Goal: Communication & Community: Participate in discussion

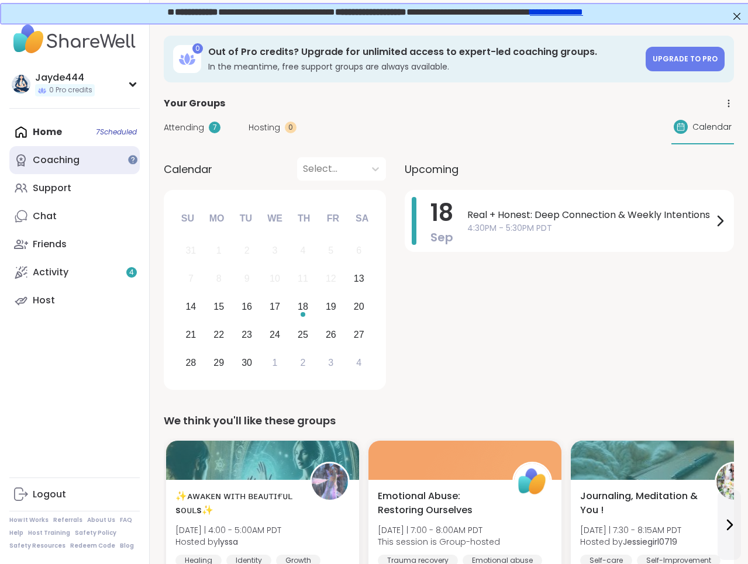
click at [54, 162] on div "Coaching" at bounding box center [56, 160] width 47 height 13
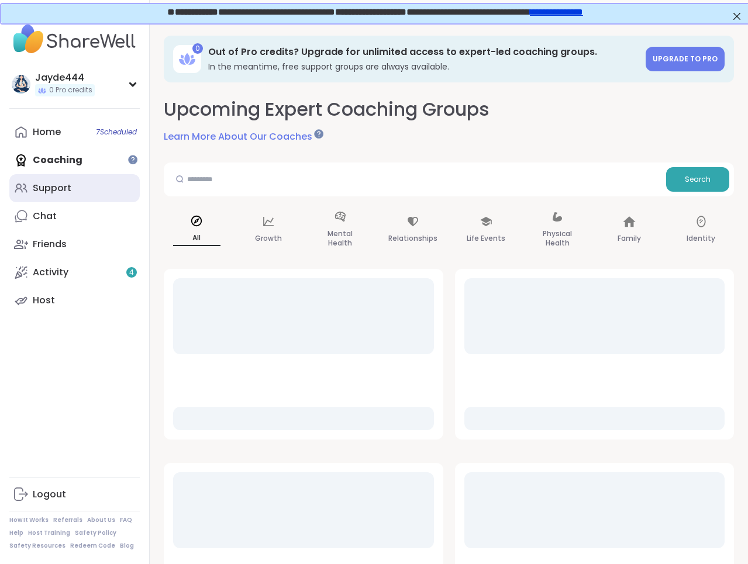
click at [51, 190] on div "Support" at bounding box center [52, 188] width 39 height 13
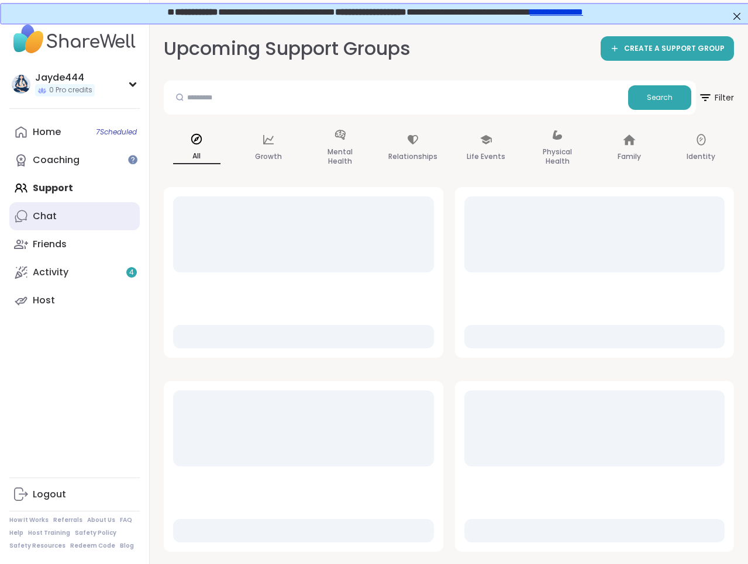
click at [49, 214] on div "Chat" at bounding box center [45, 216] width 24 height 13
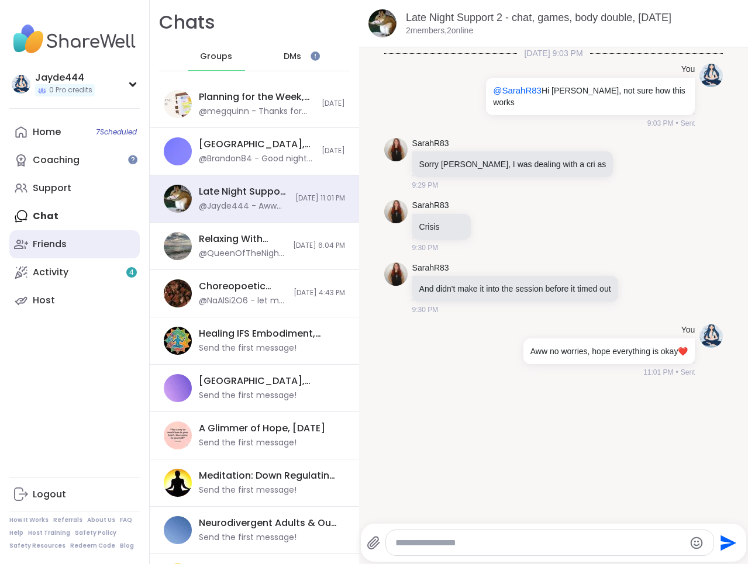
click at [69, 249] on link "Friends" at bounding box center [74, 244] width 130 height 28
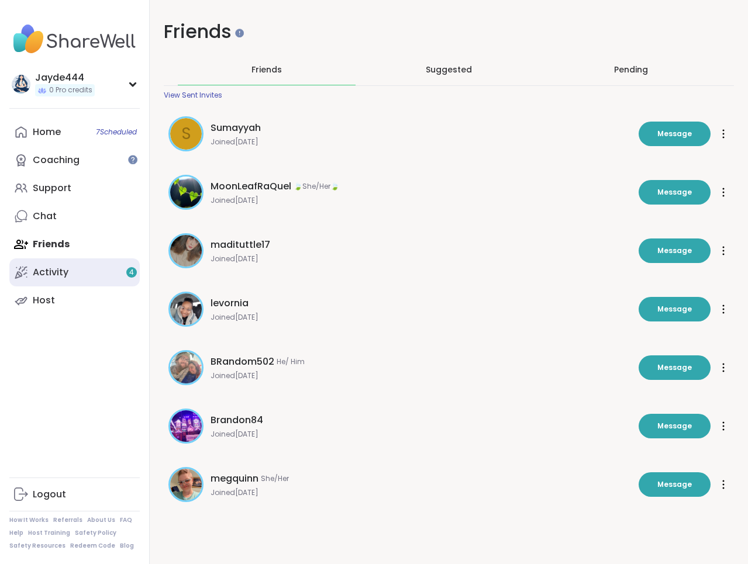
click at [64, 263] on link "Activity 4" at bounding box center [74, 272] width 130 height 28
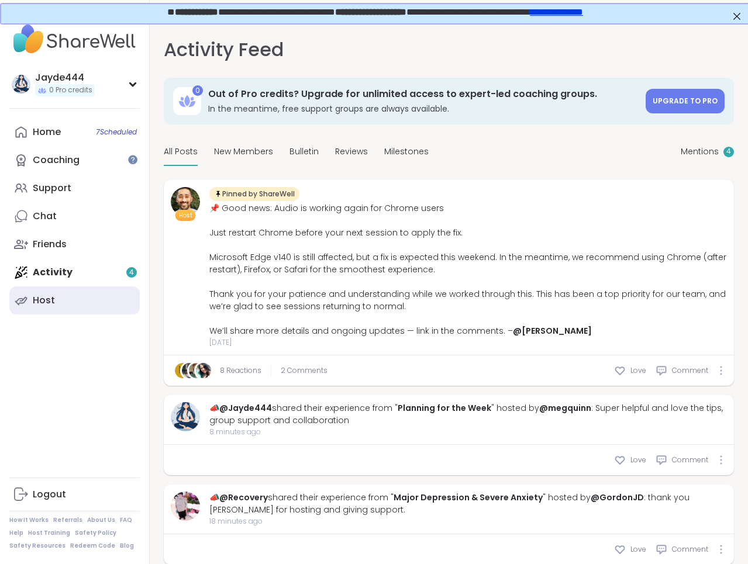
click at [55, 294] on link "Host" at bounding box center [74, 301] width 130 height 28
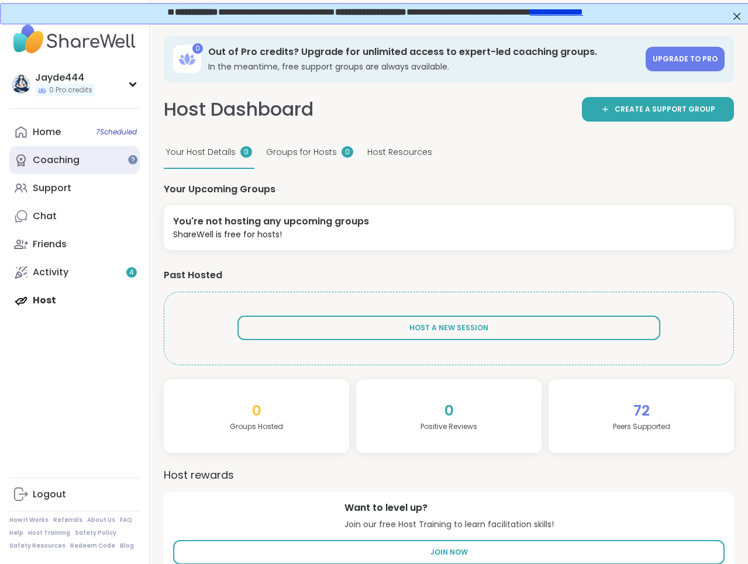
click at [77, 162] on div "Coaching" at bounding box center [56, 160] width 47 height 13
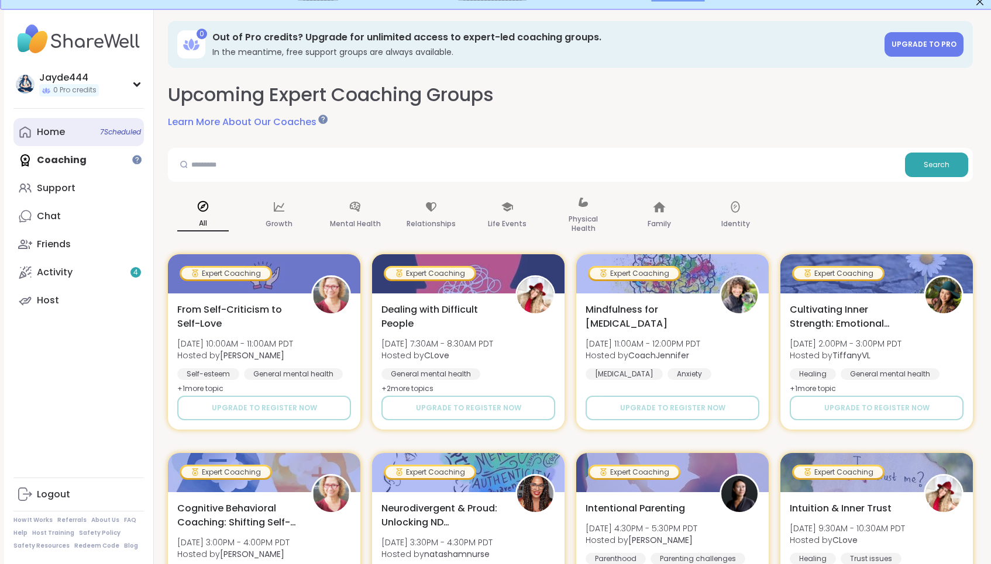
click at [61, 133] on div "Home 7 Scheduled" at bounding box center [51, 132] width 28 height 13
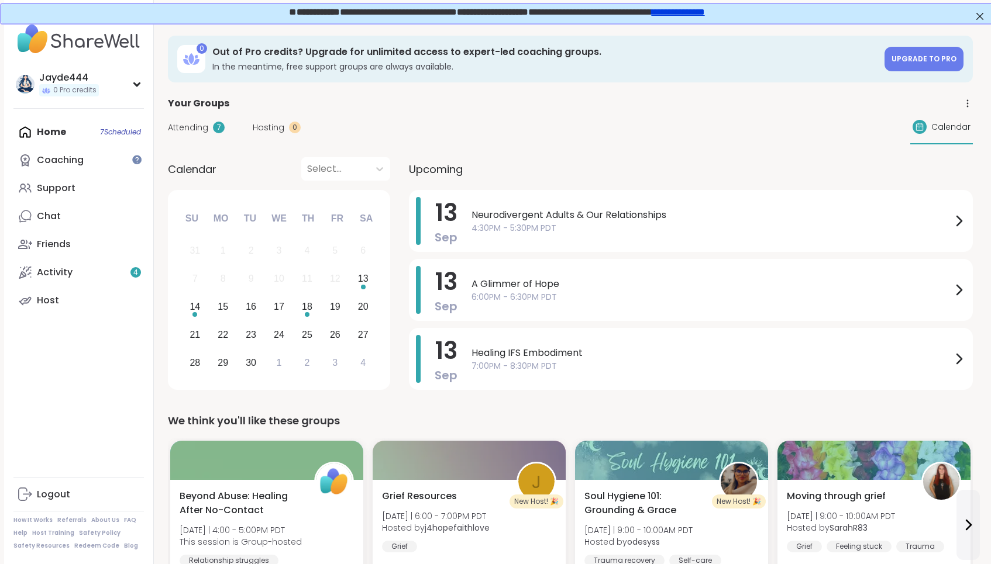
click at [616, 161] on div "Upcoming" at bounding box center [691, 168] width 564 height 23
click at [68, 239] on div "Friends" at bounding box center [54, 244] width 34 height 13
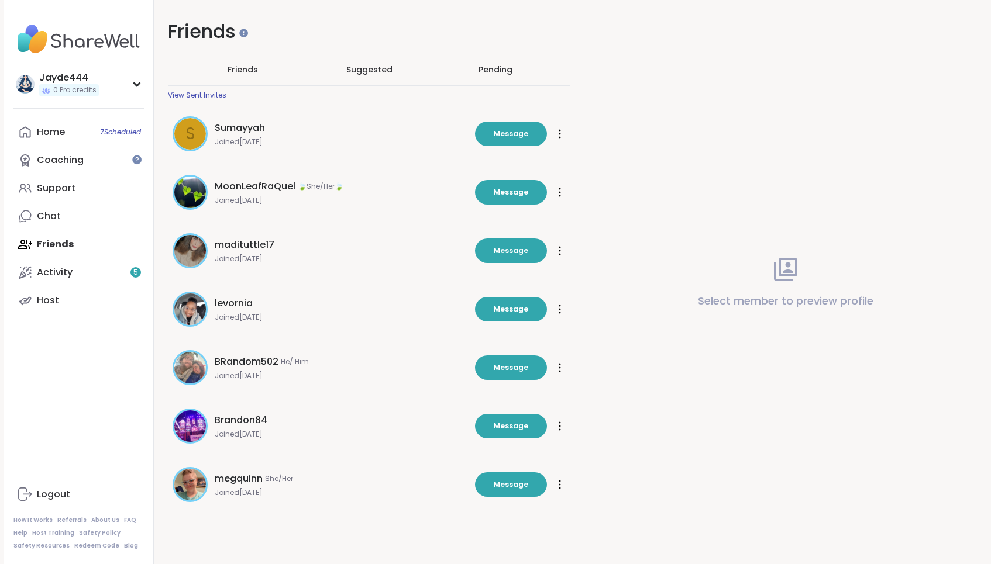
click at [366, 70] on span "Suggested" at bounding box center [369, 70] width 46 height 12
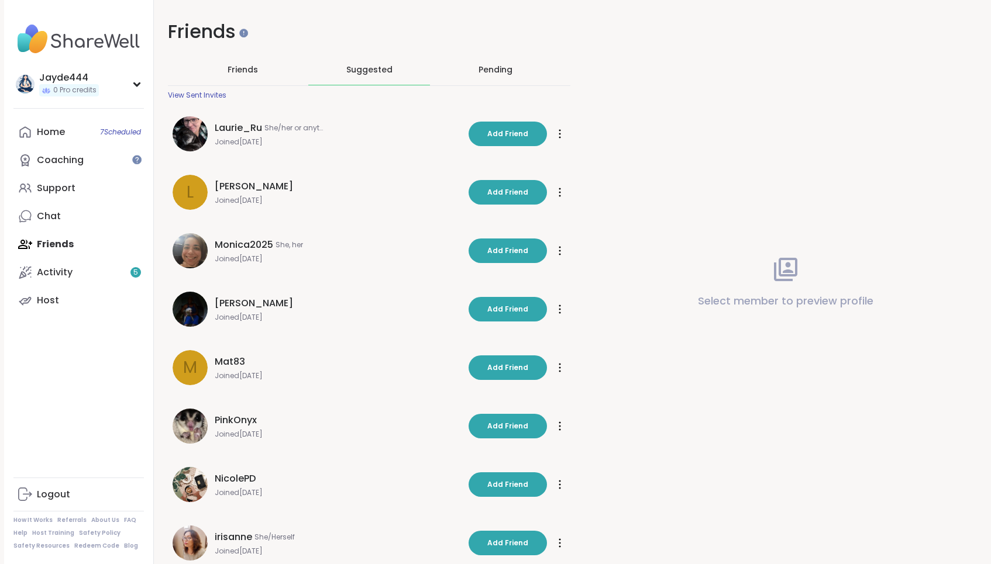
click at [487, 70] on div "Pending" at bounding box center [495, 70] width 34 height 12
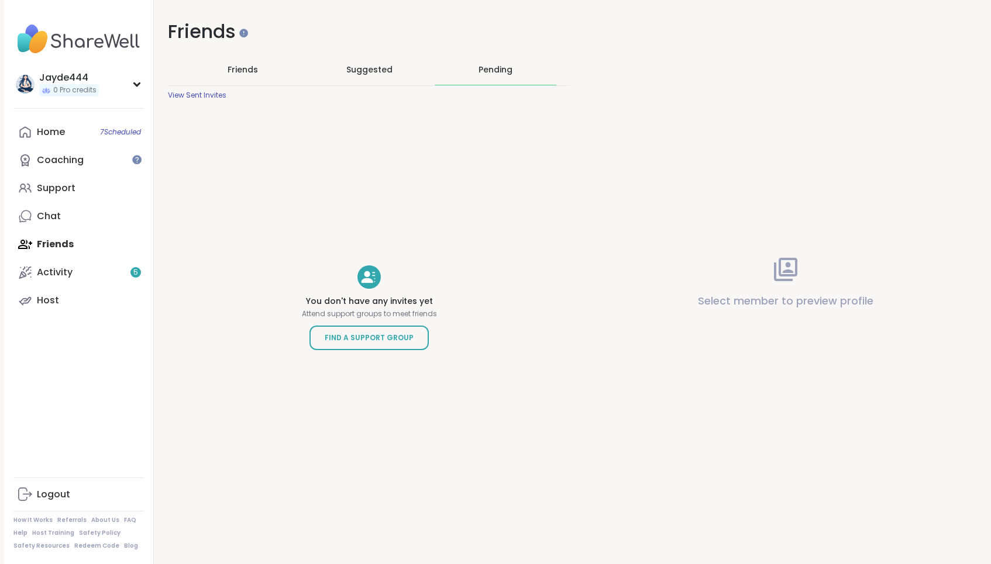
click at [492, 71] on div "Pending" at bounding box center [495, 70] width 34 height 12
click at [265, 74] on div "Friends" at bounding box center [243, 69] width 122 height 30
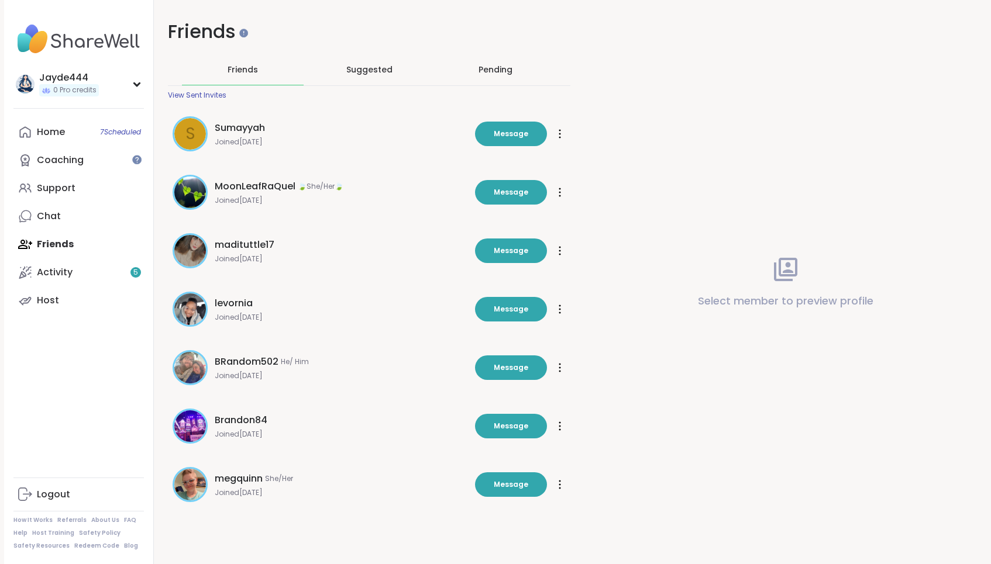
click at [253, 482] on span "megquinn" at bounding box center [239, 479] width 48 height 14
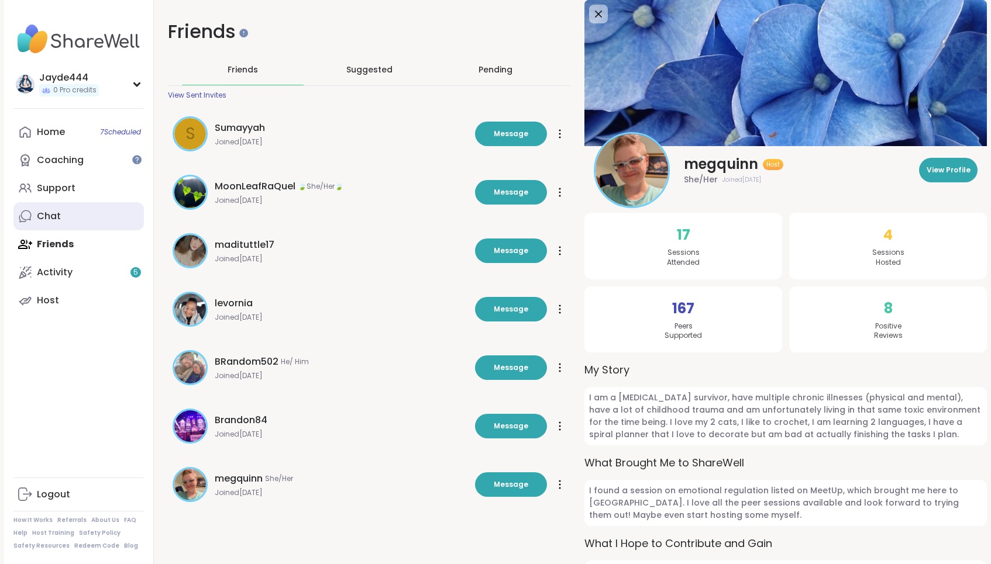
click at [55, 220] on div "Chat" at bounding box center [49, 216] width 24 height 13
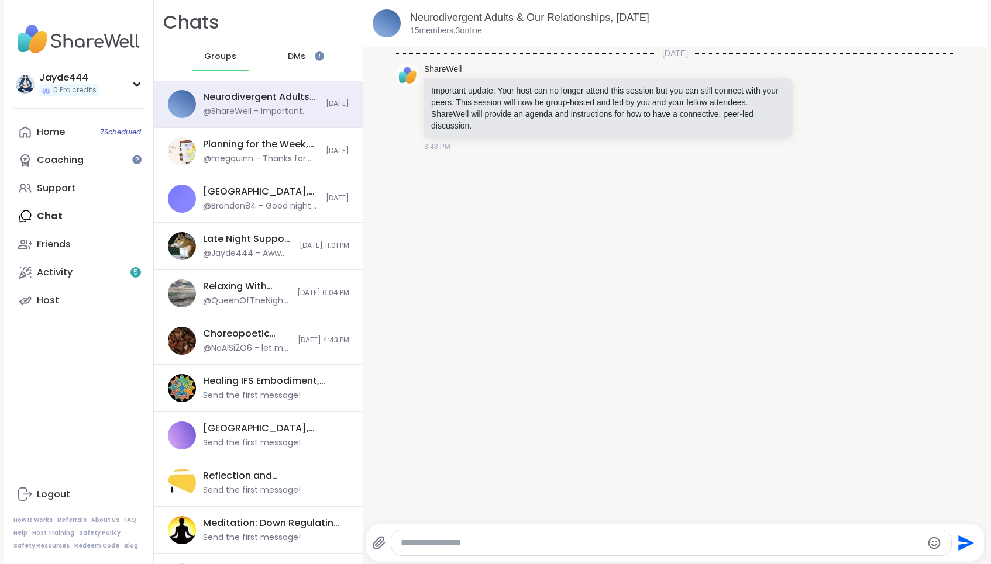
click at [289, 50] on div "DMs" at bounding box center [296, 57] width 57 height 28
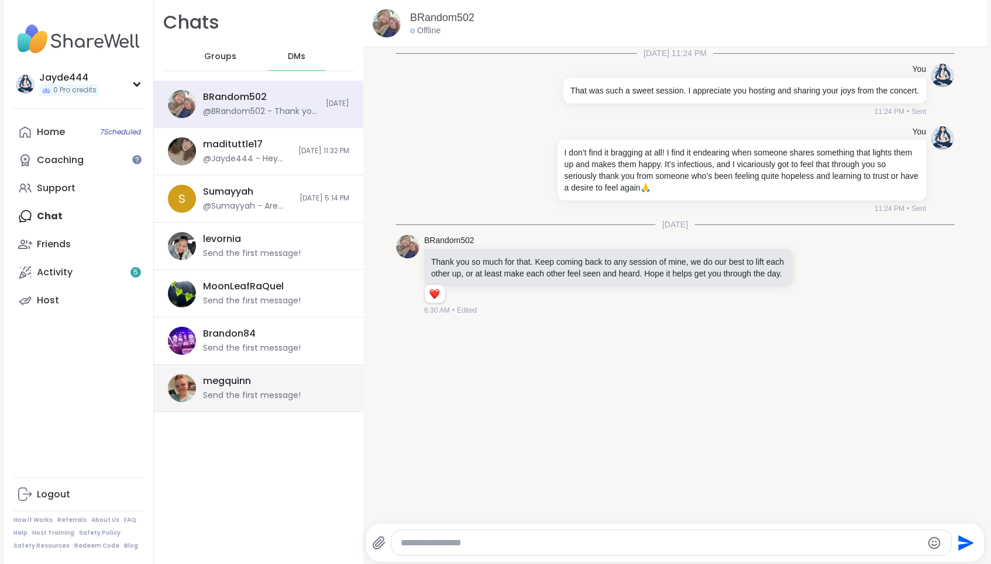
click at [259, 394] on div "Send the first message!" at bounding box center [252, 396] width 98 height 12
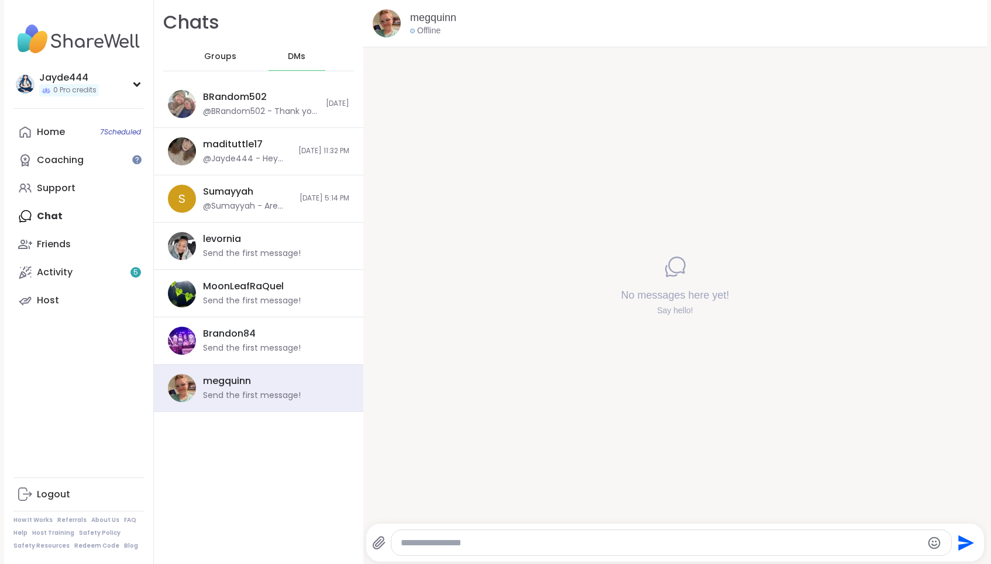
click at [387, 28] on img at bounding box center [387, 23] width 28 height 28
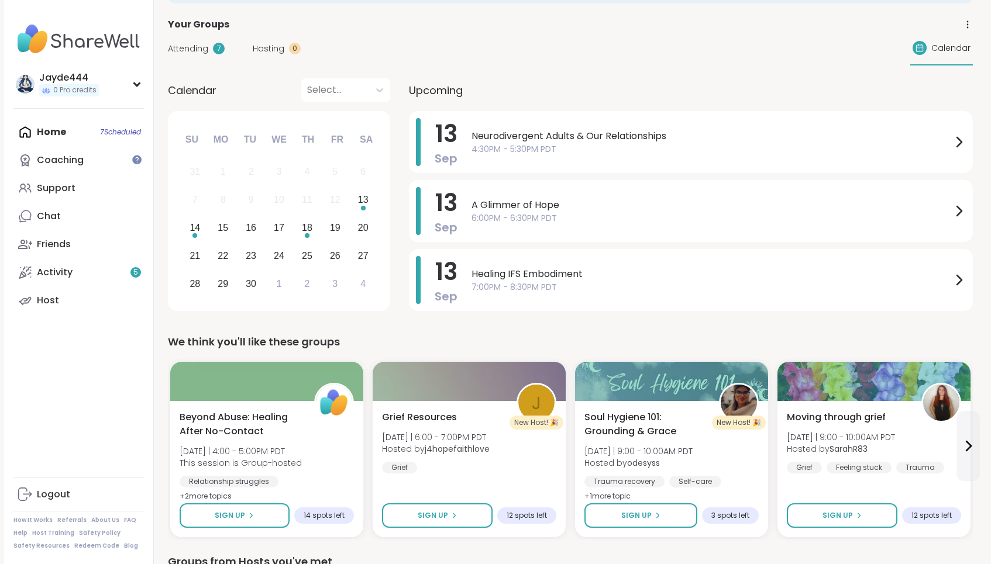
scroll to position [81, 0]
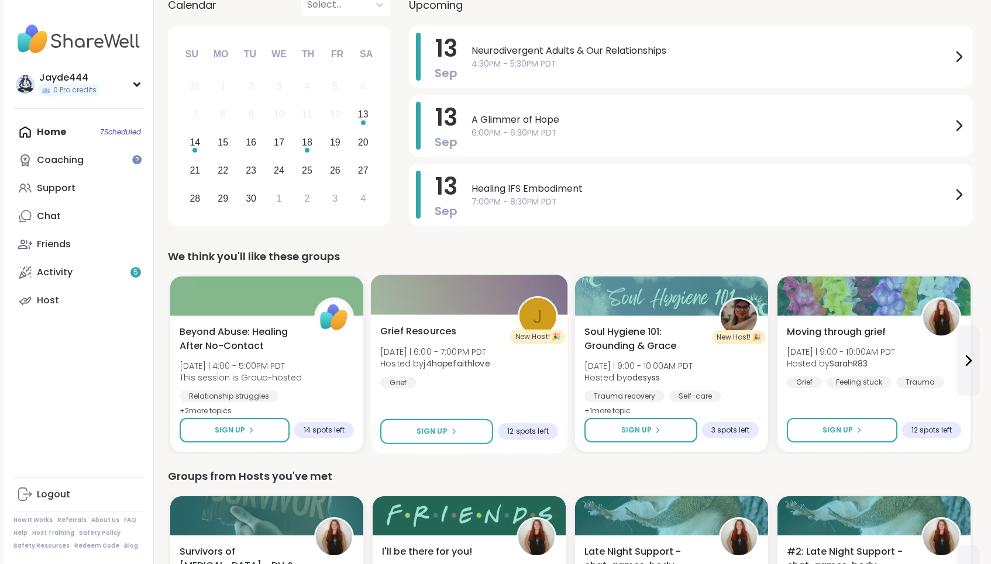
scroll to position [0, 0]
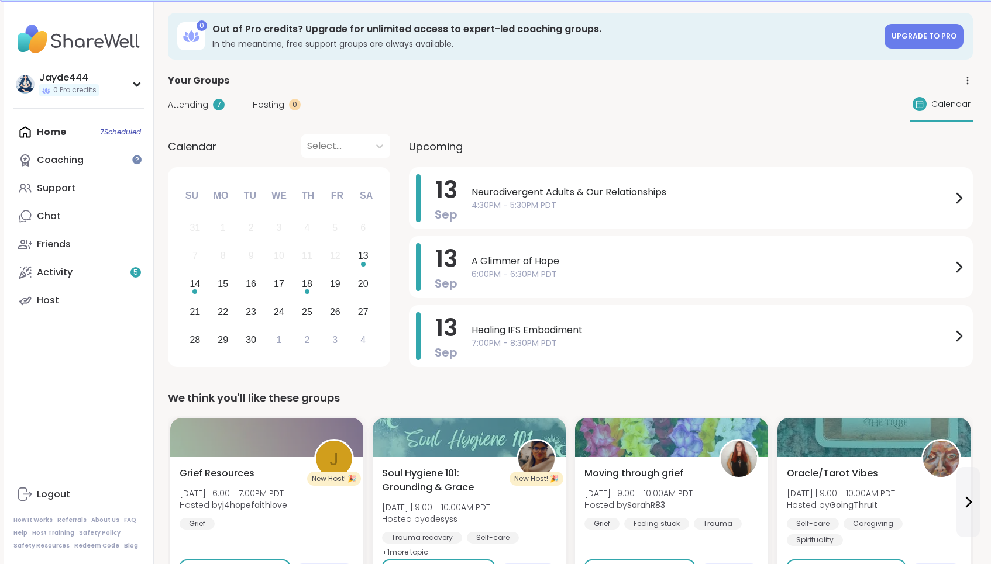
scroll to position [26, 0]
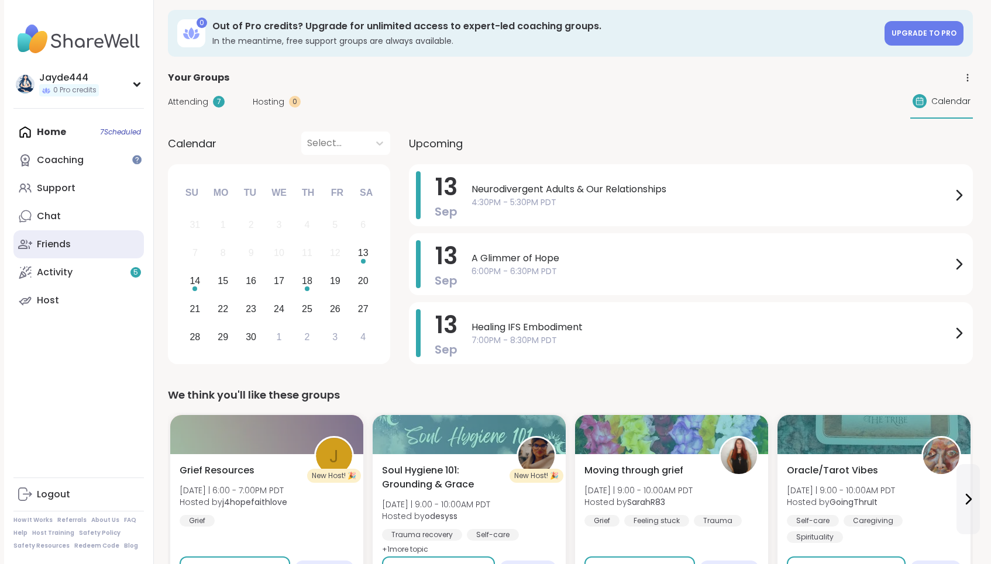
click at [84, 242] on link "Friends" at bounding box center [78, 244] width 130 height 28
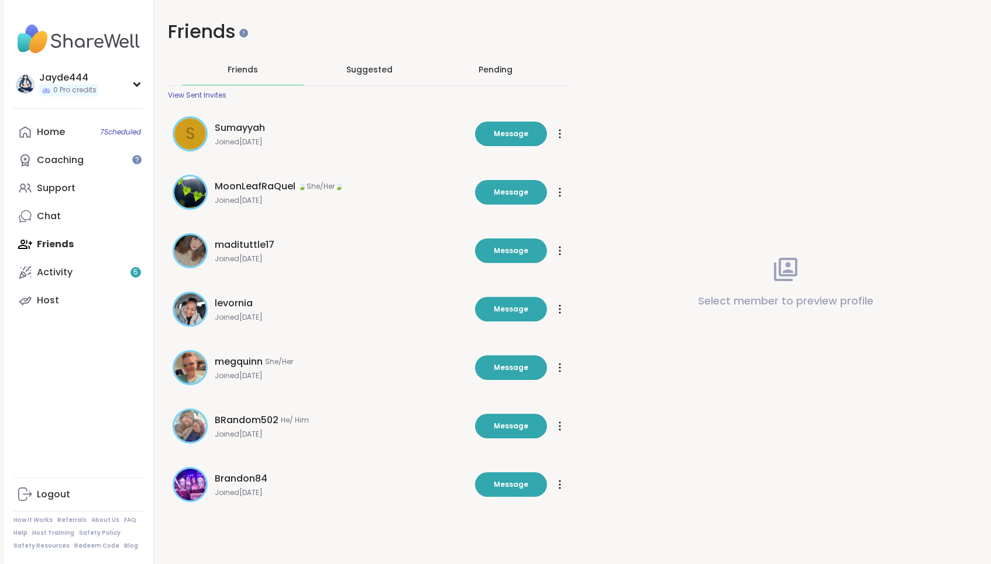
click at [192, 361] on img at bounding box center [190, 368] width 32 height 32
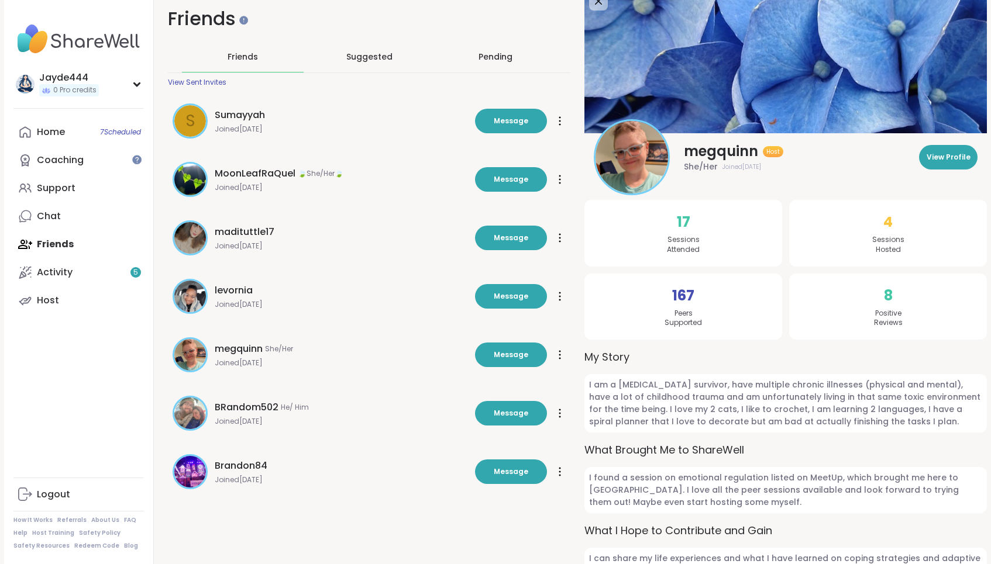
scroll to position [54, 0]
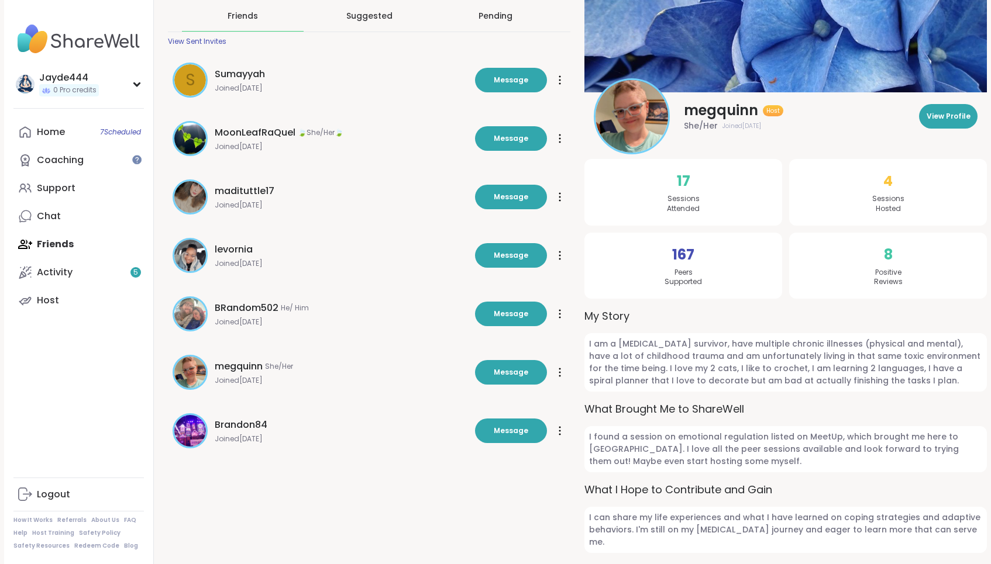
click at [445, 496] on div "Friends Friends Suggested Pending View Sent Invites S Sumayyah Joined Sep 2025 …" at bounding box center [570, 261] width 833 height 630
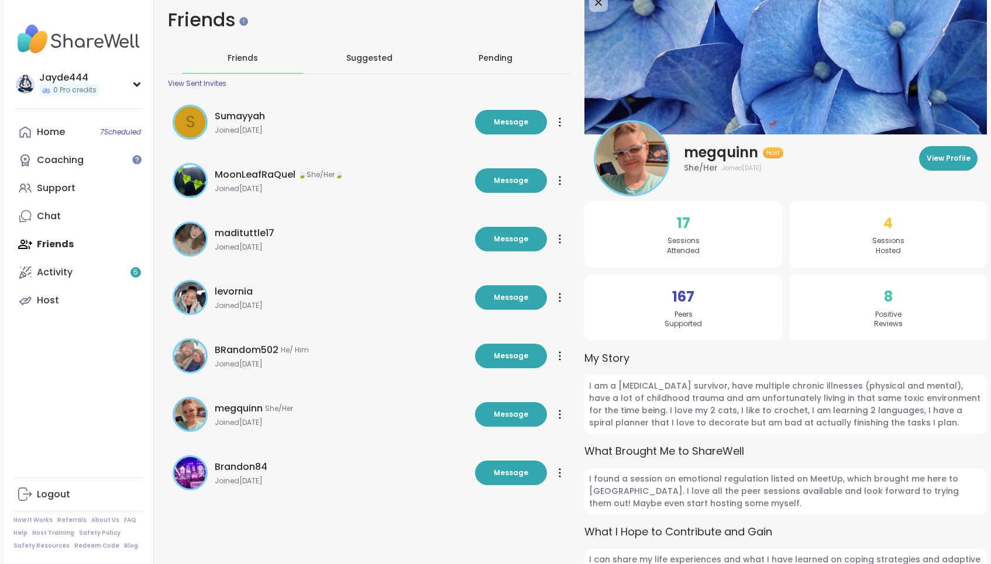
scroll to position [0, 0]
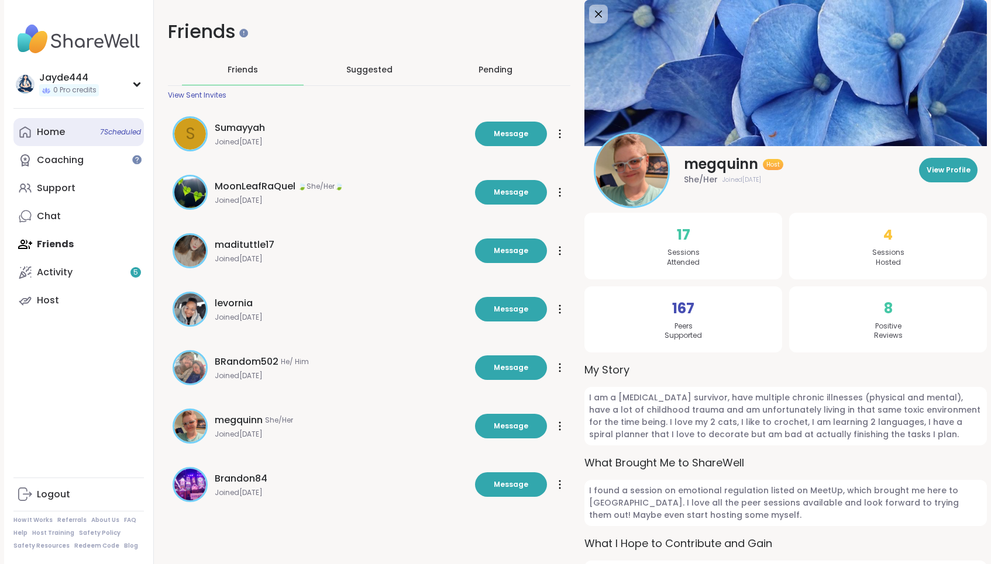
click at [59, 132] on div "Home 7 Scheduled" at bounding box center [51, 132] width 28 height 13
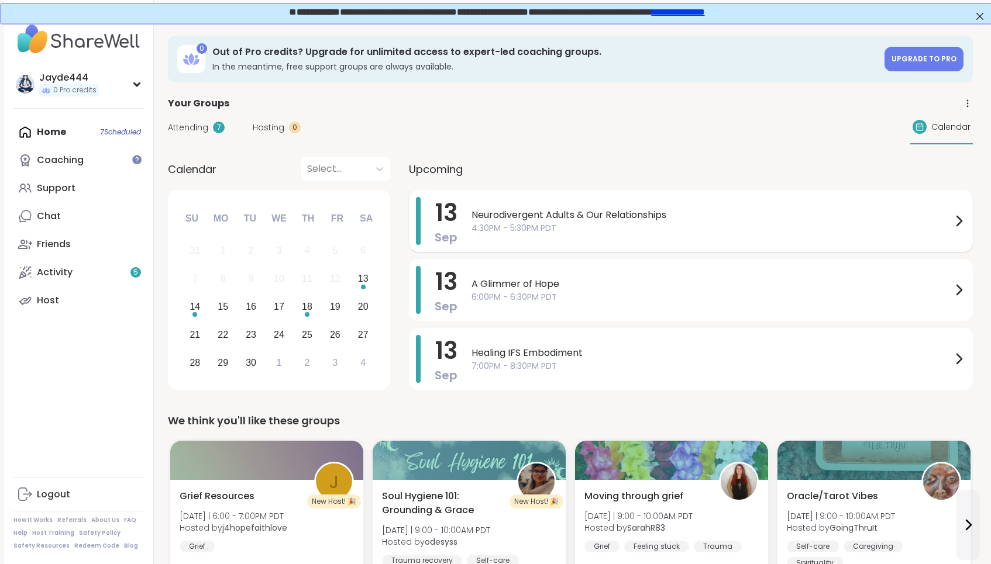
click at [694, 211] on span "Neurodivergent Adults & Our Relationships" at bounding box center [711, 215] width 480 height 14
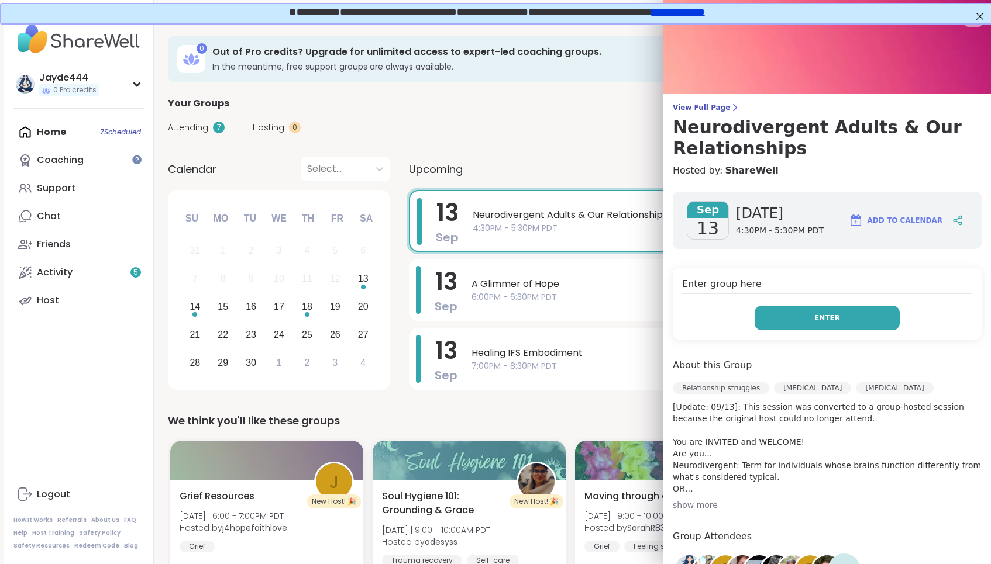
click at [863, 322] on button "Enter" at bounding box center [826, 318] width 145 height 25
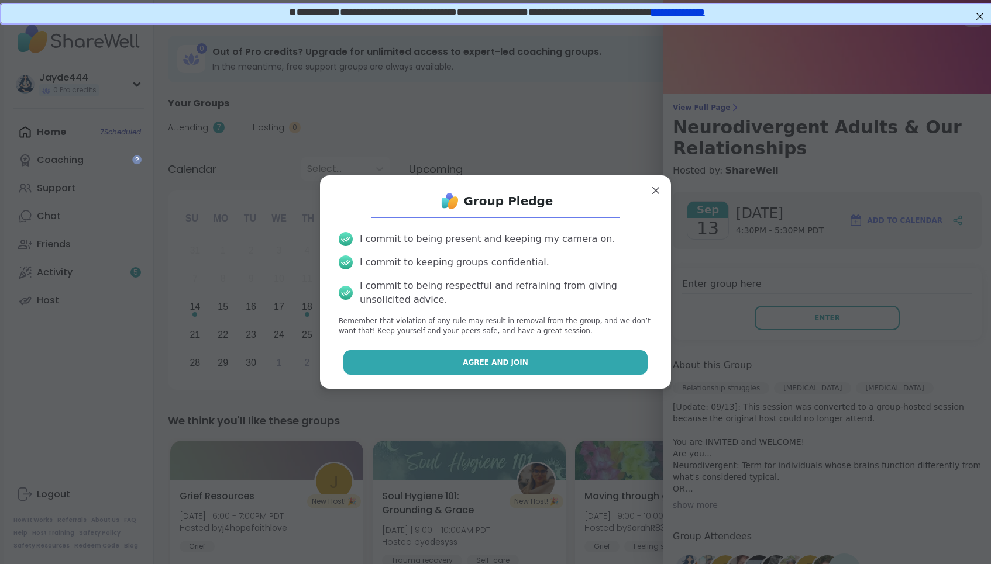
click at [537, 360] on button "Agree and Join" at bounding box center [495, 362] width 305 height 25
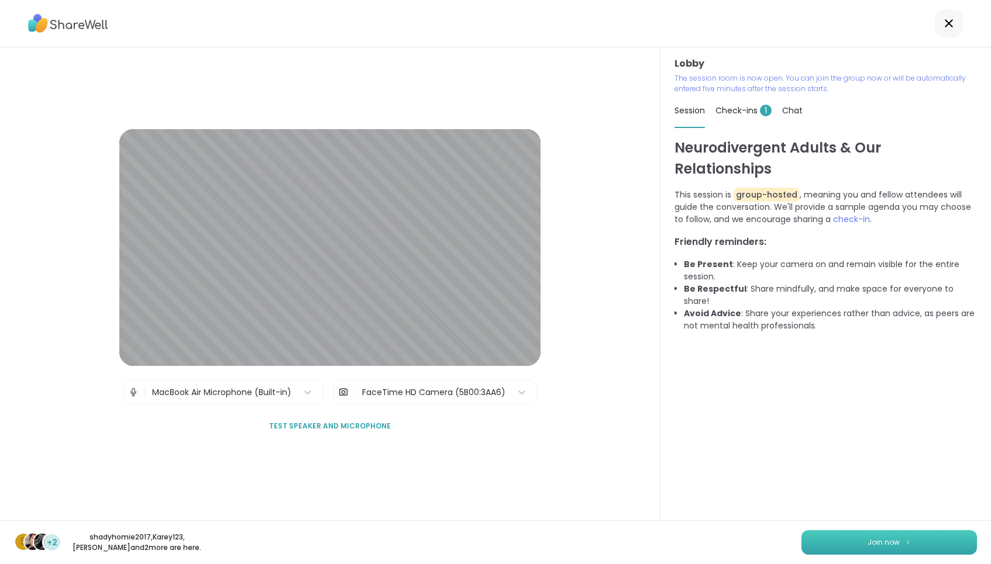
click at [920, 551] on button "Join now" at bounding box center [888, 542] width 175 height 25
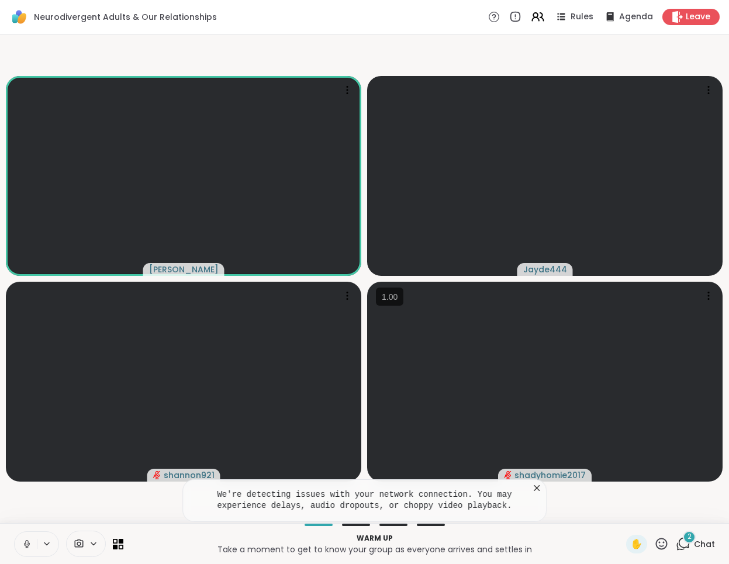
click at [694, 544] on div "2 Chat" at bounding box center [695, 544] width 39 height 19
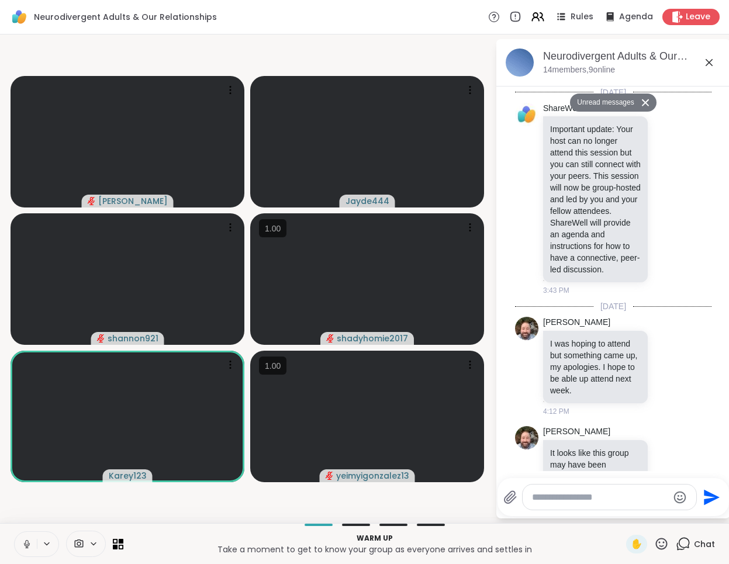
click at [644, 103] on icon at bounding box center [646, 103] width 8 height 8
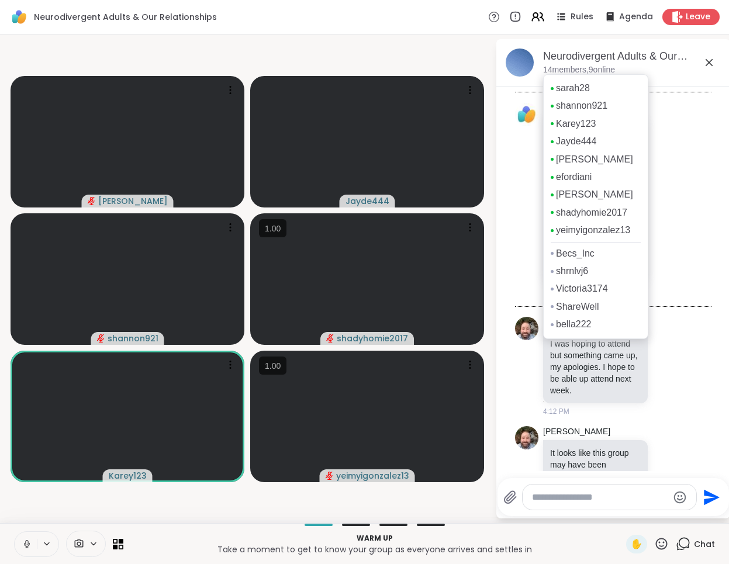
click at [599, 71] on p "14 members, 9 online" at bounding box center [579, 70] width 72 height 12
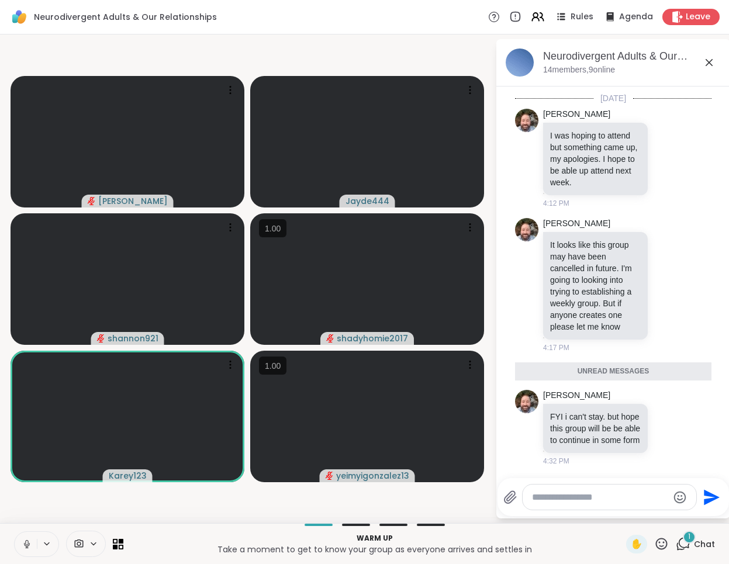
scroll to position [204, 0]
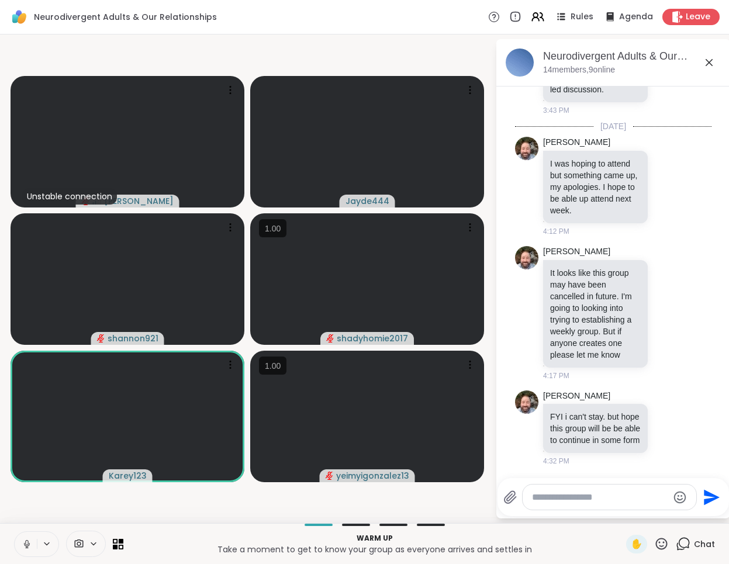
click at [27, 541] on icon at bounding box center [26, 542] width 3 height 5
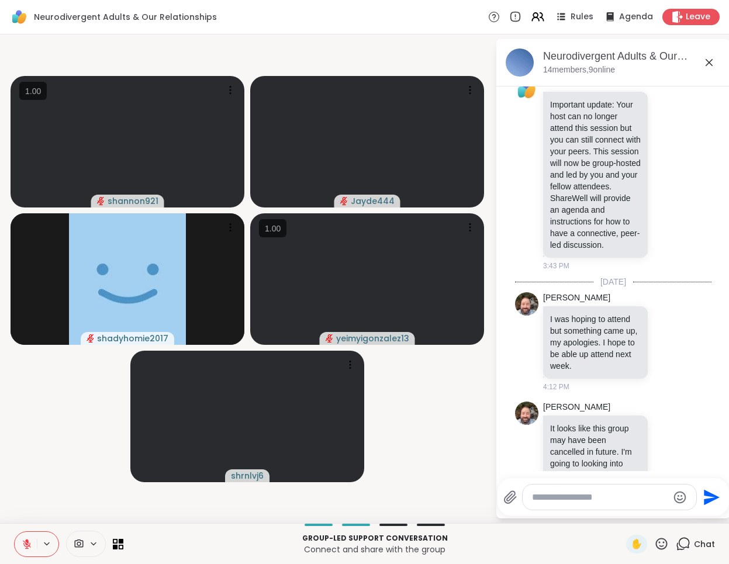
scroll to position [0, 0]
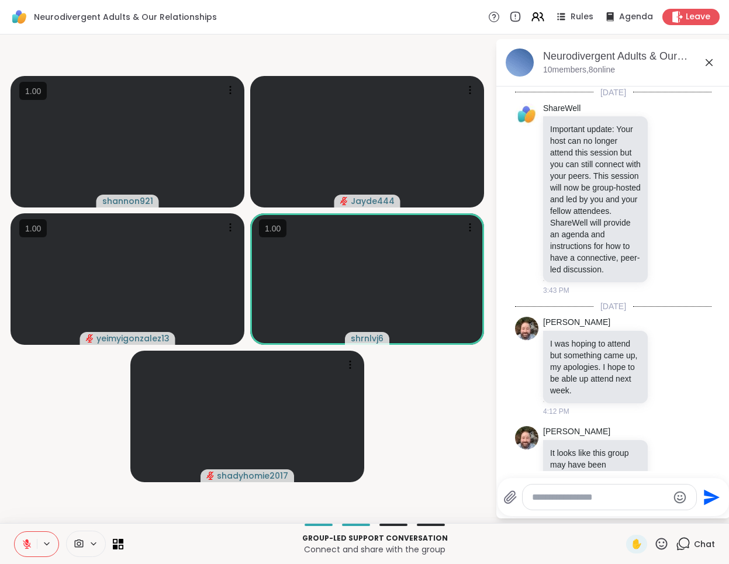
click at [26, 548] on icon at bounding box center [27, 544] width 8 height 8
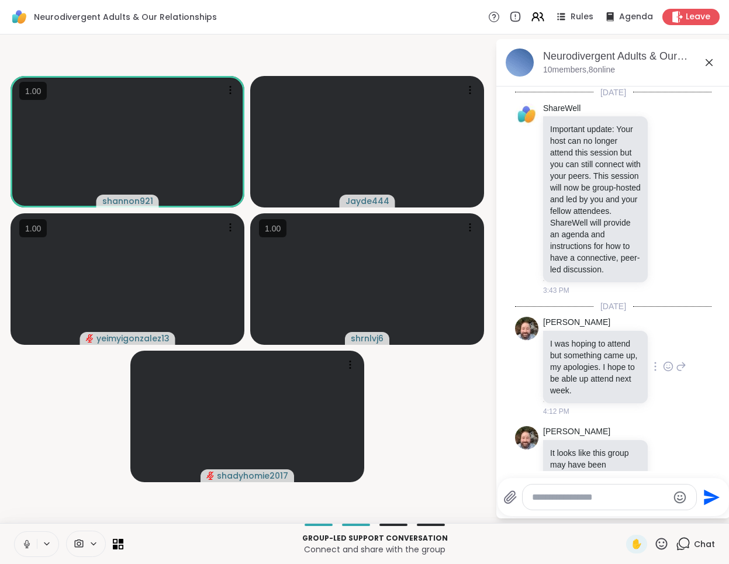
scroll to position [289, 0]
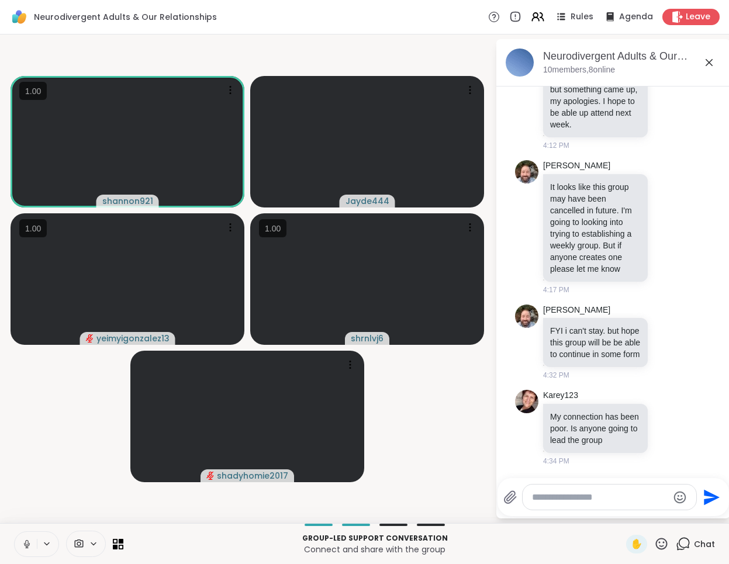
click at [708, 64] on icon at bounding box center [709, 63] width 14 height 14
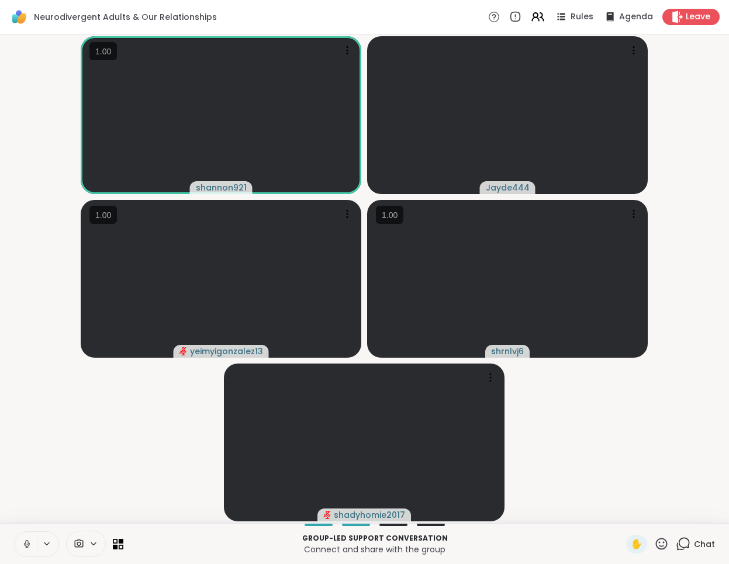
click at [630, 24] on div "Rules Agenda Leave" at bounding box center [604, 17] width 232 height 16
click at [628, 19] on span "Agenda" at bounding box center [637, 17] width 36 height 12
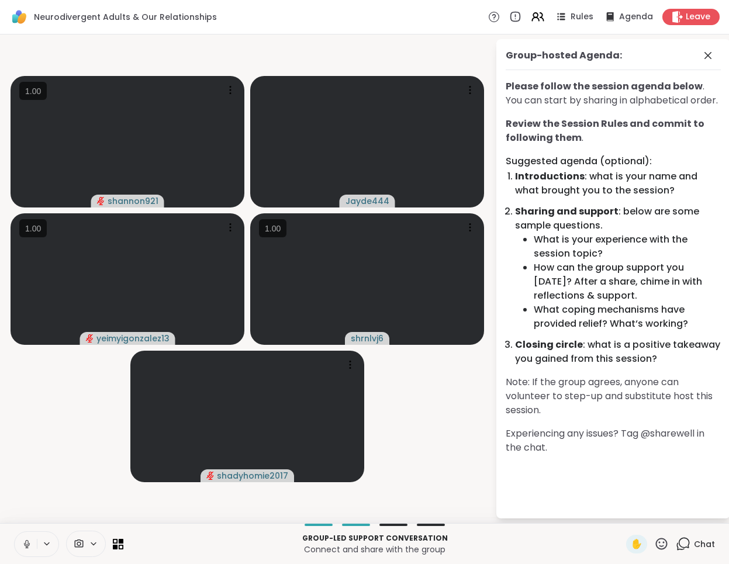
click at [662, 543] on icon at bounding box center [661, 544] width 15 height 15
click at [633, 518] on span "❤️" at bounding box center [628, 513] width 12 height 14
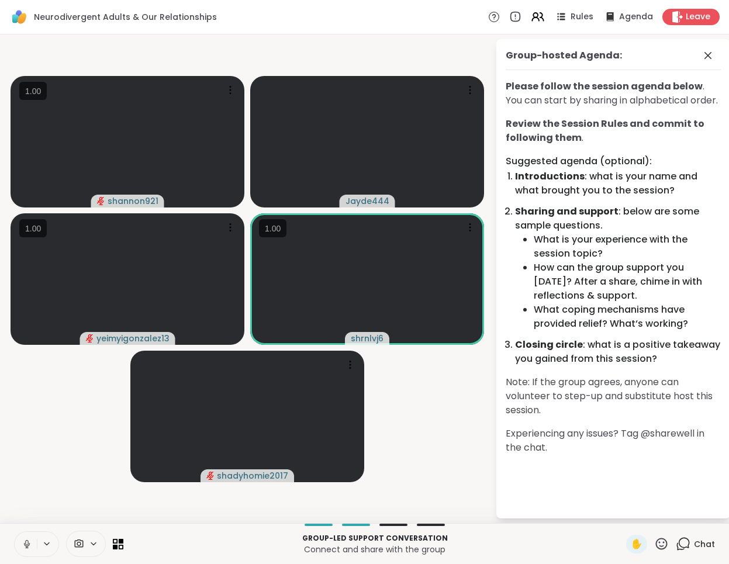
click at [452, 28] on div "Neurodivergent Adults & Our Relationships Rules Agenda Leave" at bounding box center [364, 17] width 729 height 35
click at [690, 543] on div "1" at bounding box center [689, 537] width 13 height 13
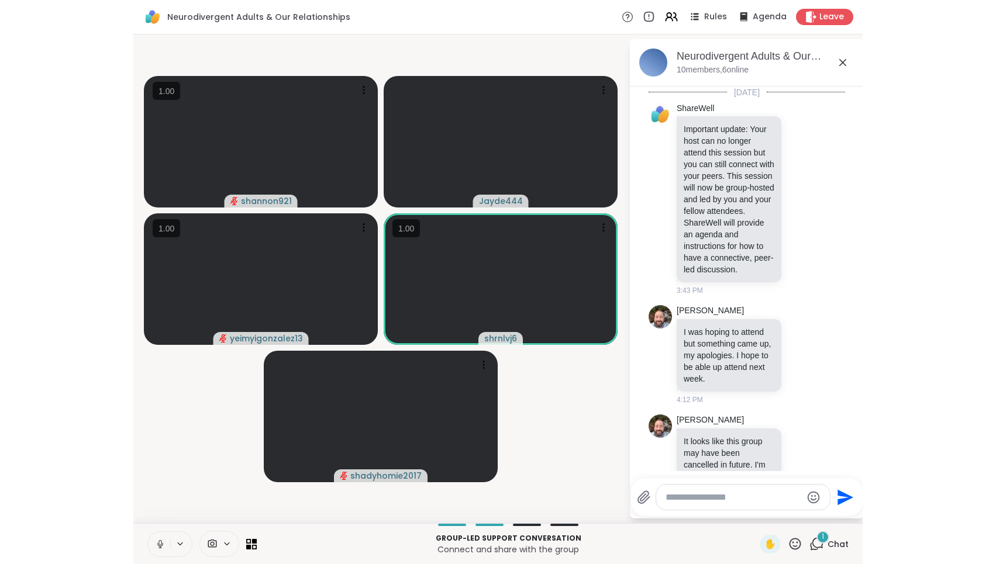
scroll to position [415, 0]
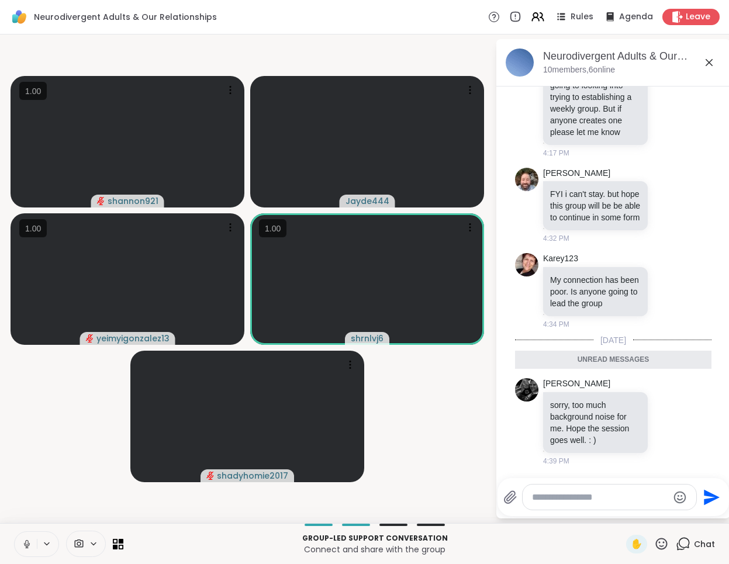
click at [705, 63] on icon at bounding box center [709, 63] width 14 height 14
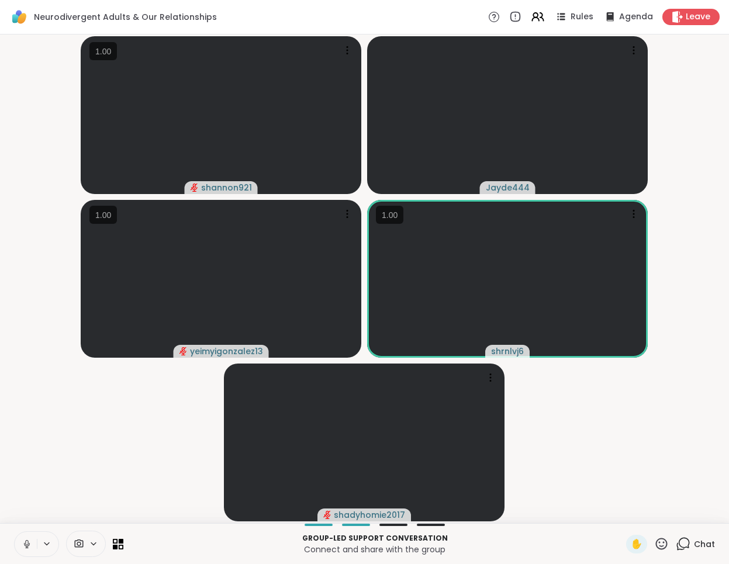
click at [19, 544] on button at bounding box center [26, 544] width 22 height 25
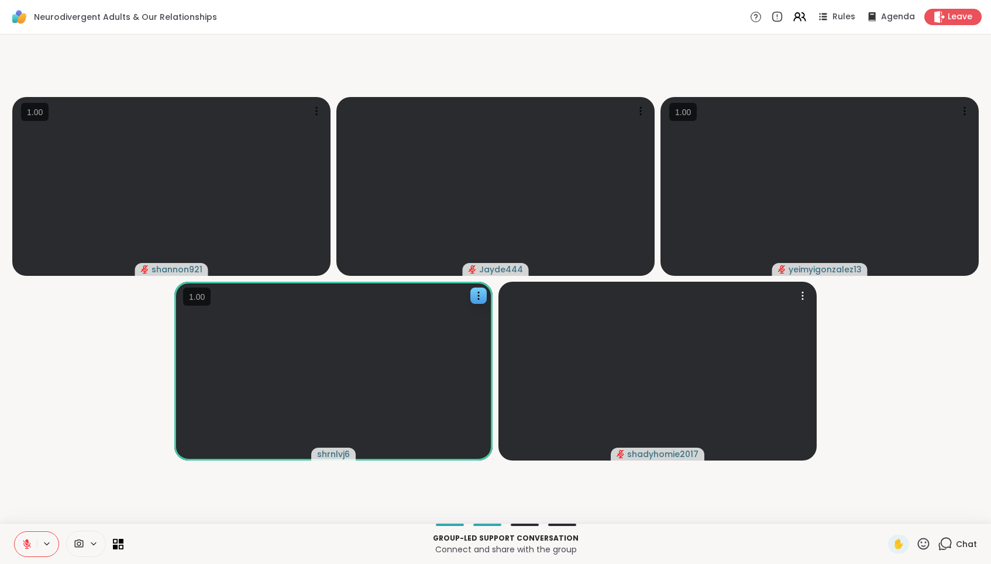
drag, startPoint x: 710, startPoint y: 384, endPoint x: 191, endPoint y: 409, distance: 519.3
click at [0, 0] on slot "shannon921 Jayde444 yeimyigonzalez13 shrnlvj6 shadyhomie2017" at bounding box center [0, 0] width 0 height 0
click at [28, 548] on icon at bounding box center [27, 544] width 11 height 11
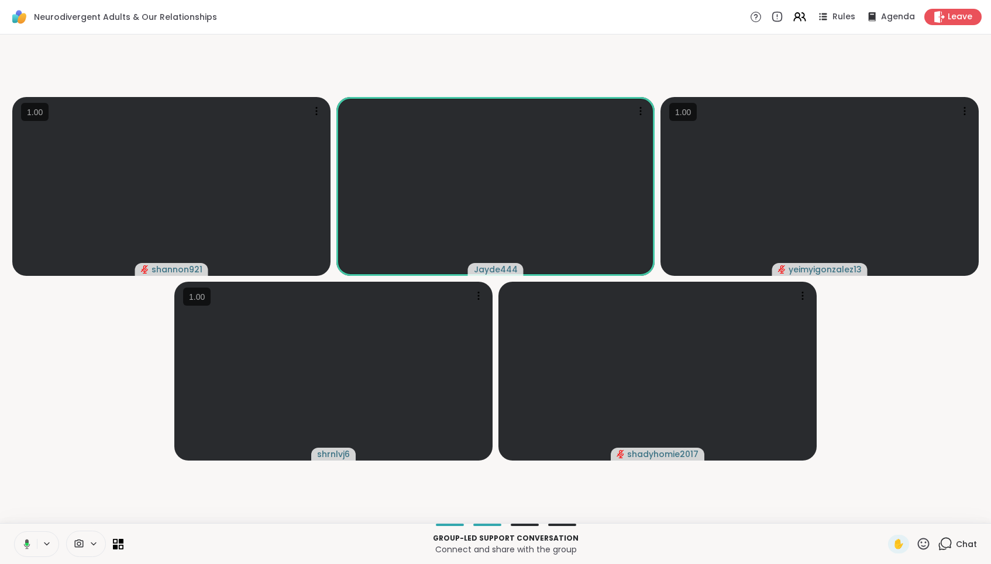
click at [25, 542] on icon at bounding box center [25, 544] width 11 height 11
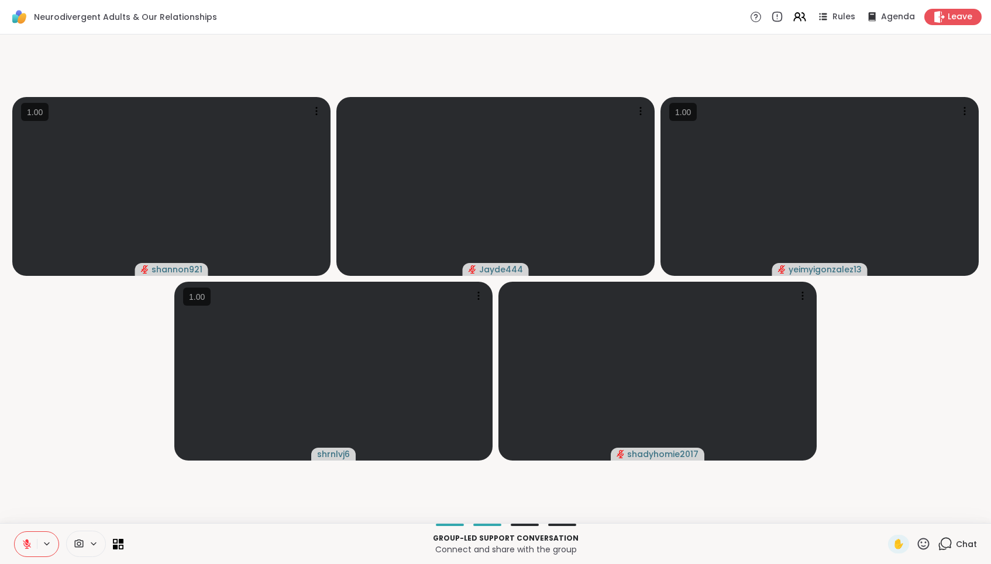
click at [25, 542] on icon at bounding box center [27, 544] width 11 height 11
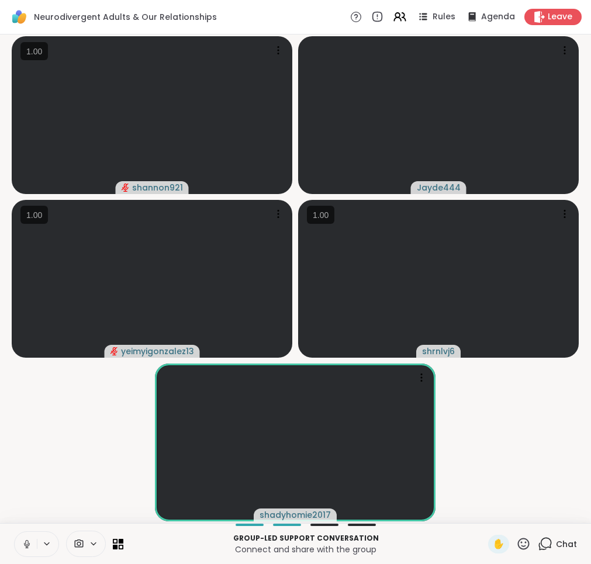
click at [560, 434] on video-player-container "shannon921 Jayde444 yeimyigonzalez13 shrnlvj6 shadyhomie2017" at bounding box center [295, 279] width 577 height 480
drag, startPoint x: 589, startPoint y: 382, endPoint x: 995, endPoint y: 380, distance: 405.8
click at [591, 380] on html "Neurodivergent Adults & Our Relationships Rules Agenda Leave shannon921 Jayde44…" at bounding box center [295, 282] width 591 height 564
drag, startPoint x: 588, startPoint y: 360, endPoint x: 933, endPoint y: 360, distance: 345.0
click at [591, 360] on html "Neurodivergent Adults & Our Relationships Rules Agenda Leave shannon921 Jayde44…" at bounding box center [295, 282] width 591 height 564
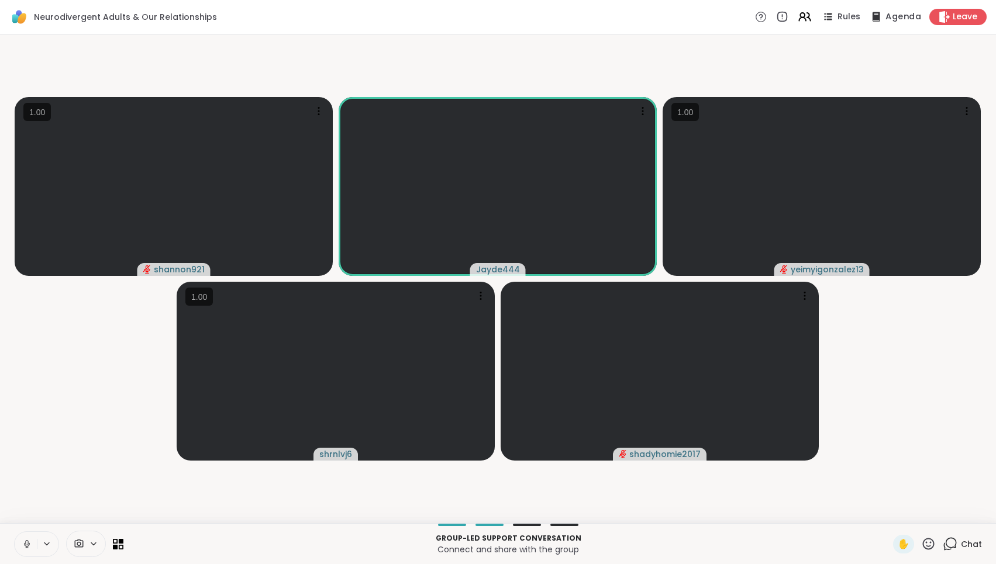
click at [898, 19] on span "Agenda" at bounding box center [903, 17] width 36 height 12
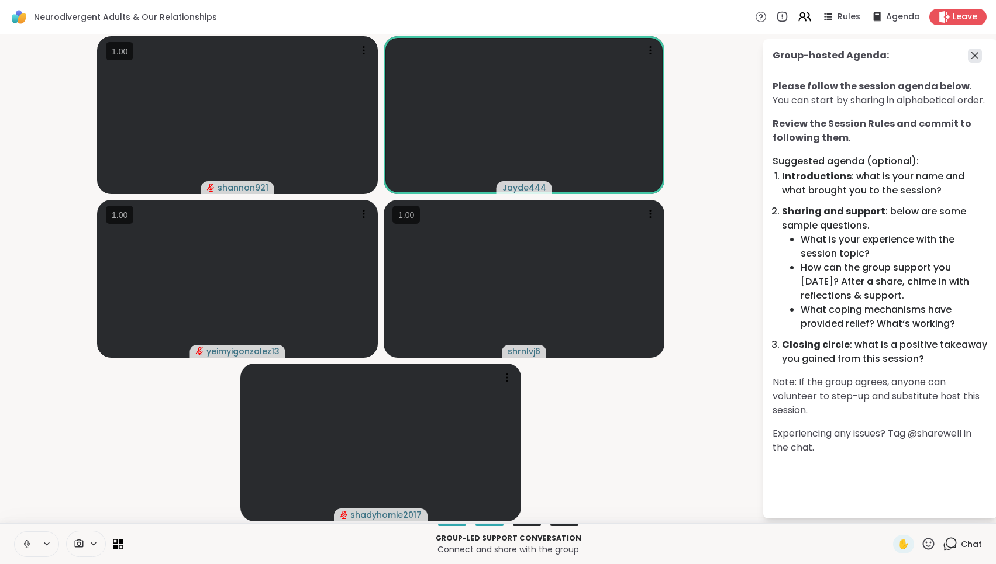
click at [973, 60] on icon at bounding box center [975, 56] width 14 height 14
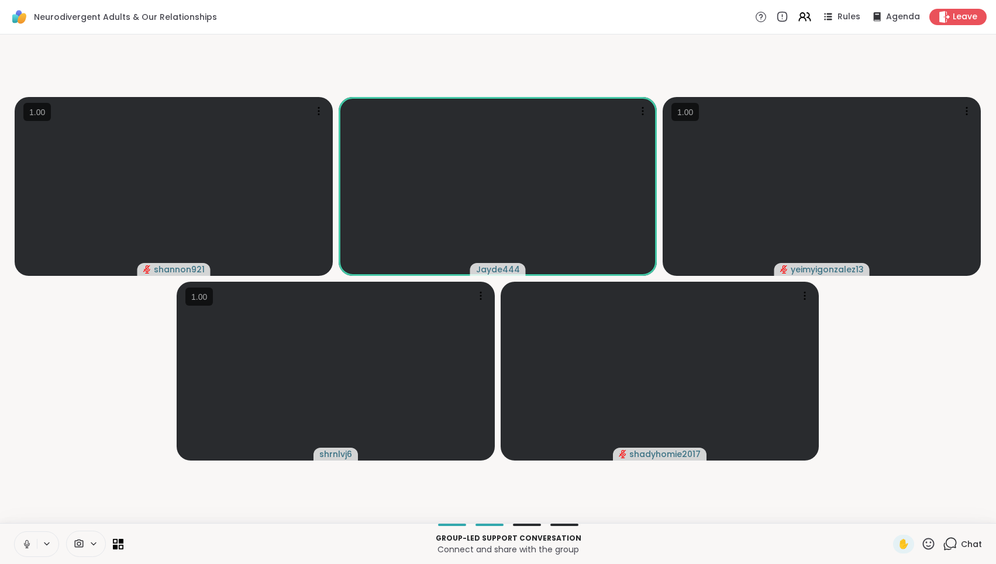
click at [847, 26] on div "Neurodivergent Adults & Our Relationships Rules Agenda Leave" at bounding box center [498, 17] width 996 height 35
click at [851, 22] on span "Rules" at bounding box center [849, 17] width 24 height 12
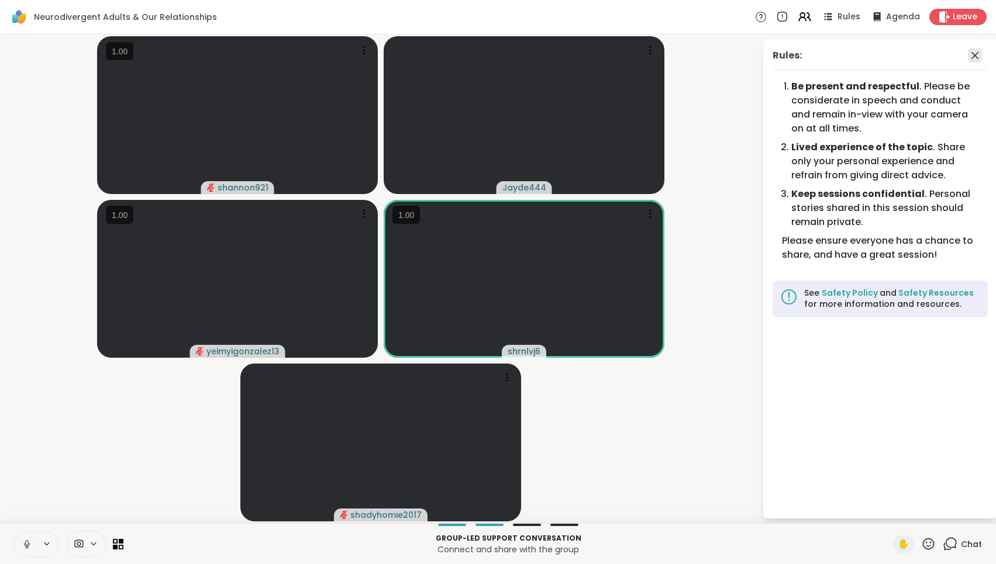
click at [973, 56] on icon at bounding box center [975, 56] width 14 height 14
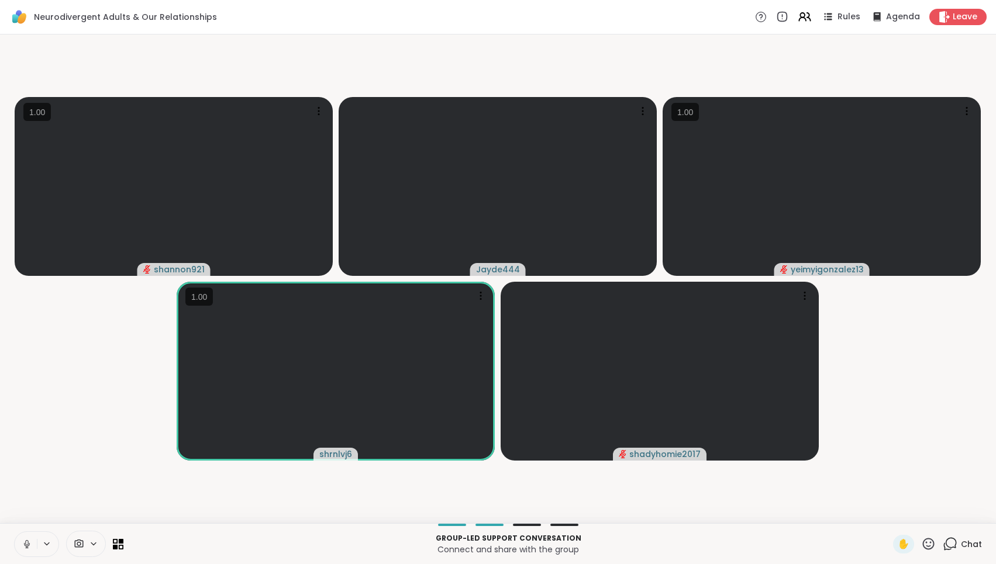
click at [851, 24] on div "Rules Agenda Leave" at bounding box center [871, 17] width 232 height 16
click at [891, 13] on span "Agenda" at bounding box center [903, 17] width 36 height 12
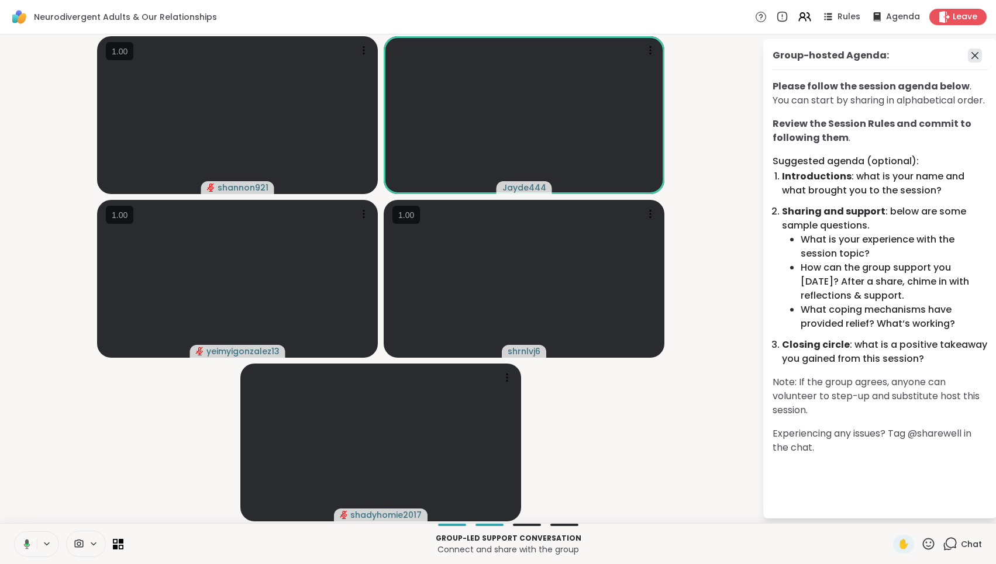
click at [970, 56] on icon at bounding box center [975, 56] width 14 height 14
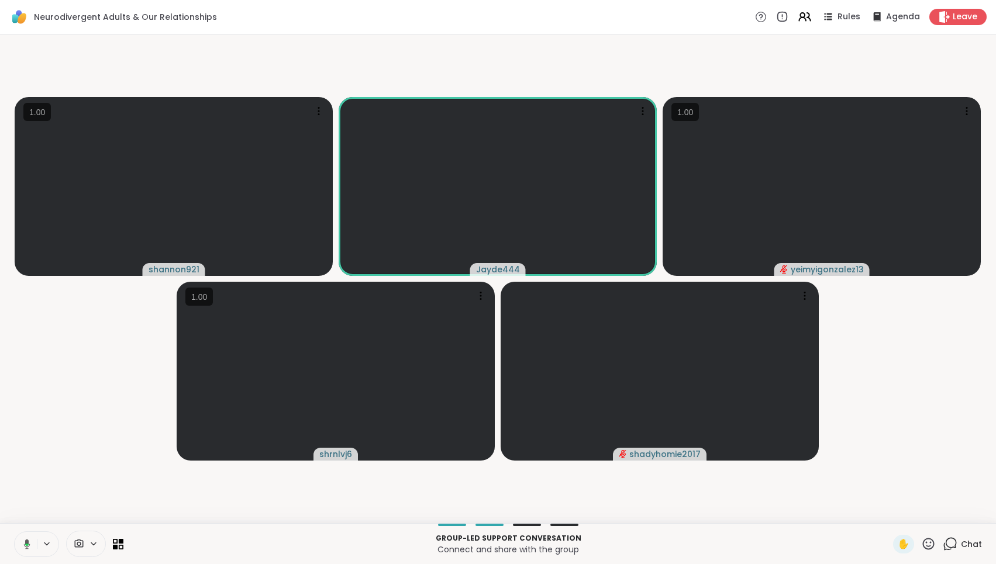
click at [861, 25] on div "Rules Agenda Leave" at bounding box center [871, 17] width 232 height 16
click at [847, 19] on span "Rules" at bounding box center [849, 17] width 24 height 12
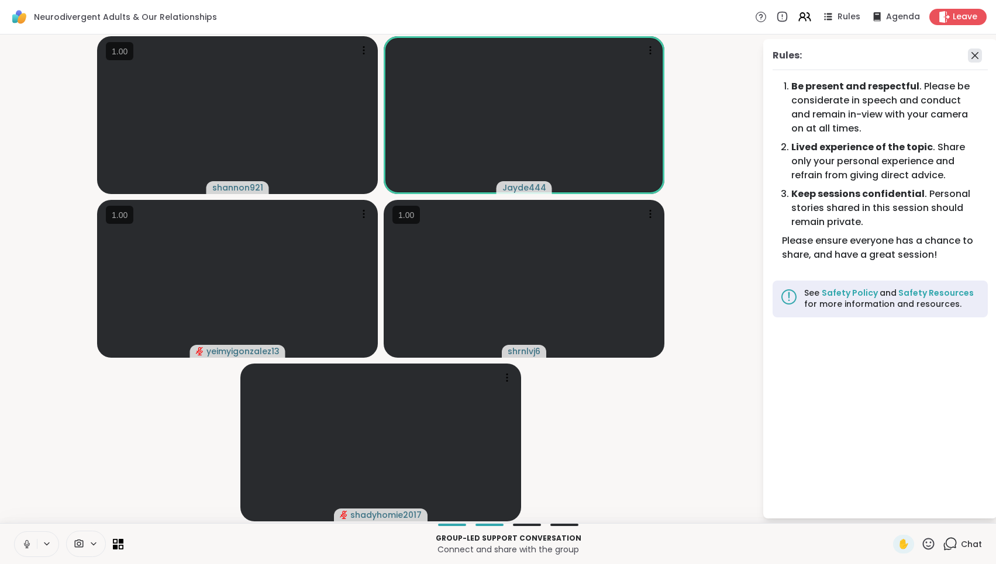
click at [973, 54] on icon at bounding box center [974, 55] width 7 height 7
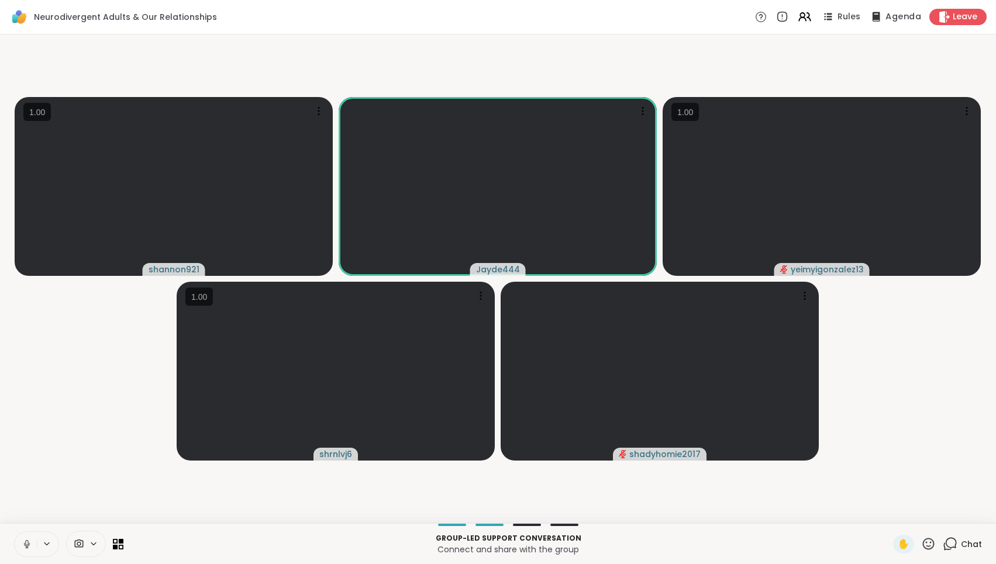
click at [898, 20] on span "Agenda" at bounding box center [903, 17] width 36 height 12
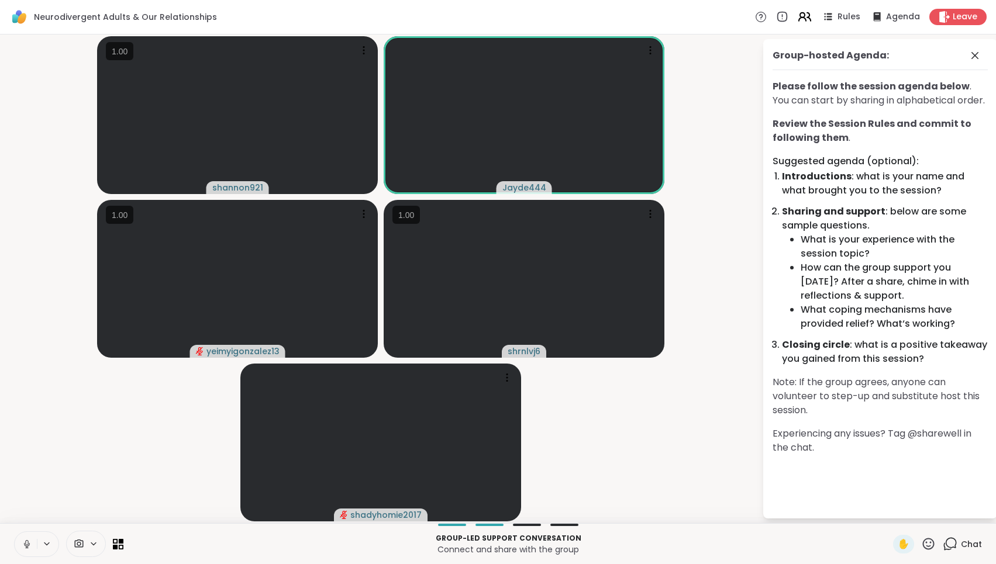
click at [805, 13] on icon at bounding box center [802, 15] width 5 height 5
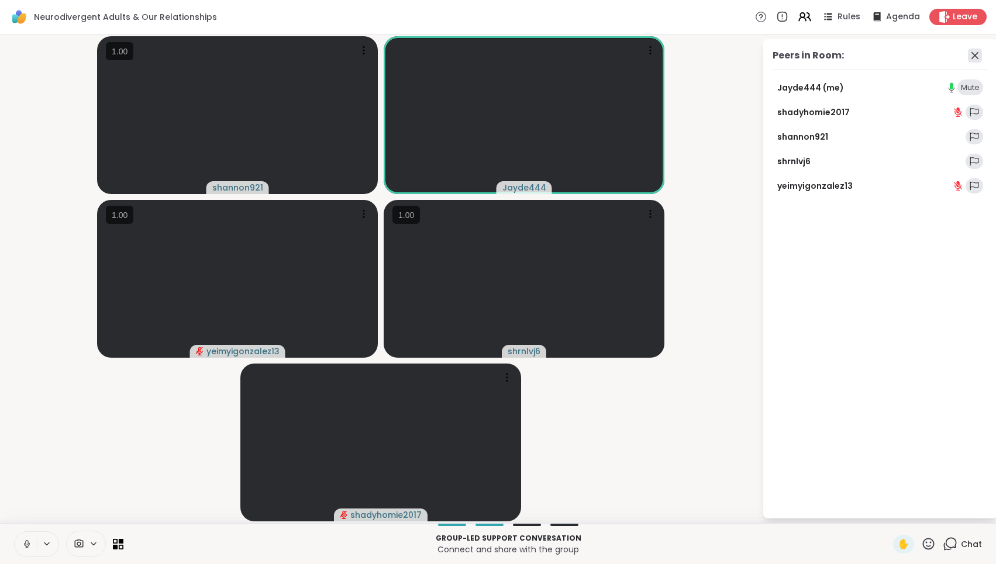
click at [980, 52] on icon at bounding box center [975, 56] width 14 height 14
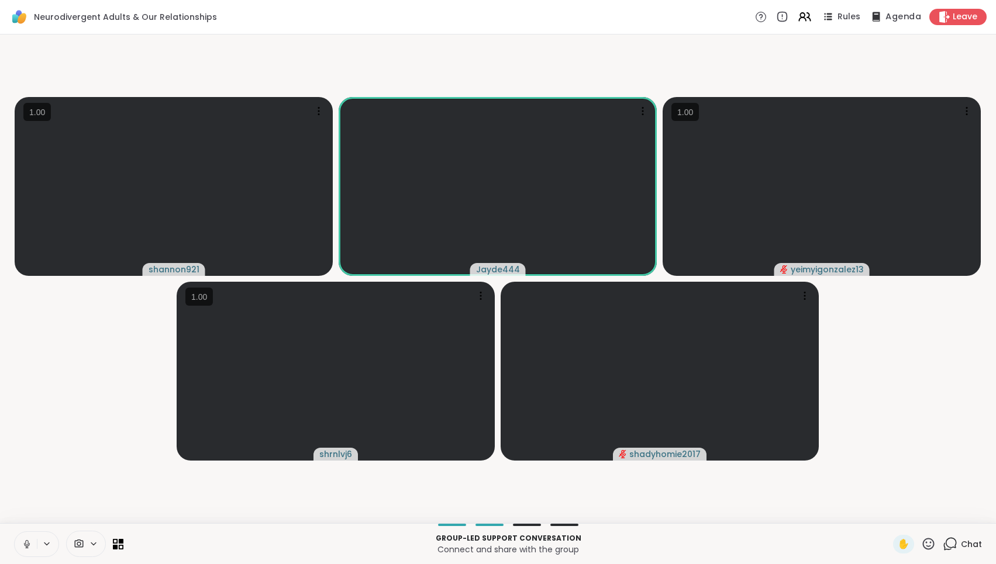
click at [901, 14] on span "Agenda" at bounding box center [903, 17] width 36 height 12
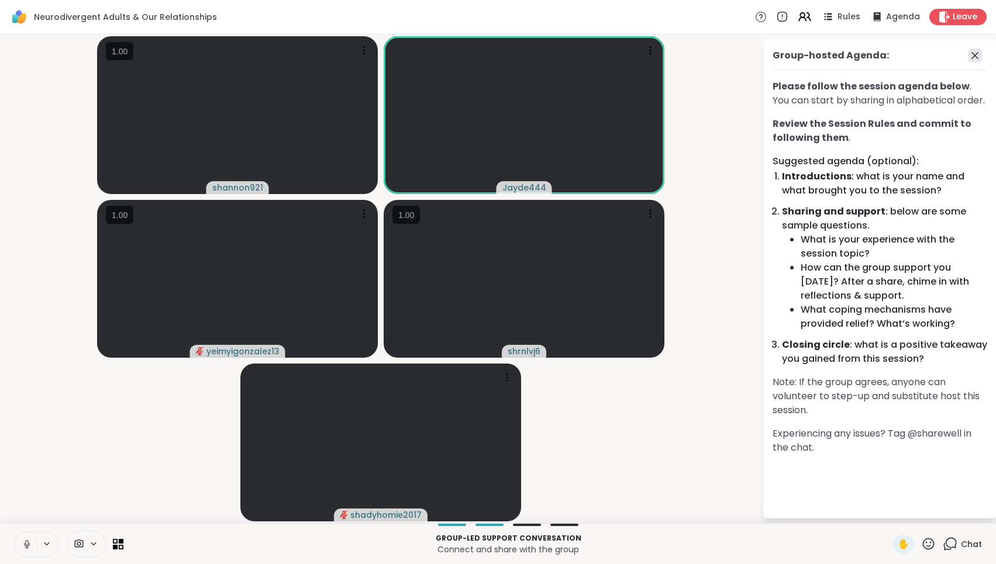
click at [975, 57] on icon at bounding box center [975, 56] width 14 height 14
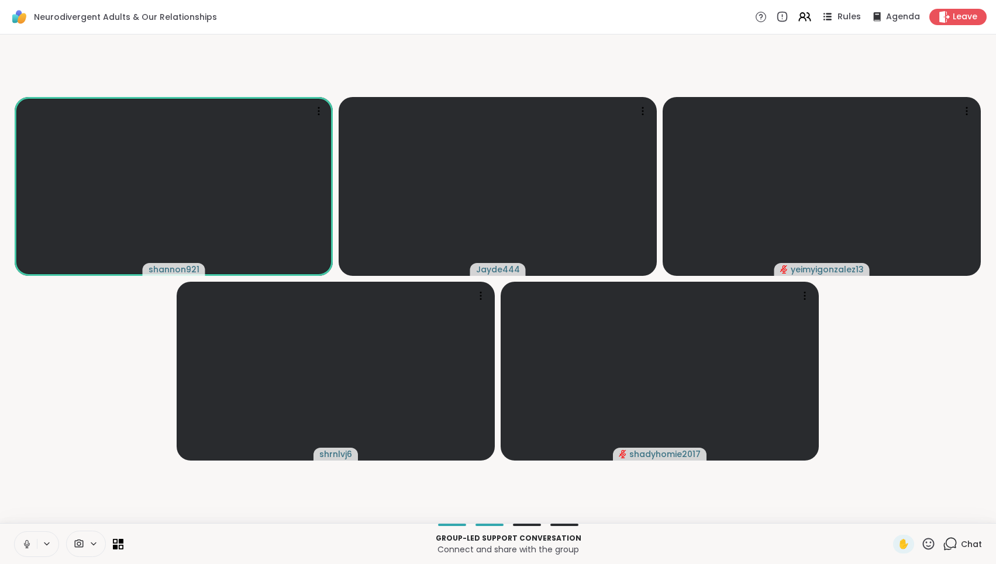
click at [858, 19] on span "Rules" at bounding box center [849, 17] width 24 height 12
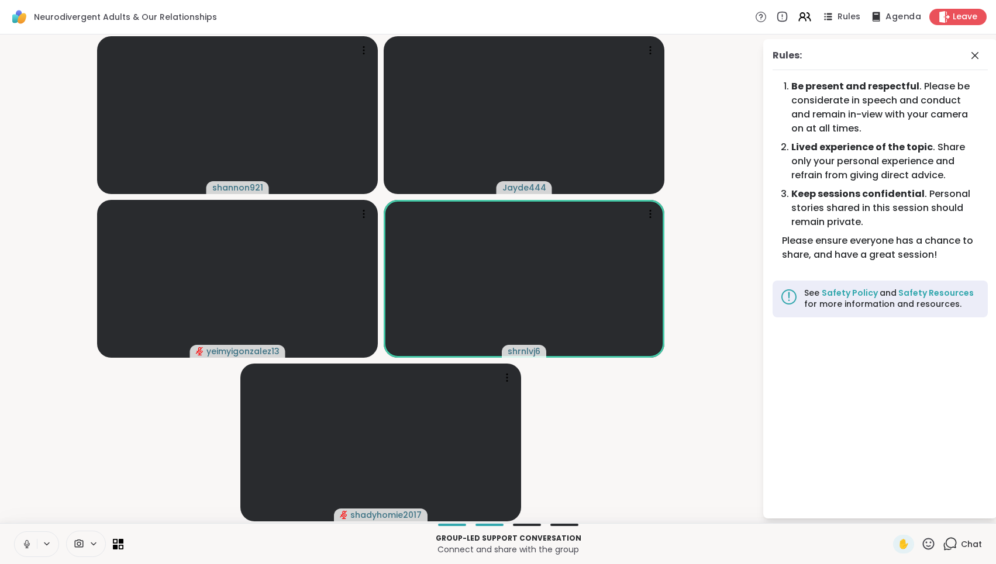
click at [900, 21] on span "Agenda" at bounding box center [903, 17] width 36 height 12
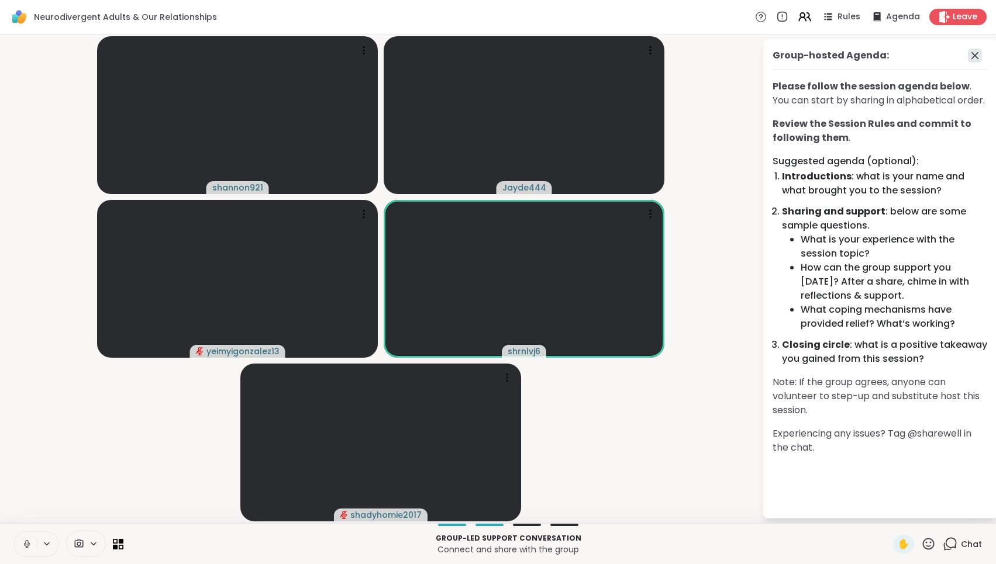
click at [977, 57] on icon at bounding box center [974, 55] width 7 height 7
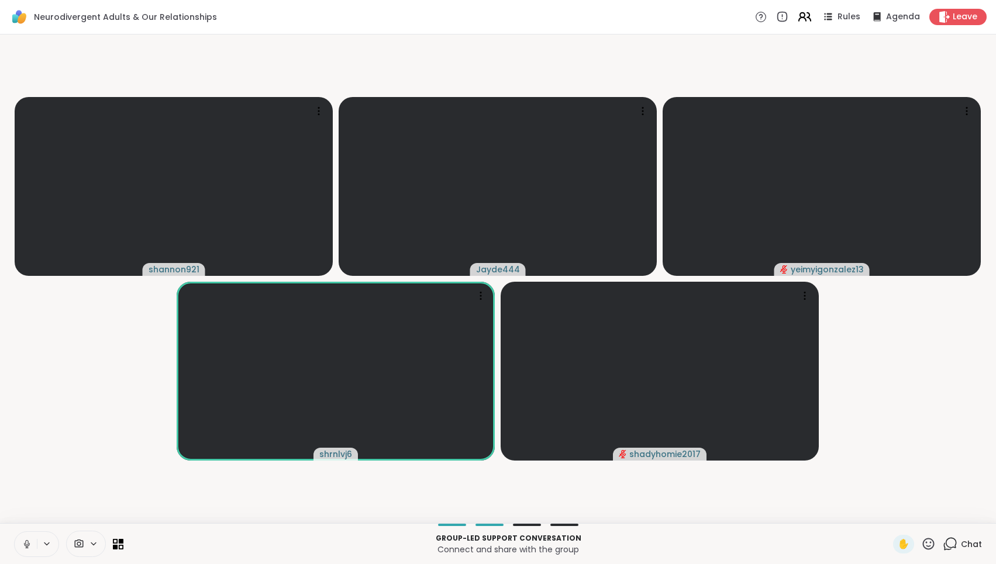
click at [806, 20] on icon at bounding box center [804, 16] width 15 height 15
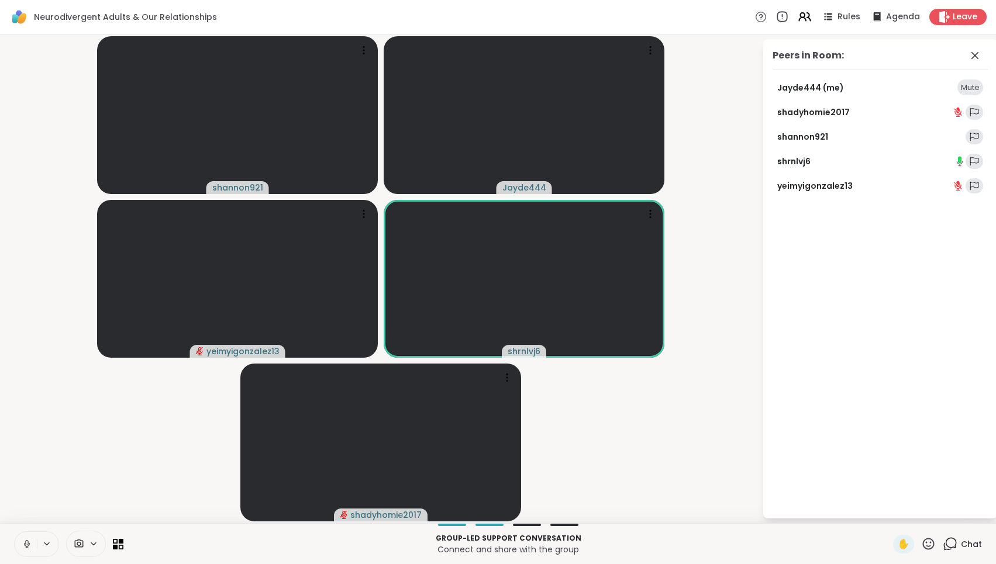
click at [783, 20] on icon at bounding box center [781, 17] width 13 height 13
click at [767, 21] on icon at bounding box center [761, 17] width 12 height 12
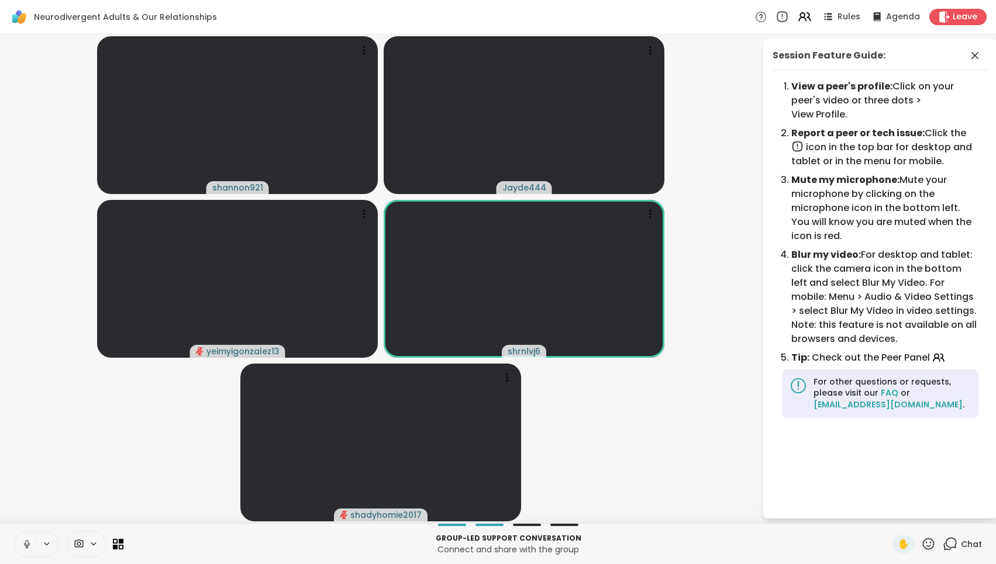
click at [780, 19] on icon at bounding box center [782, 17] width 10 height 10
click at [798, 25] on div "Rules Agenda Leave" at bounding box center [871, 17] width 232 height 16
click at [977, 59] on icon at bounding box center [975, 56] width 14 height 14
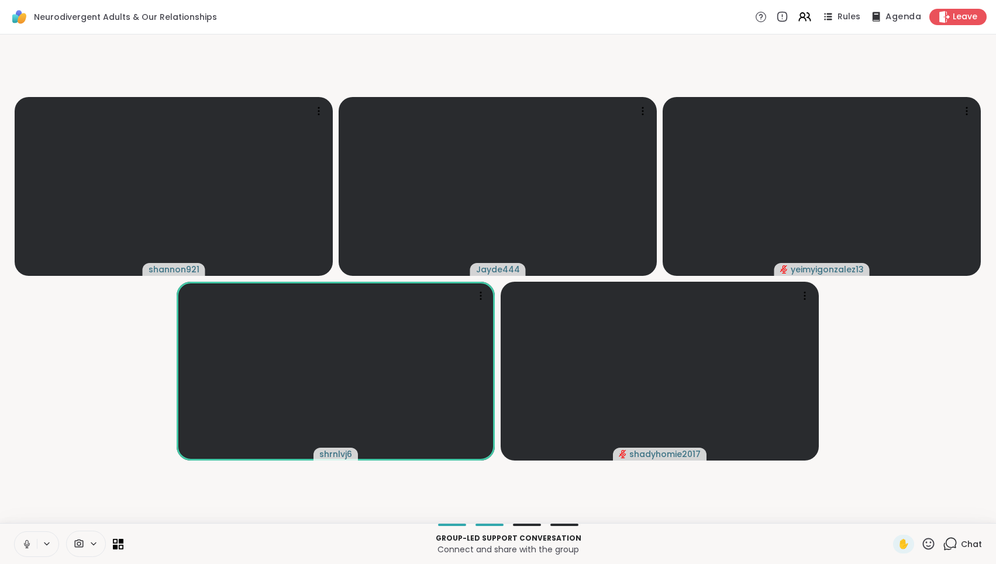
click at [896, 19] on span "Agenda" at bounding box center [903, 17] width 36 height 12
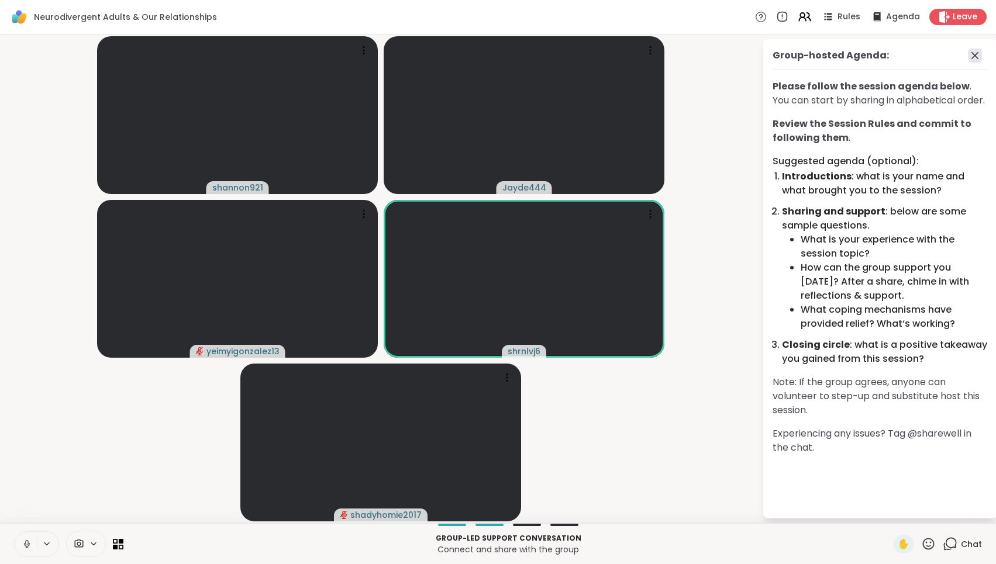
click at [972, 60] on icon at bounding box center [975, 56] width 14 height 14
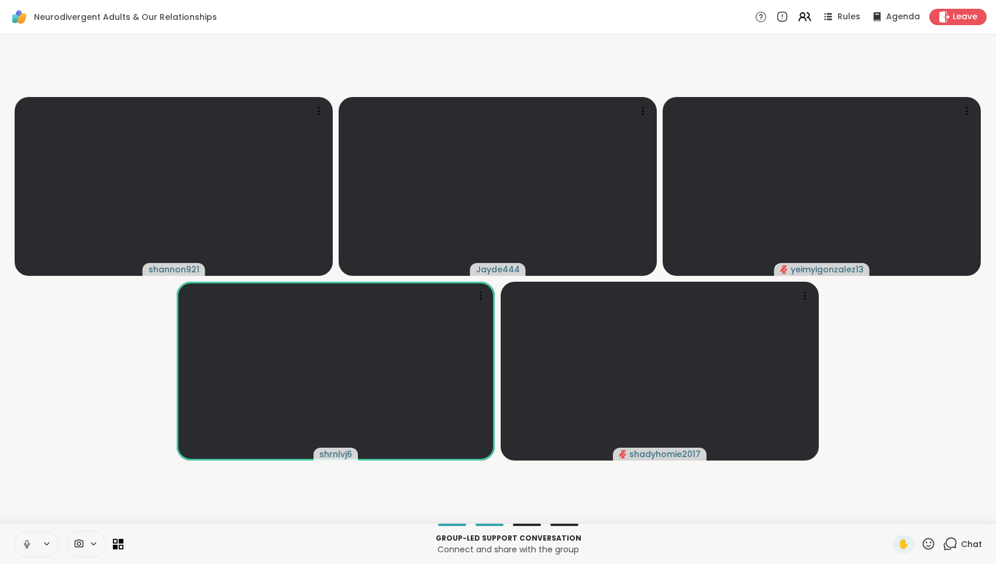
click at [851, 24] on div "Rules Agenda Leave" at bounding box center [871, 17] width 232 height 16
click at [844, 23] on span "Rules" at bounding box center [849, 17] width 24 height 12
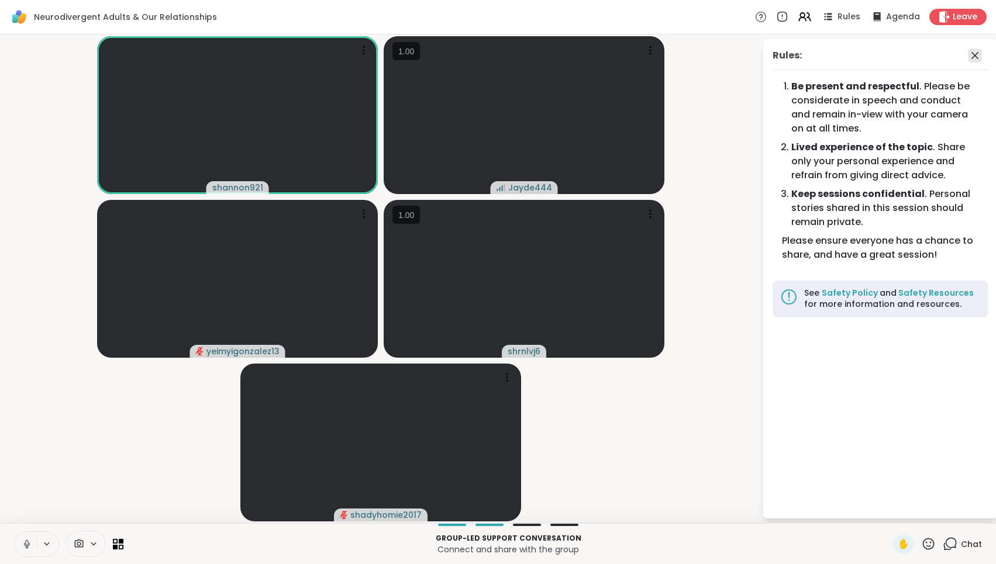
click at [975, 51] on icon at bounding box center [975, 56] width 14 height 14
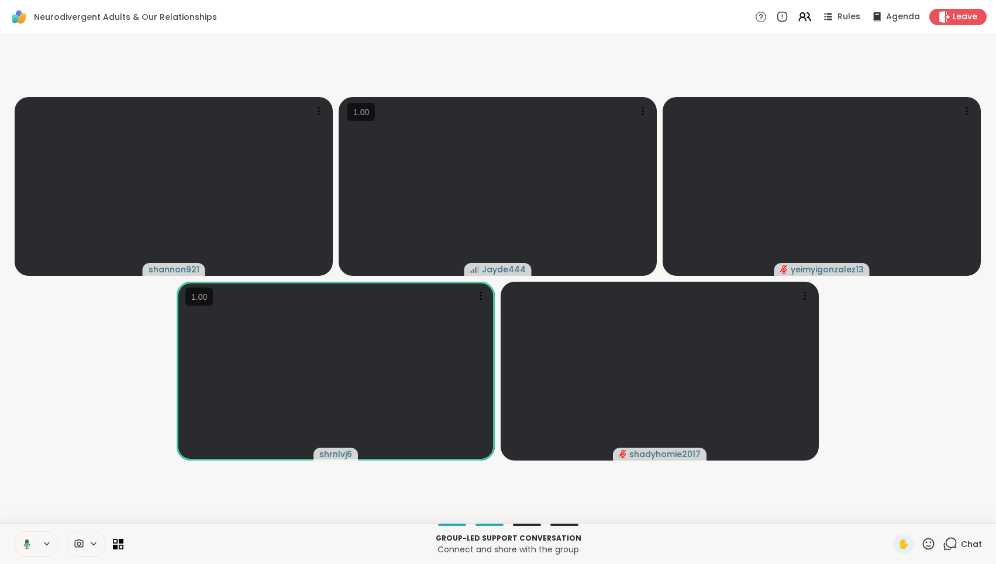
click at [957, 541] on icon at bounding box center [950, 544] width 15 height 15
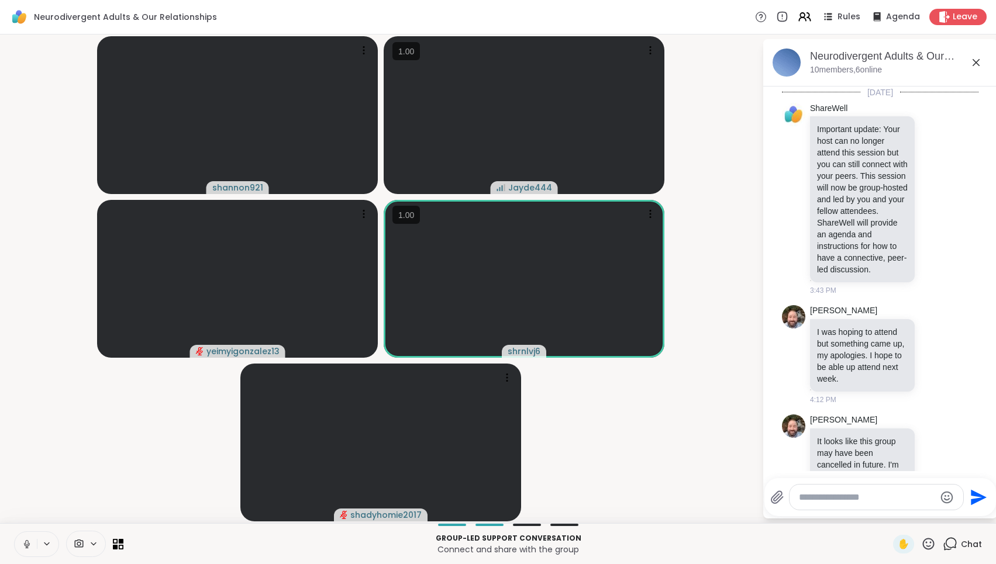
scroll to position [375, 0]
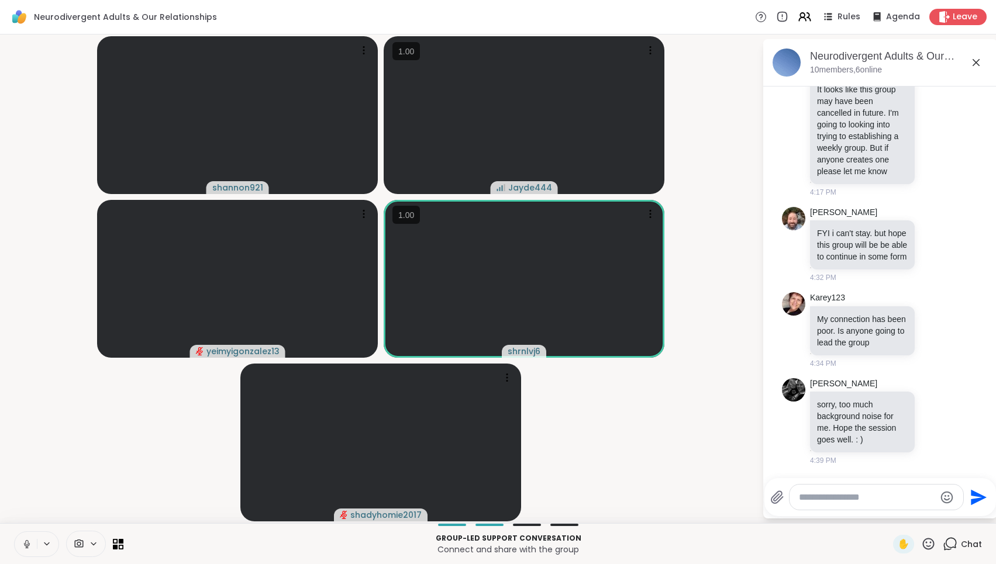
click at [932, 55] on div "Neurodivergent Adults & Our Relationships, Sep 13" at bounding box center [899, 56] width 178 height 15
click at [972, 64] on icon at bounding box center [976, 63] width 14 height 14
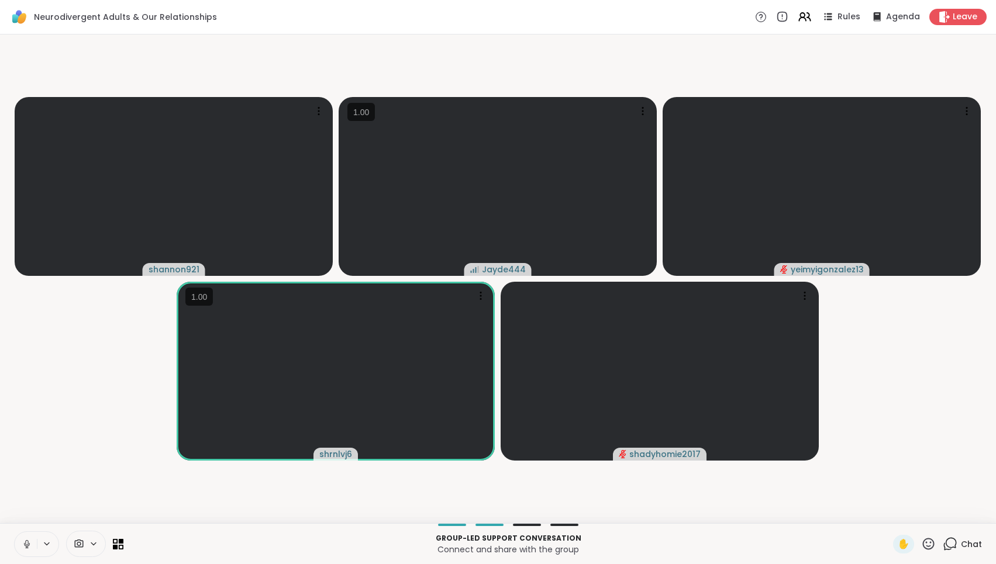
click at [950, 340] on video-player-container "shannon921 Jayde444 yeimyigonzalez13 shrnlvj6 shadyhomie2017" at bounding box center [498, 279] width 982 height 480
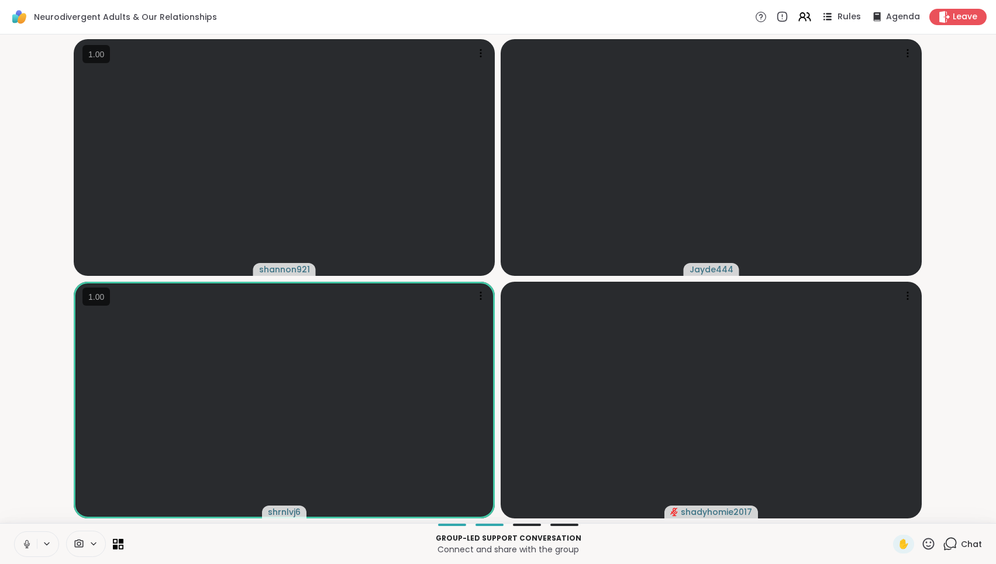
click at [845, 20] on span "Rules" at bounding box center [849, 17] width 24 height 12
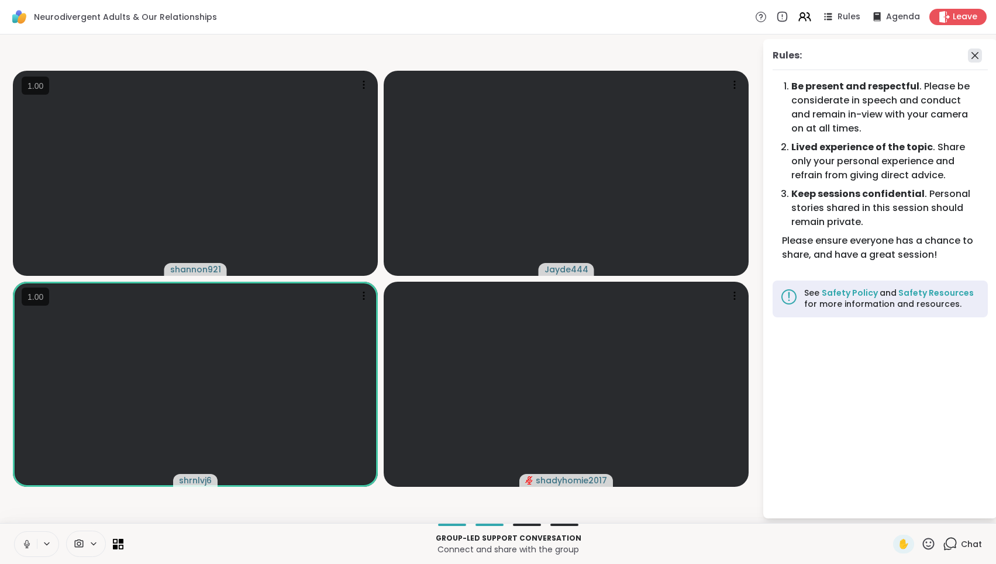
click at [976, 56] on icon at bounding box center [975, 56] width 14 height 14
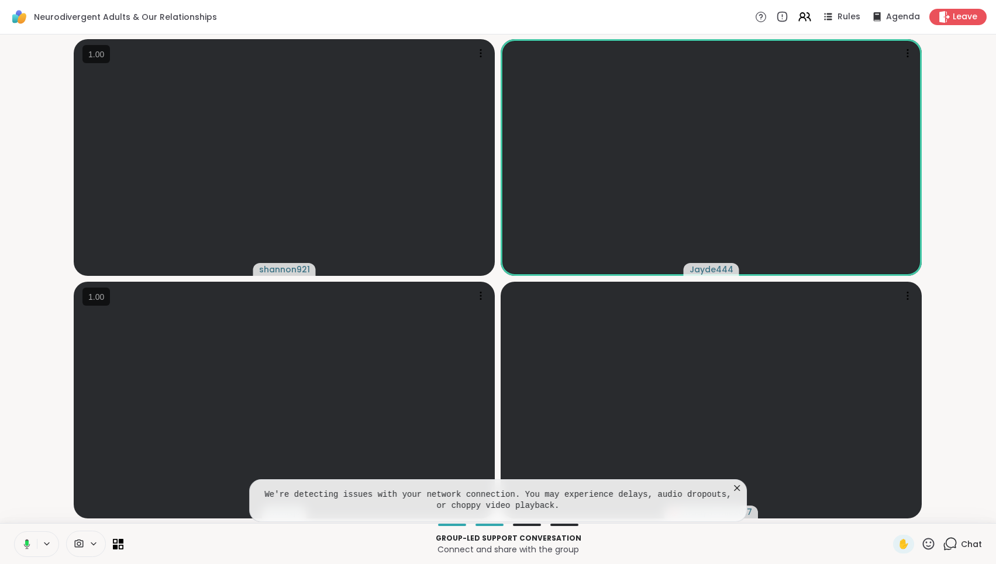
click at [736, 488] on icon at bounding box center [737, 488] width 6 height 6
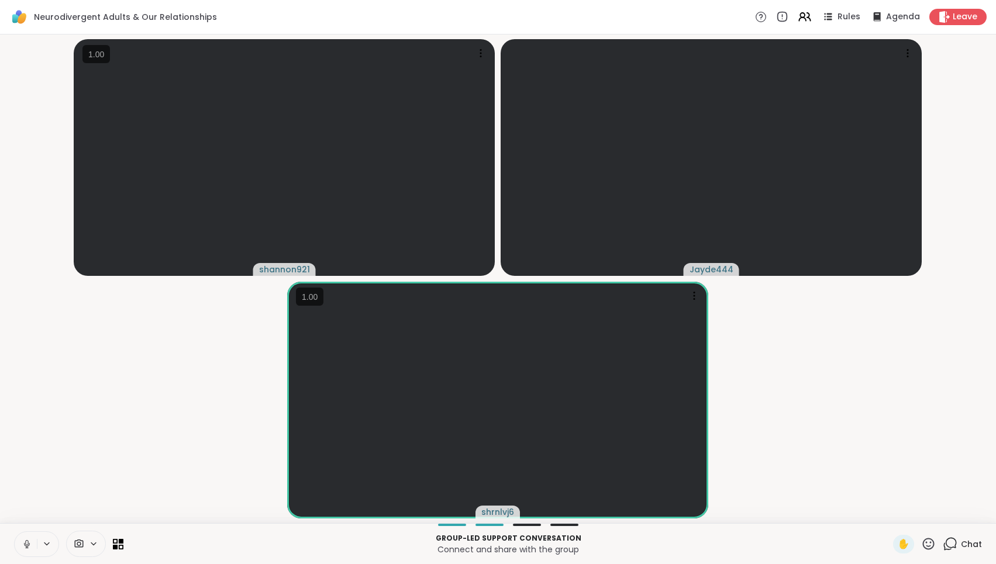
click at [785, 451] on video-player-container "shannon921 Jayde444 shrnlvj6" at bounding box center [498, 279] width 982 height 480
click at [740, 299] on video-player-container "shannon921 Jayde444 shrnlvj6" at bounding box center [498, 279] width 982 height 480
click at [894, 351] on video-player-container "Unstable connection shannon921 Jayde444 shrnlvj6" at bounding box center [498, 279] width 982 height 480
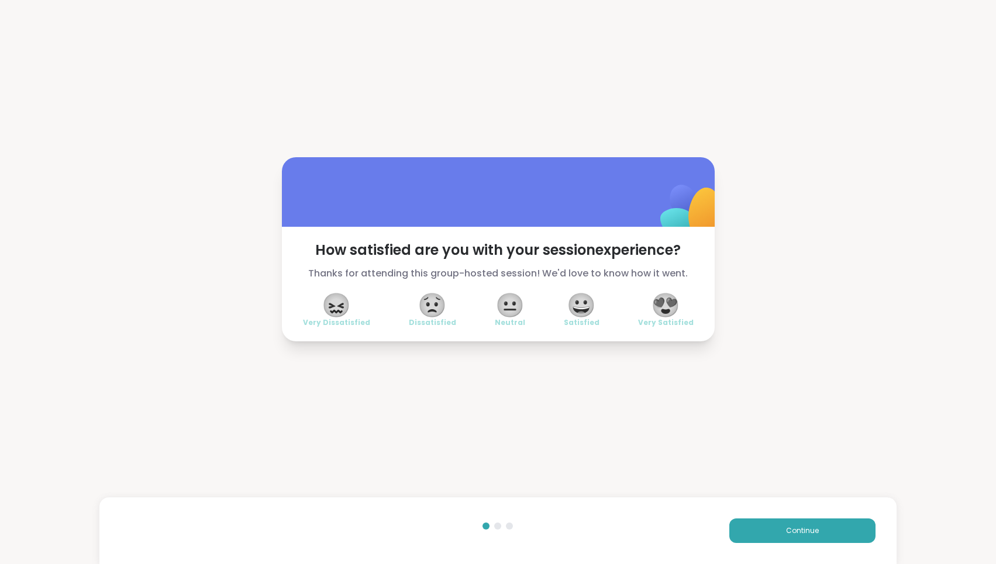
click at [665, 301] on span "😍" at bounding box center [665, 305] width 29 height 21
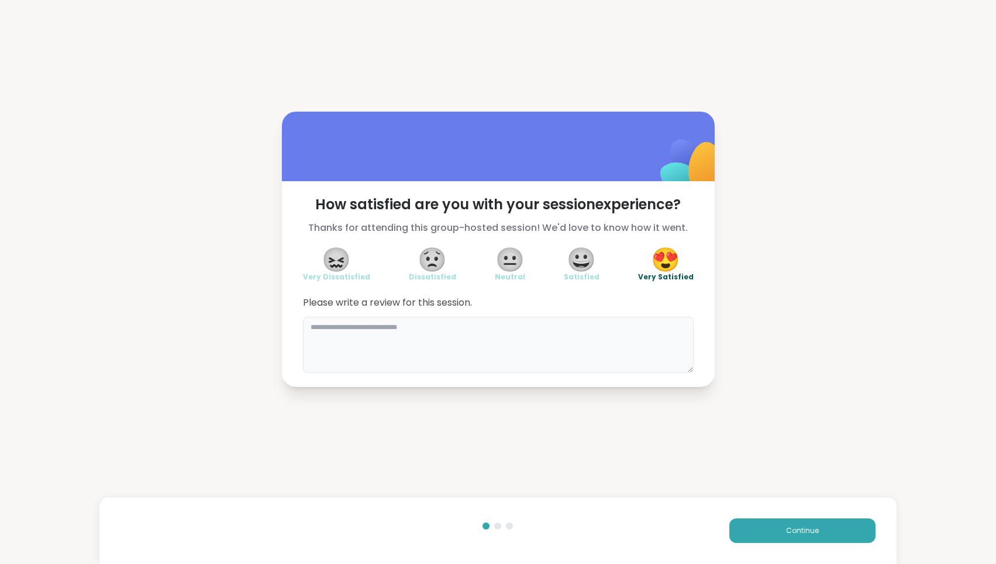
click at [625, 329] on textarea at bounding box center [498, 345] width 391 height 56
click at [790, 524] on button "Continue" at bounding box center [802, 531] width 146 height 25
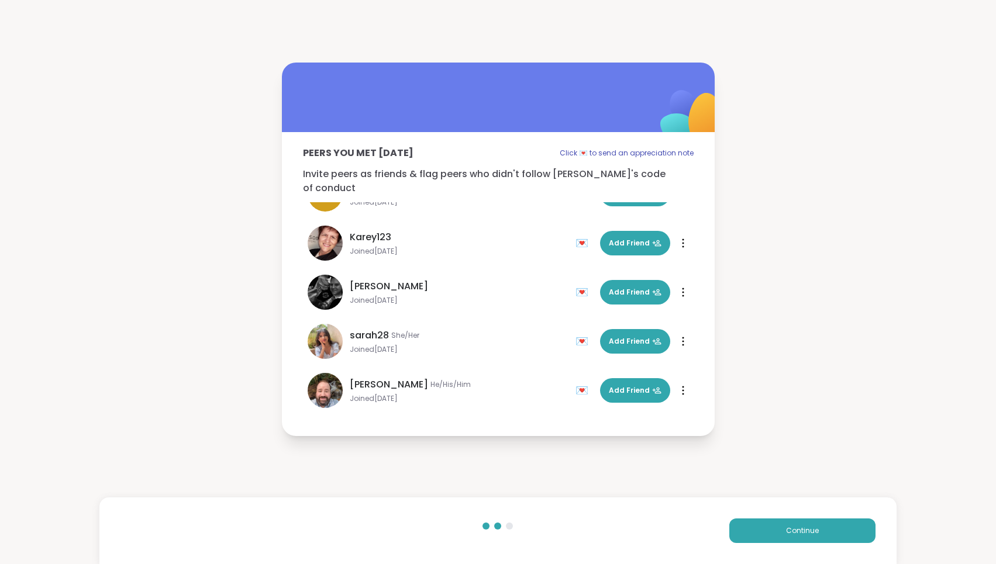
scroll to position [182, 0]
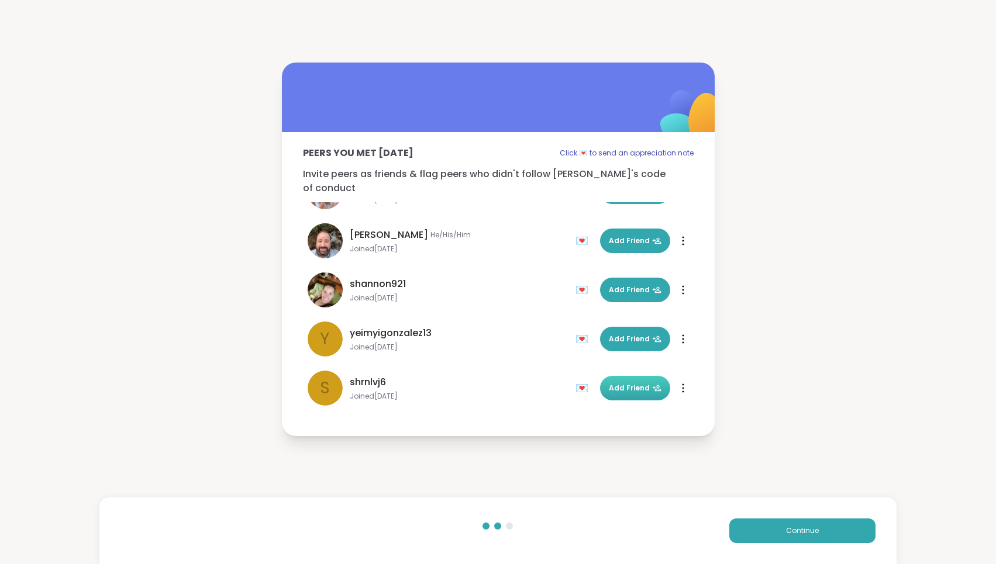
click at [628, 383] on span "Add Friend" at bounding box center [635, 388] width 53 height 11
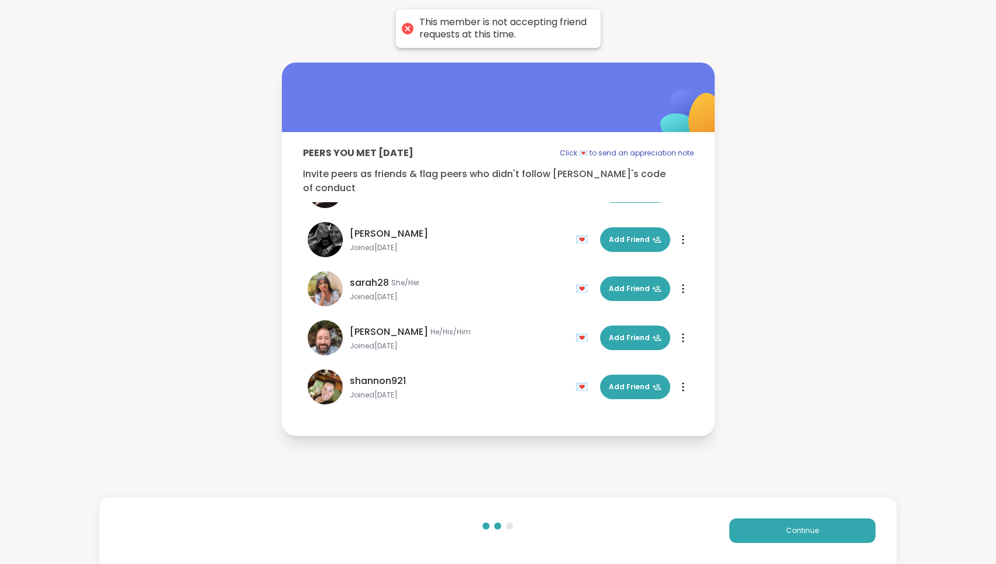
scroll to position [97, 0]
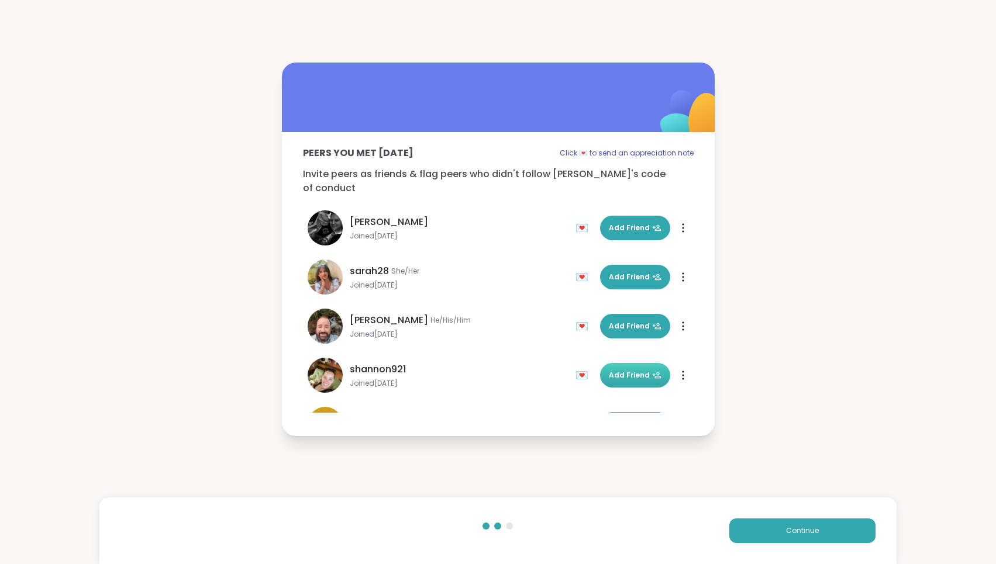
click at [629, 376] on button "Add Friend" at bounding box center [635, 375] width 70 height 25
click at [795, 412] on div "Peers you met today Click 💌 to send an appreciation note Invite peers as friend…" at bounding box center [498, 249] width 996 height 499
click at [793, 525] on button "Continue" at bounding box center [802, 531] width 146 height 25
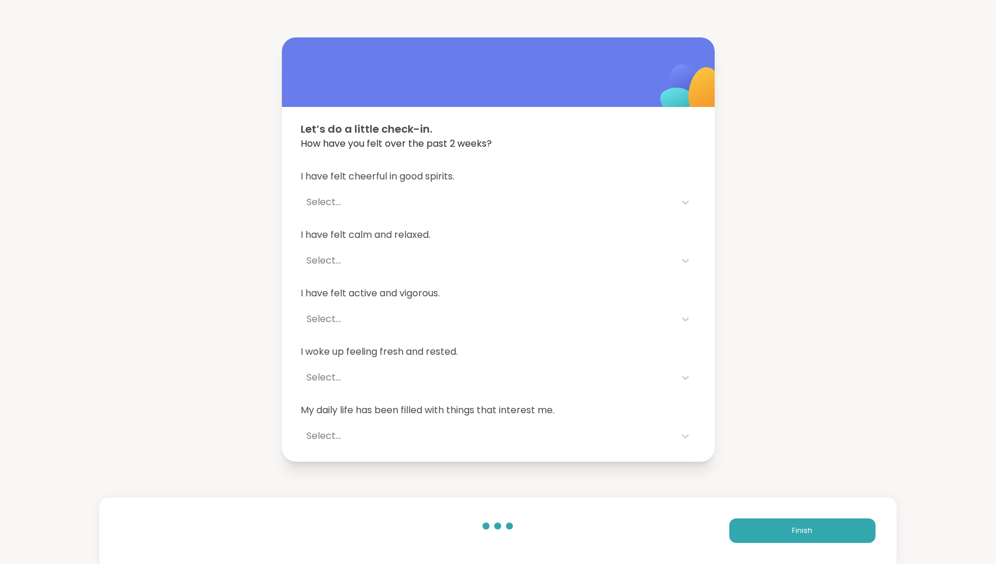
click at [633, 195] on div "Select..." at bounding box center [487, 202] width 363 height 14
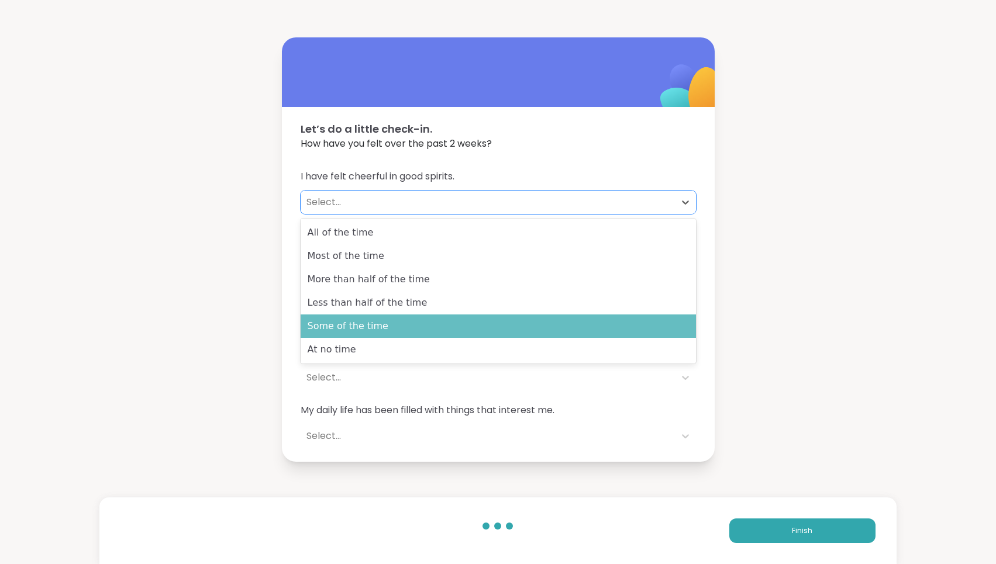
click at [571, 328] on div "Some of the time" at bounding box center [498, 326] width 395 height 23
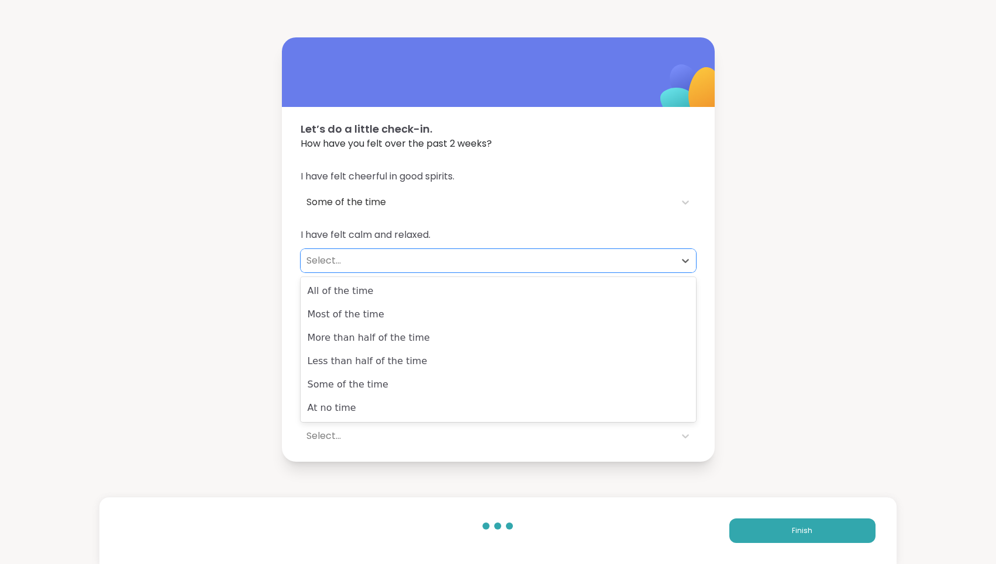
click at [510, 259] on div "Select..." at bounding box center [487, 261] width 363 height 14
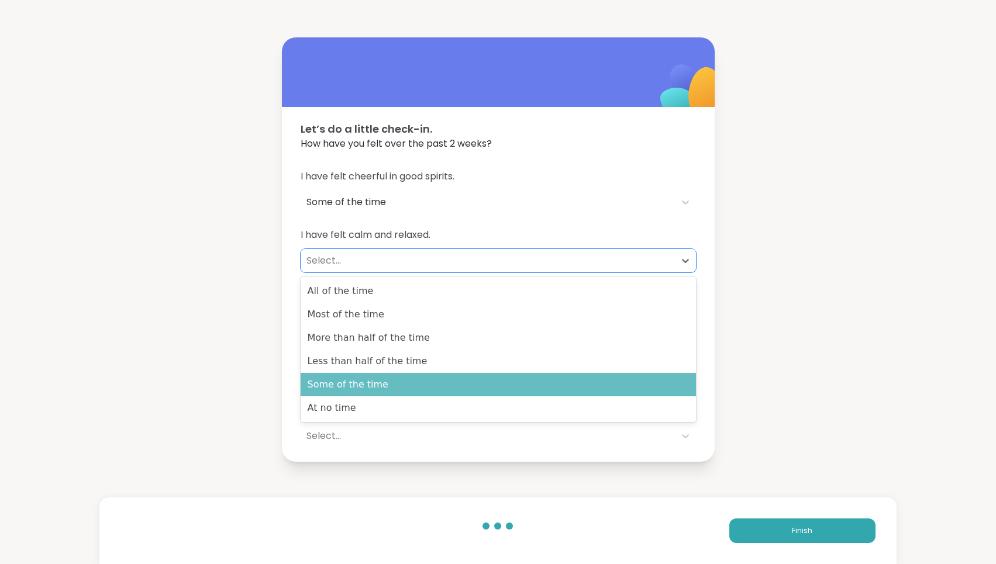
click at [509, 375] on div "Some of the time" at bounding box center [498, 384] width 395 height 23
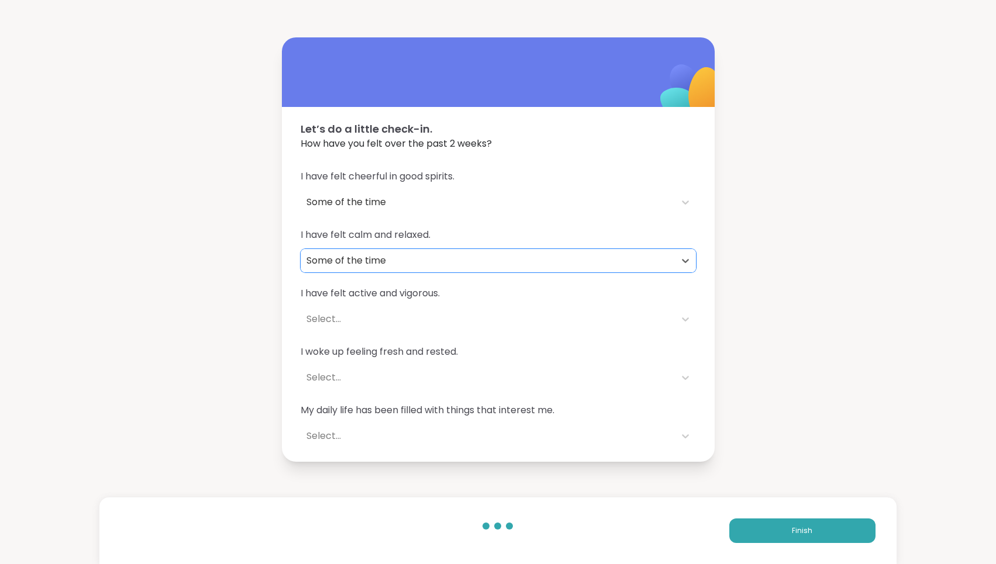
click at [506, 292] on span "I have felt active and vigorous." at bounding box center [498, 294] width 395 height 14
click at [502, 318] on div "Select..." at bounding box center [487, 319] width 363 height 14
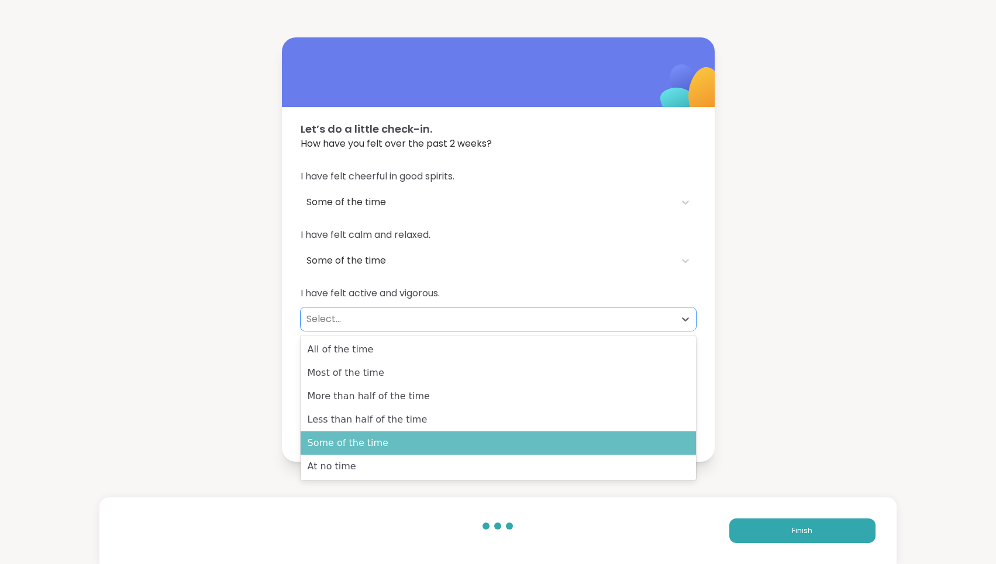
click at [504, 440] on div "Some of the time" at bounding box center [498, 443] width 395 height 23
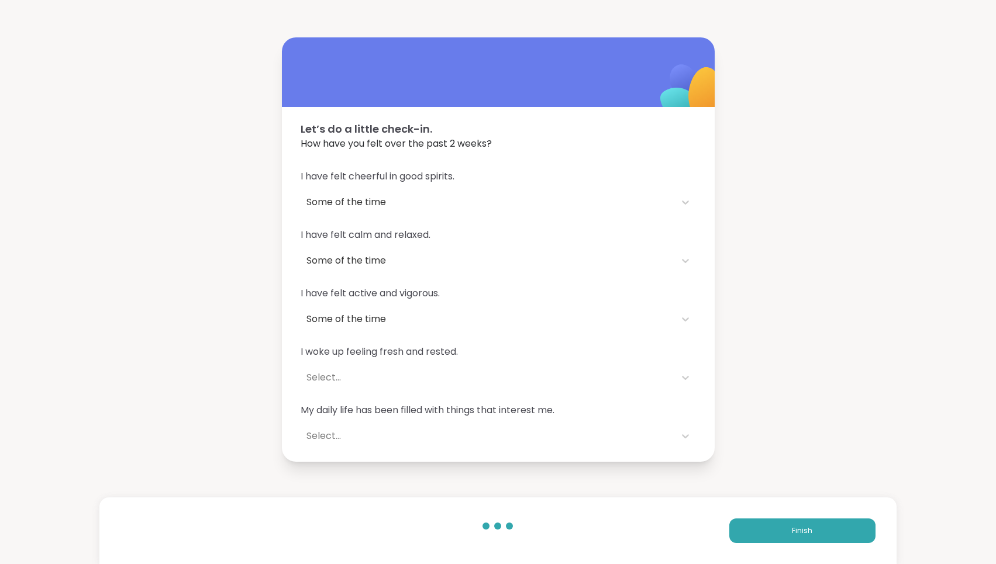
click at [505, 350] on span "I woke up feeling fresh and rested." at bounding box center [498, 352] width 395 height 14
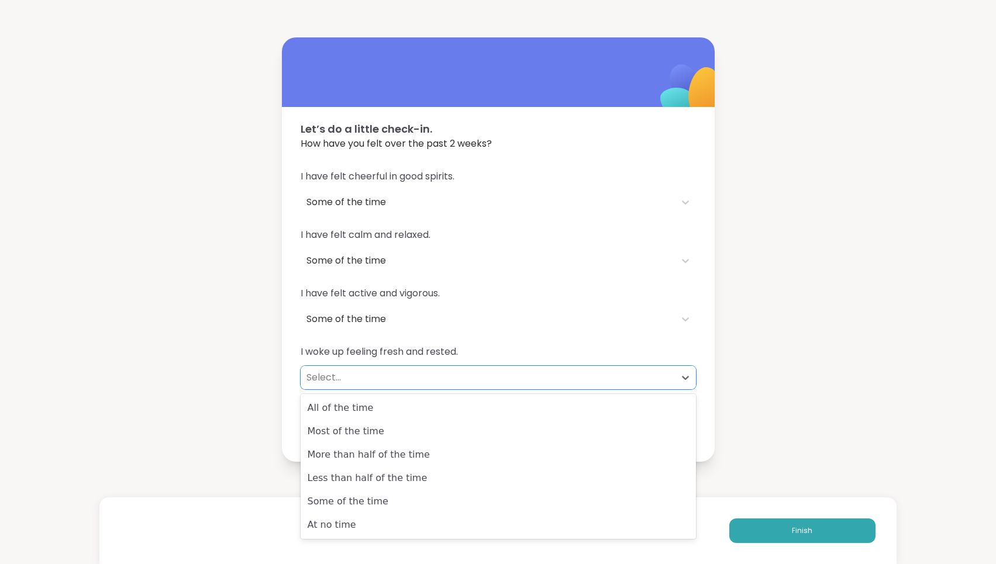
click at [501, 380] on div "Select..." at bounding box center [487, 378] width 363 height 14
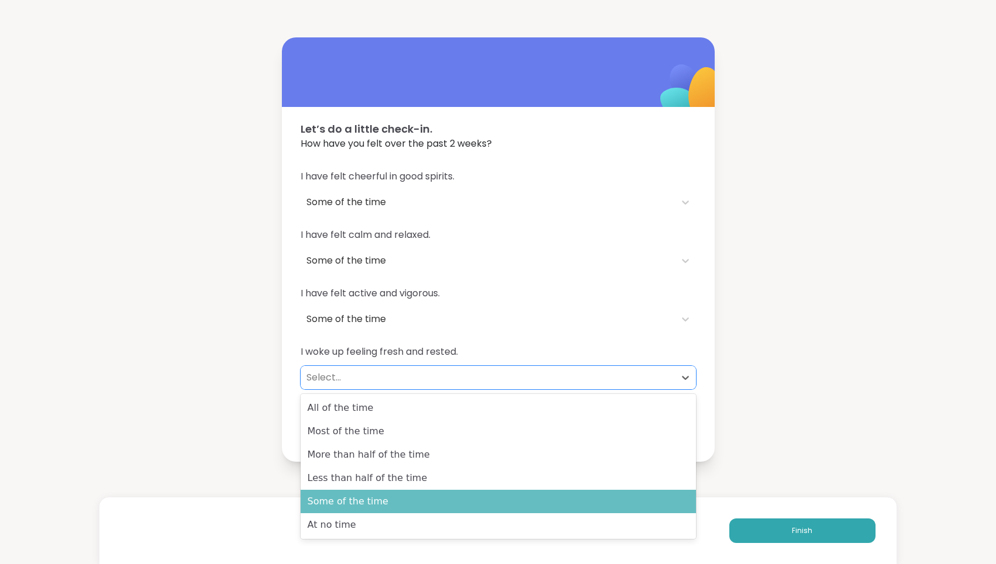
click at [513, 501] on div "Some of the time" at bounding box center [498, 501] width 395 height 23
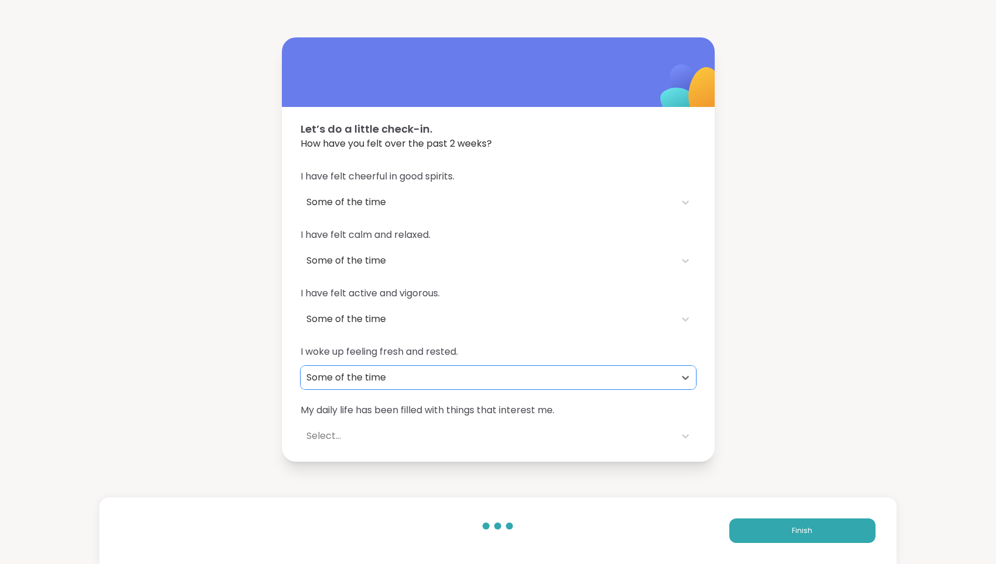
click at [505, 420] on div "My daily life has been filled with things that interest me. Select..." at bounding box center [498, 426] width 395 height 44
click at [505, 432] on div "Select..." at bounding box center [487, 436] width 363 height 14
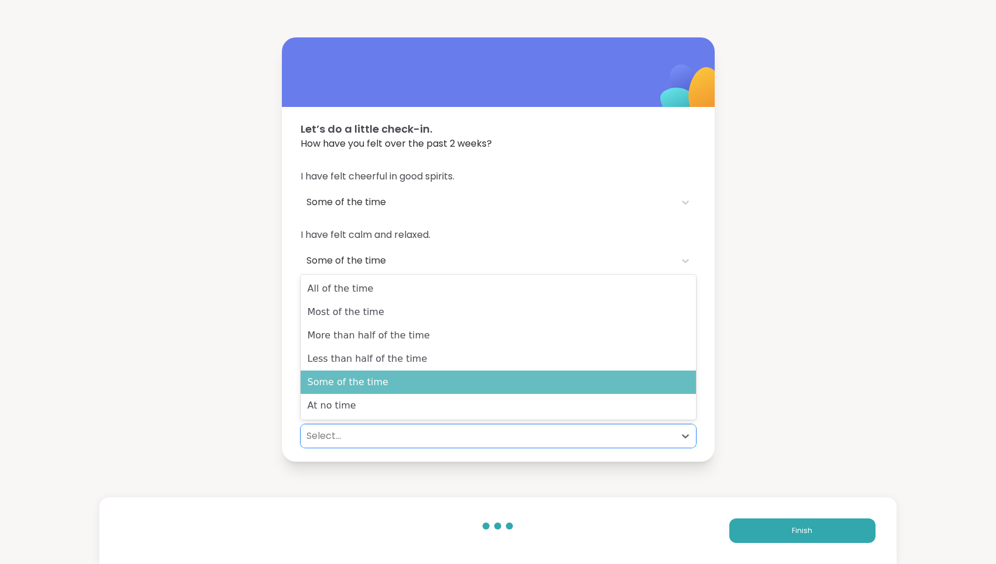
click at [509, 388] on div "Some of the time" at bounding box center [498, 382] width 395 height 23
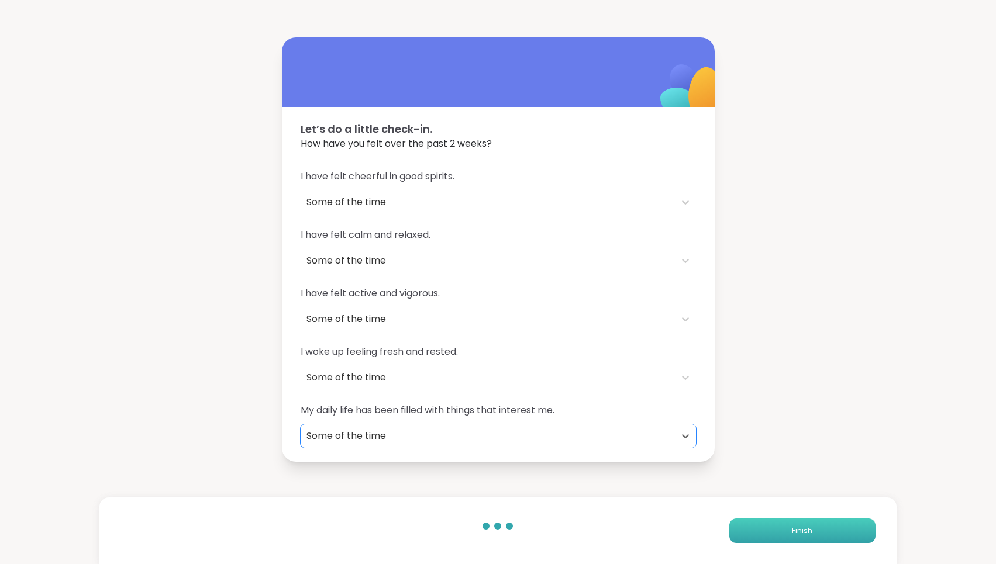
click at [763, 534] on button "Finish" at bounding box center [802, 531] width 146 height 25
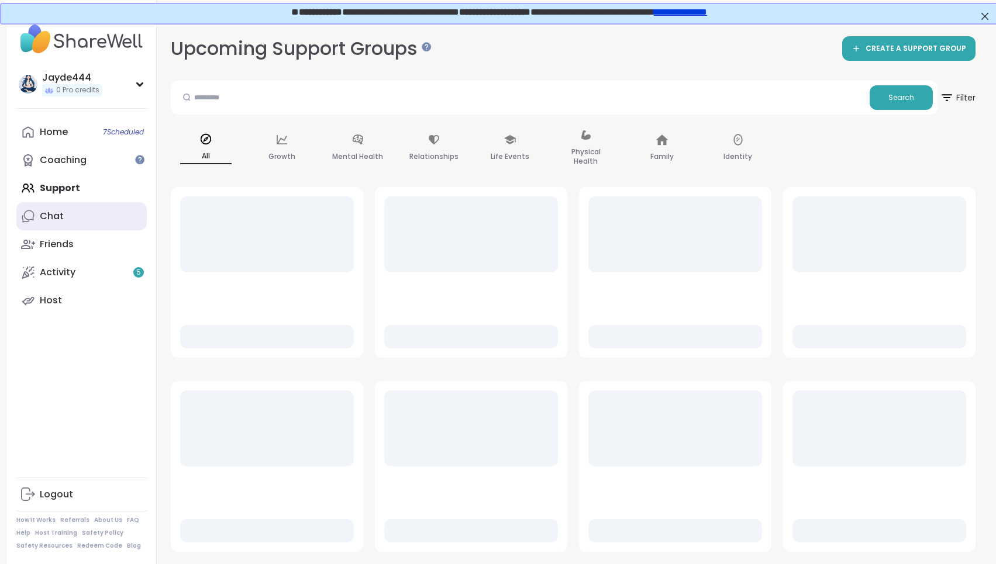
click at [108, 222] on link "Chat" at bounding box center [81, 216] width 130 height 28
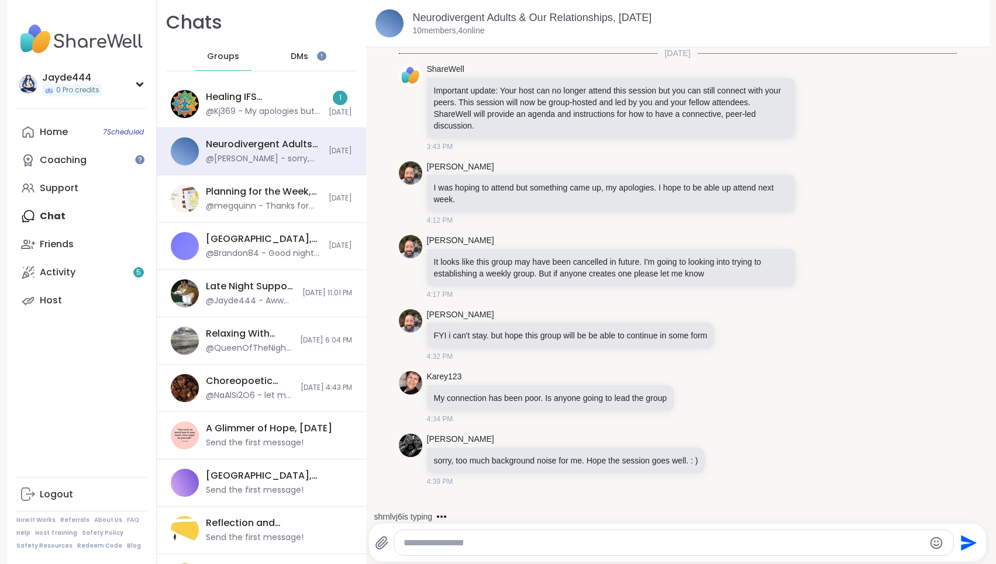
click at [591, 536] on div at bounding box center [673, 542] width 559 height 25
click at [594, 534] on div at bounding box center [673, 542] width 559 height 25
click at [588, 542] on textarea "Type your message" at bounding box center [664, 543] width 520 height 12
type textarea "*"
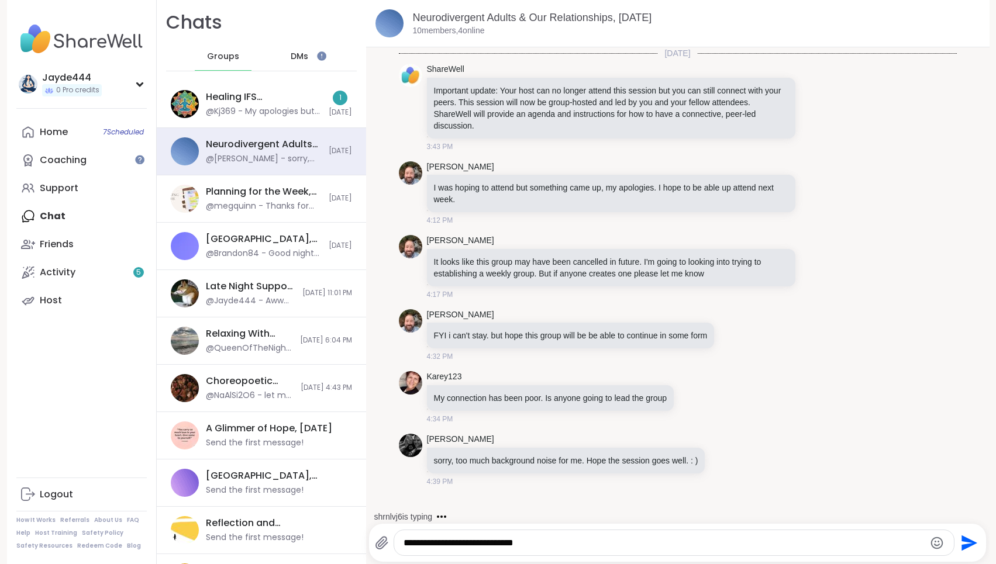
click at [940, 549] on icon "Emoji picker" at bounding box center [937, 543] width 14 height 14
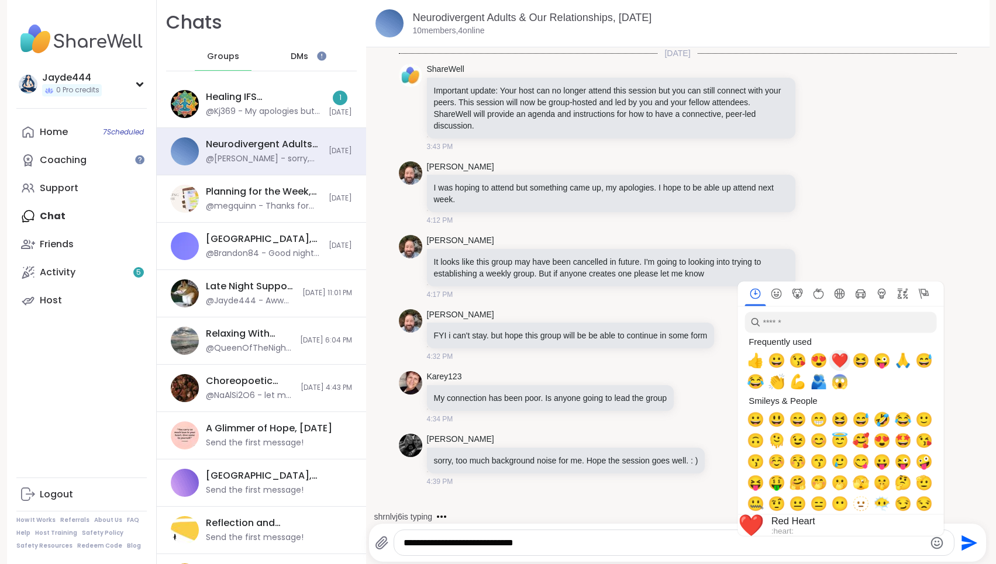
click at [844, 361] on span "❤️" at bounding box center [840, 361] width 18 height 16
type textarea "**********"
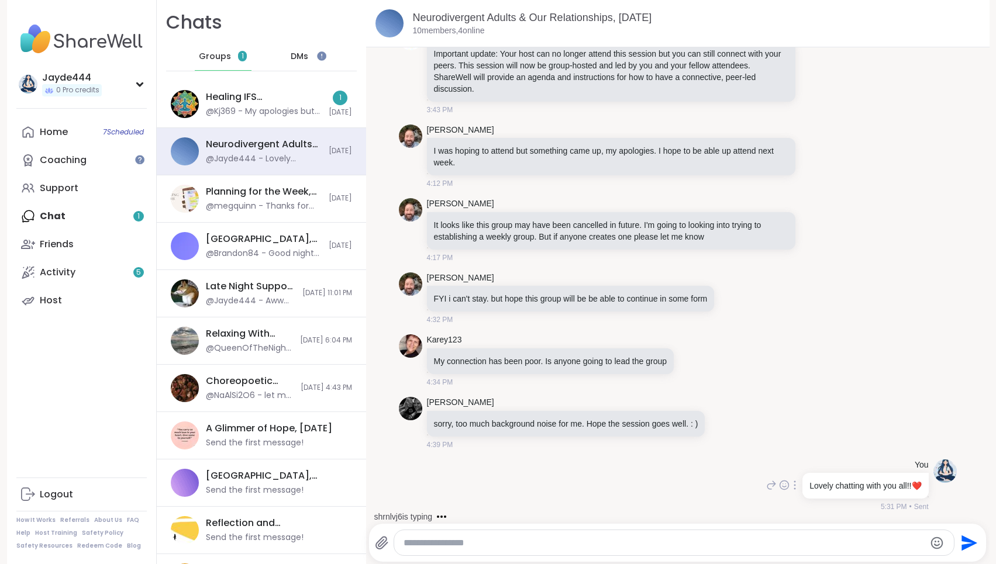
click at [582, 460] on div "You Lovely chatting with you all!! ❤️ 5:31 PM • Sent" at bounding box center [678, 486] width 558 height 63
click at [226, 112] on div "@Kj369 - My apologies but I will have to cancel tonight" at bounding box center [264, 112] width 116 height 12
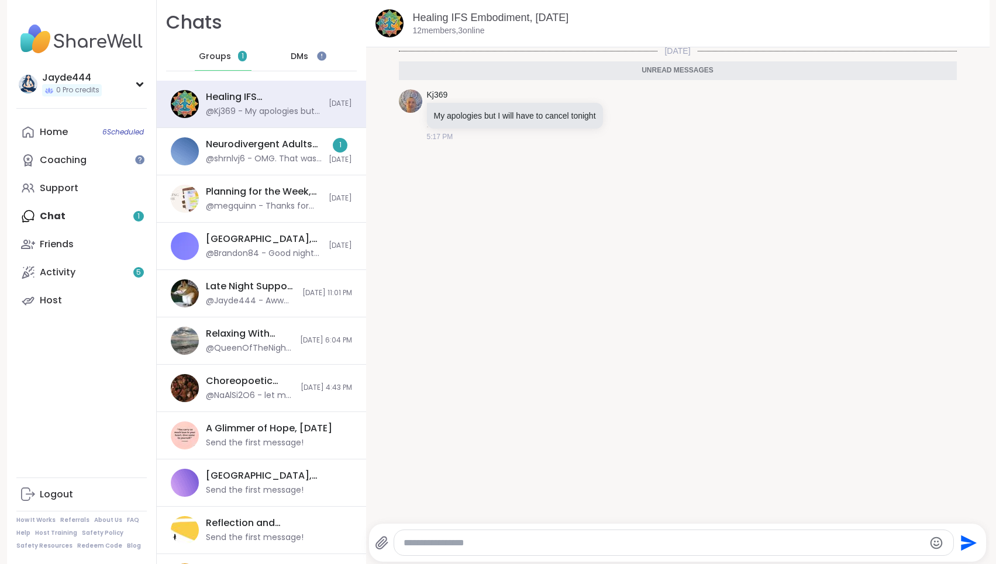
scroll to position [0, 0]
click at [304, 157] on div "@shrnlvj6 - OMG. That was weird. Just over. Ha ha. Hope I wasn’t talking too mu…" at bounding box center [264, 159] width 116 height 12
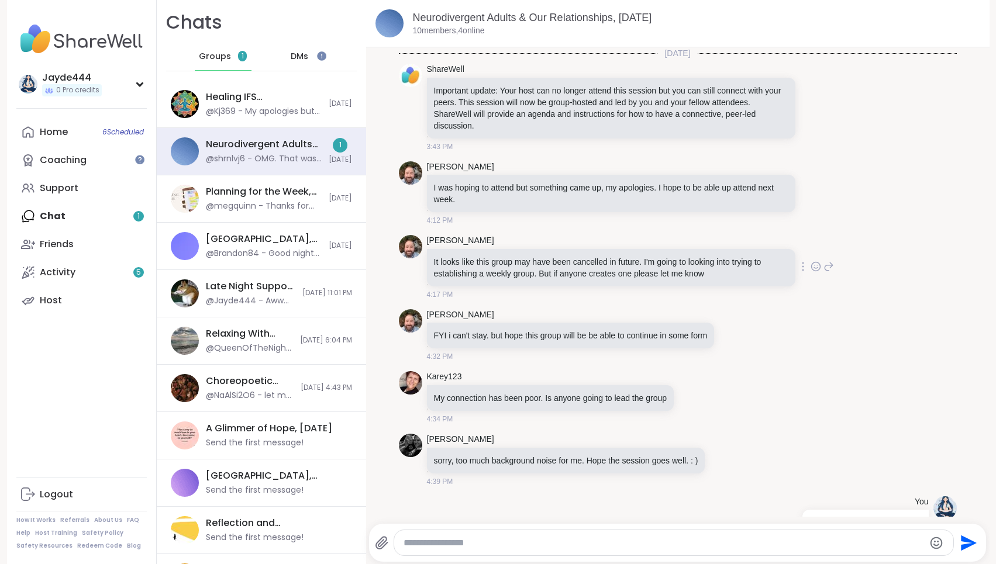
scroll to position [139, 0]
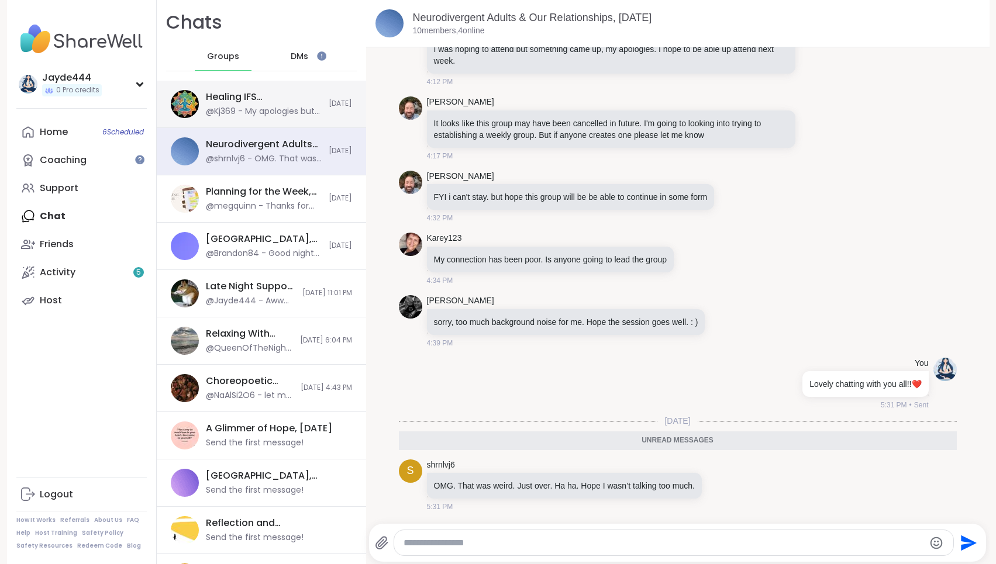
click at [248, 116] on div "@Kj369 - My apologies but I will have to cancel tonight" at bounding box center [264, 112] width 116 height 12
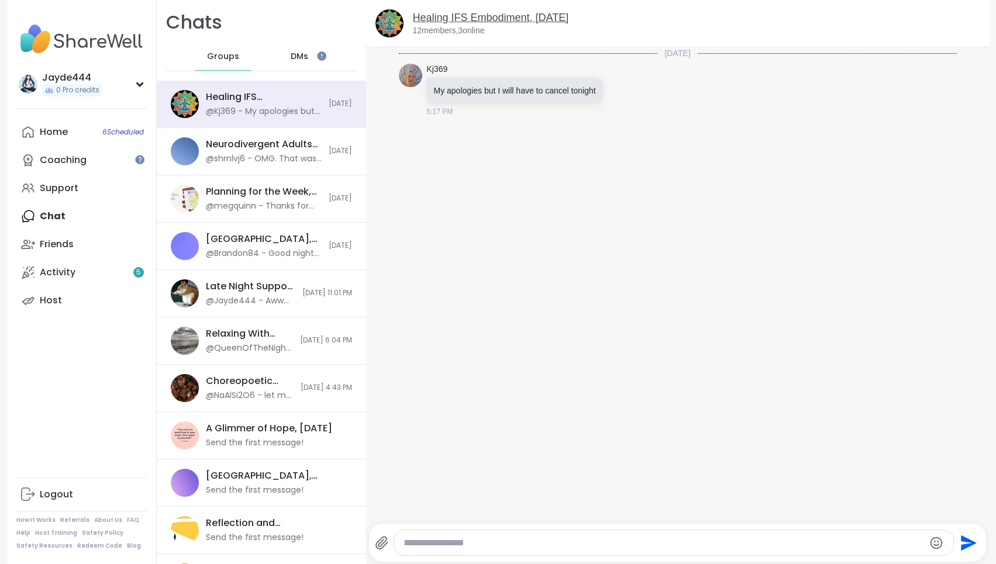
click at [449, 19] on link "Healing IFS Embodiment, Sep 13" at bounding box center [491, 18] width 156 height 12
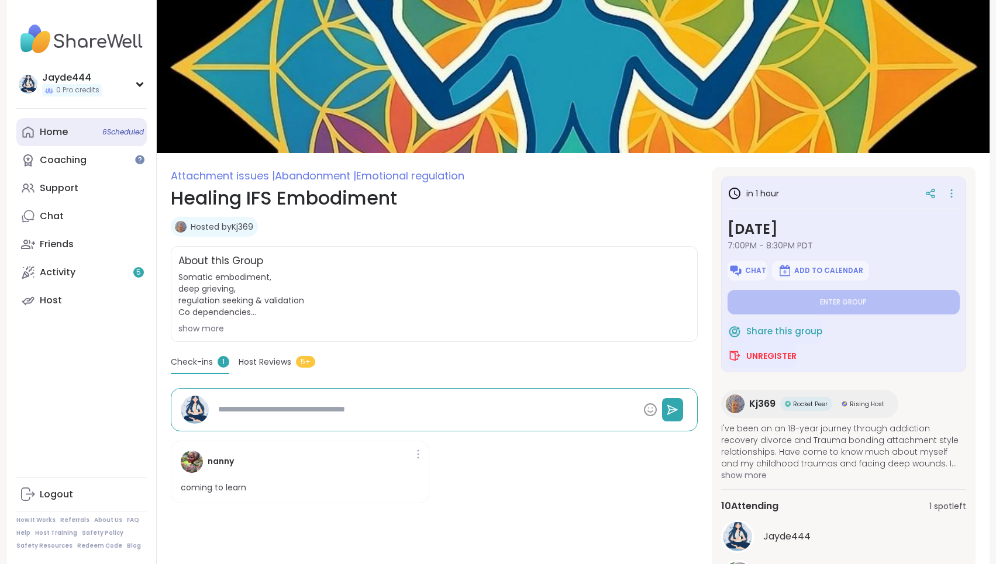
click at [51, 132] on div "Home 6 Scheduled" at bounding box center [54, 132] width 28 height 13
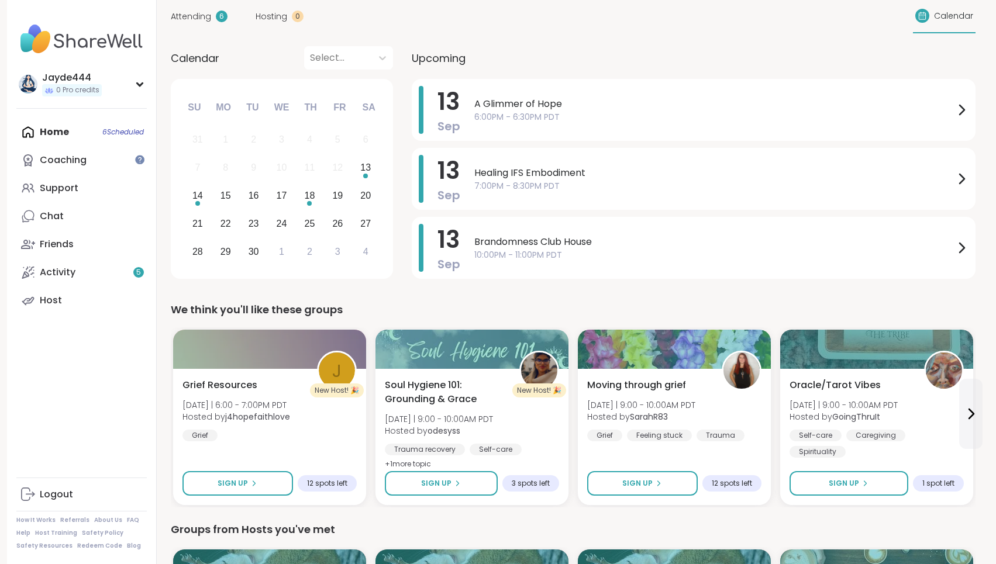
scroll to position [206, 0]
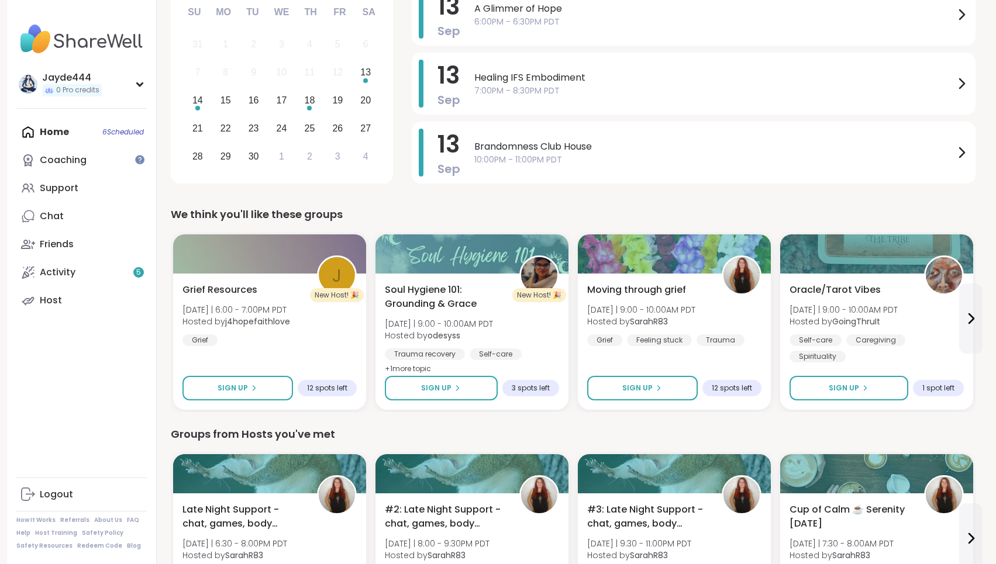
click at [380, 217] on div "We think you'll like these groups" at bounding box center [573, 214] width 805 height 16
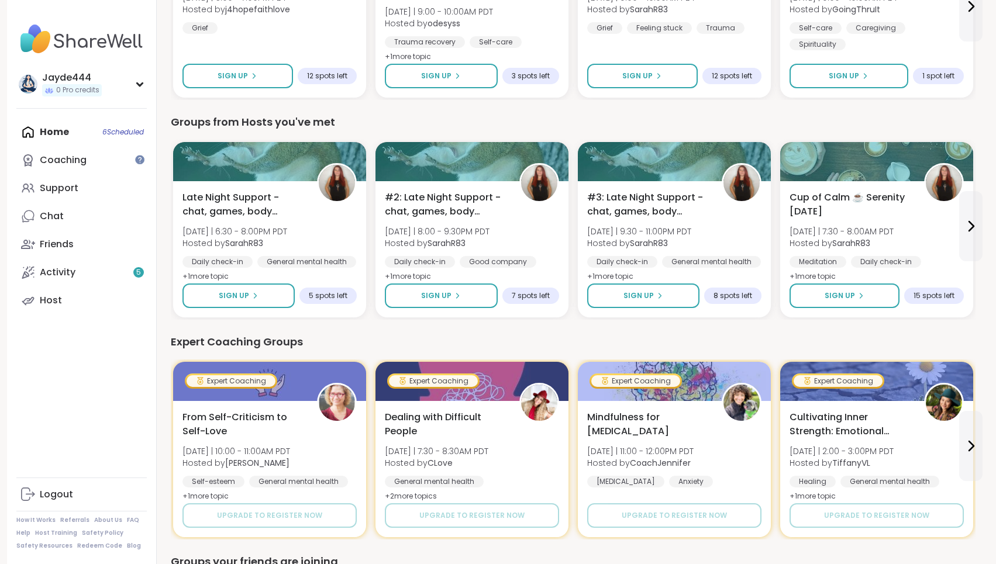
scroll to position [469, 0]
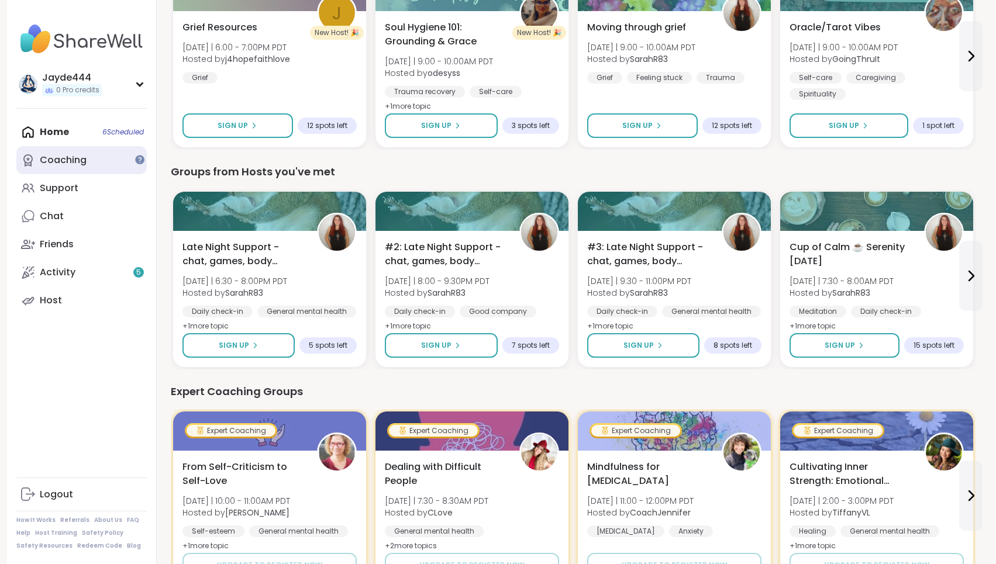
click at [99, 171] on link "Coaching" at bounding box center [81, 160] width 130 height 28
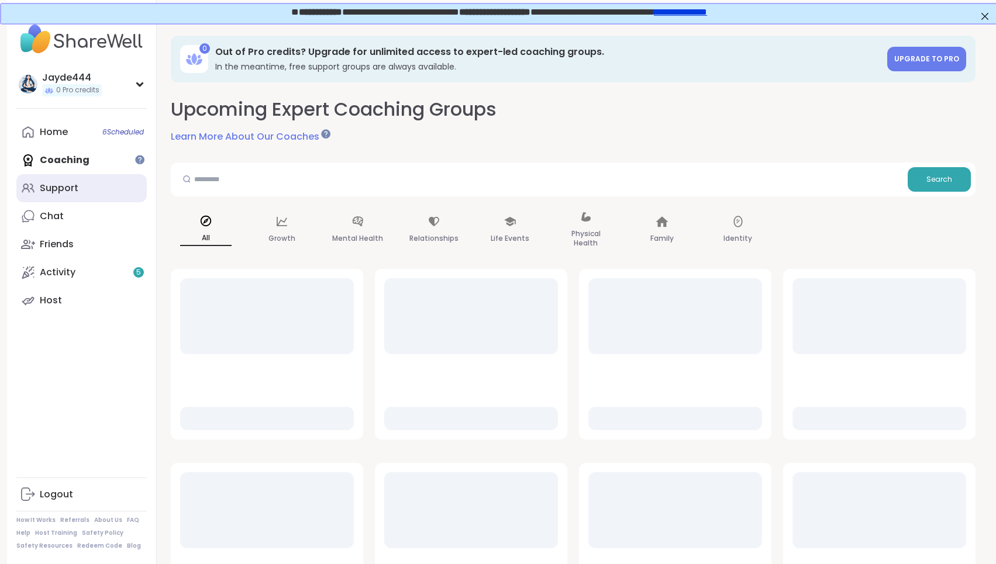
click at [81, 197] on link "Support" at bounding box center [81, 188] width 130 height 28
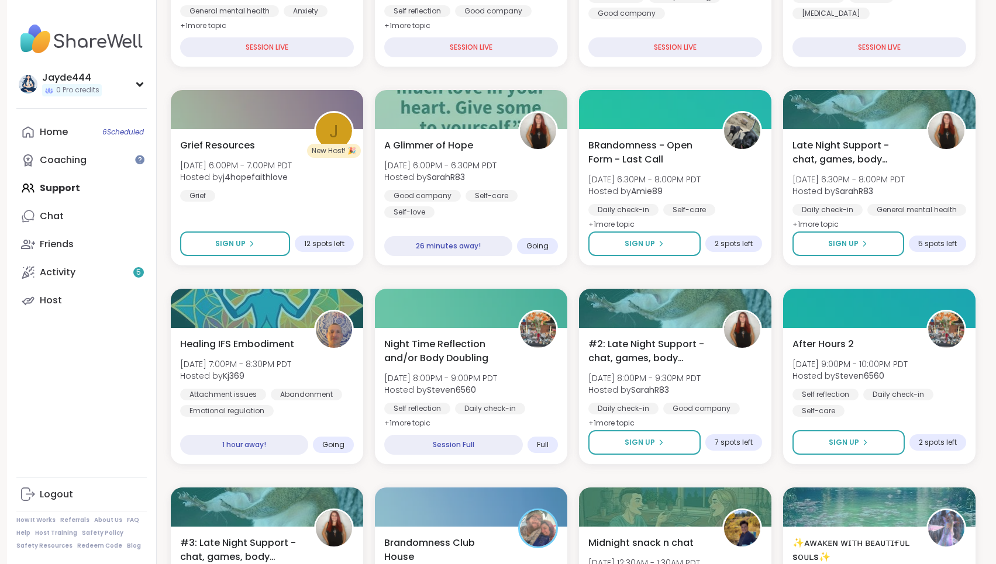
scroll to position [308, 0]
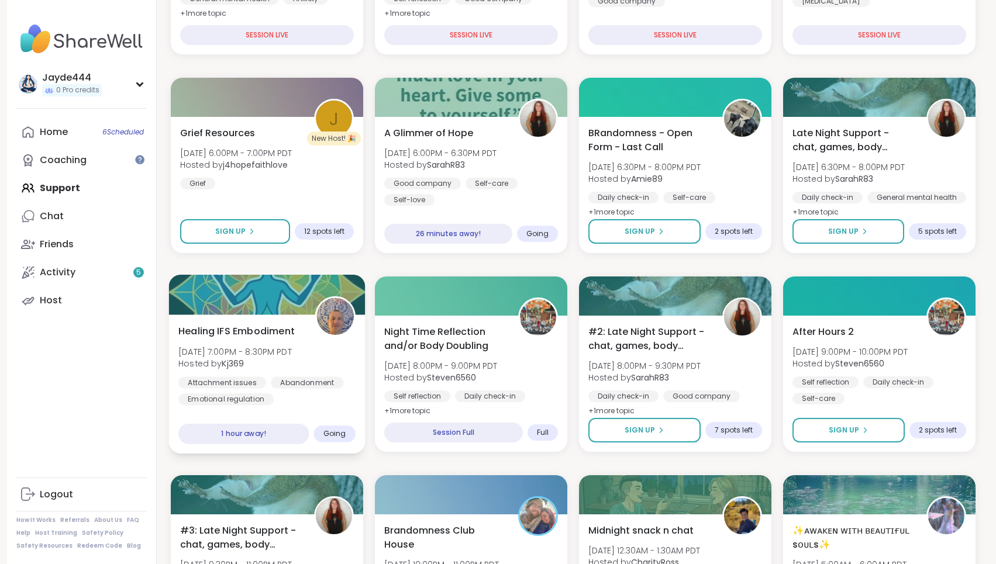
click at [310, 358] on div "Healing IFS Embodiment Sat, Sep 13 | 7:00PM - 8:30PM PDT Hosted by Kj369 Attach…" at bounding box center [266, 364] width 177 height 81
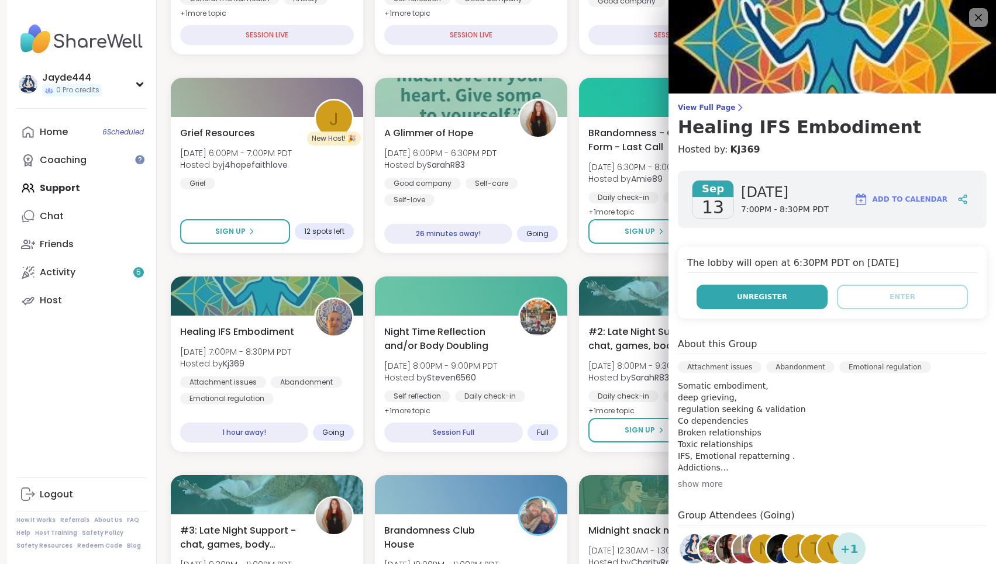
click at [780, 299] on span "Unregister" at bounding box center [762, 297] width 50 height 11
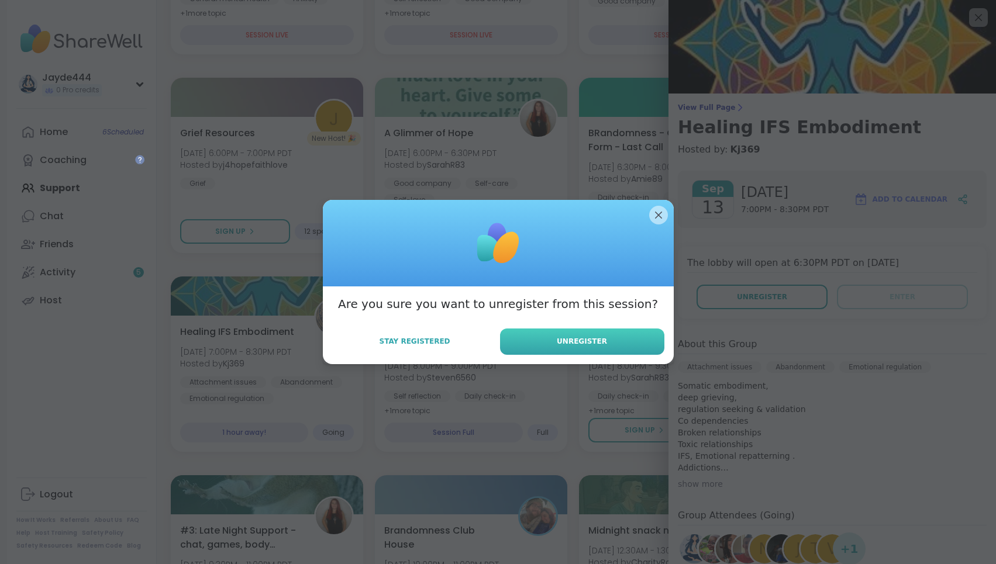
click at [601, 342] on span "Unregister" at bounding box center [582, 341] width 50 height 11
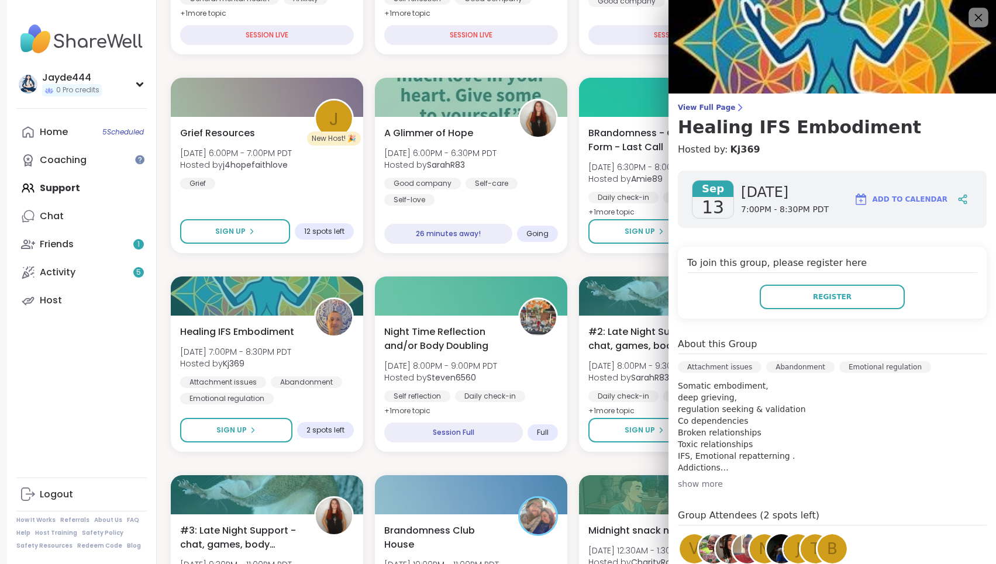
click at [983, 13] on icon at bounding box center [978, 17] width 15 height 15
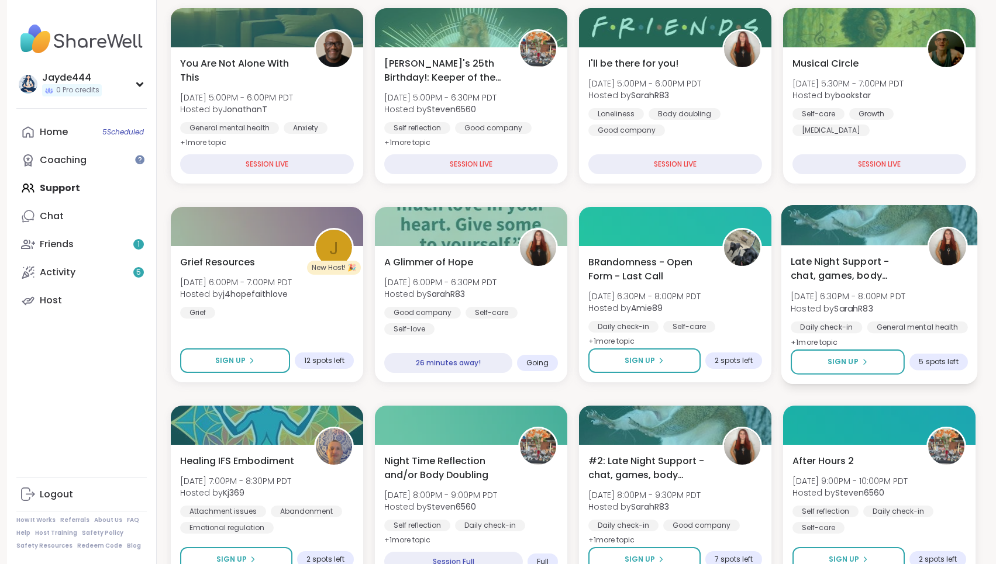
scroll to position [161, 0]
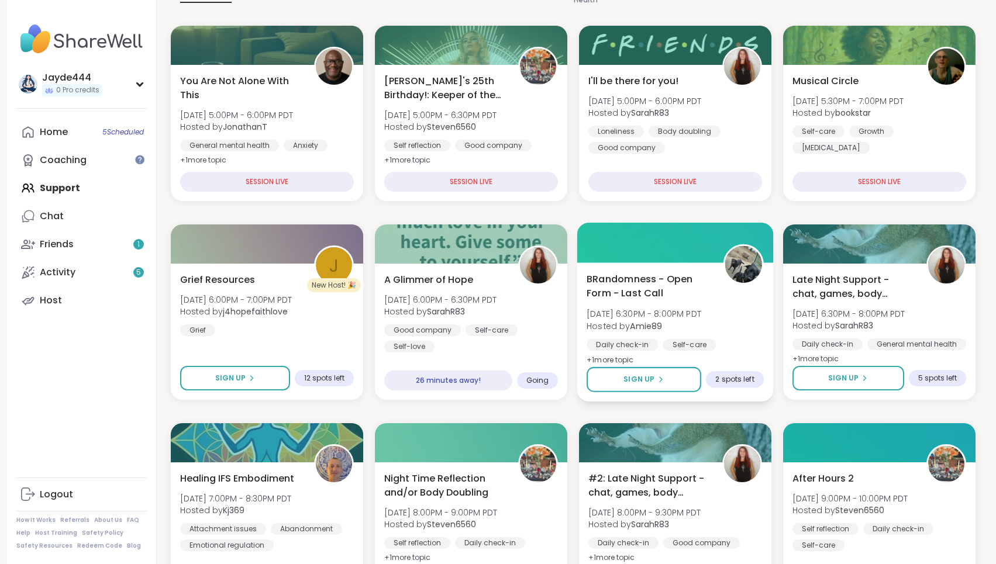
click at [689, 280] on span "BRandomness - Open Form - Last Call" at bounding box center [648, 286] width 123 height 29
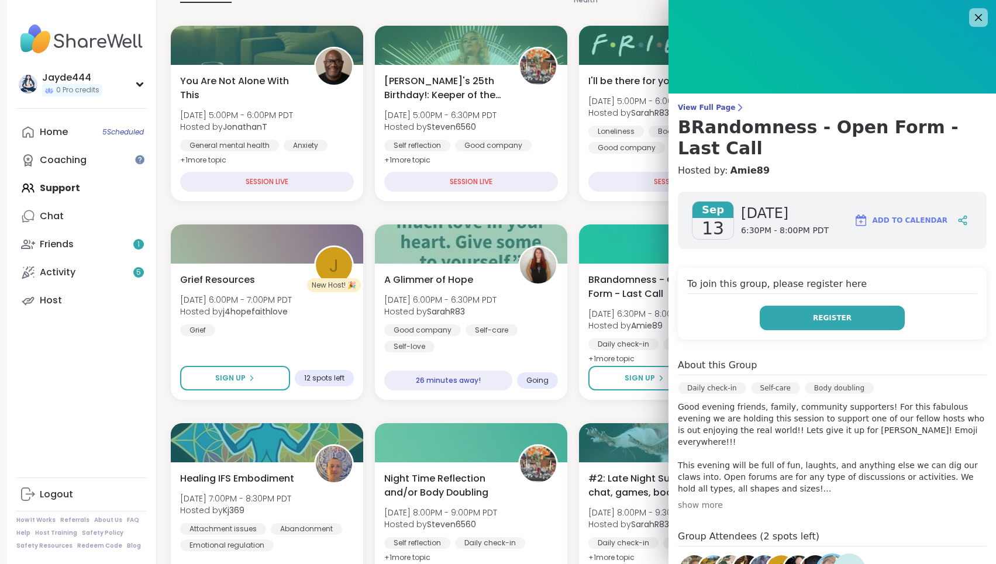
click at [823, 313] on span "Register" at bounding box center [832, 318] width 39 height 11
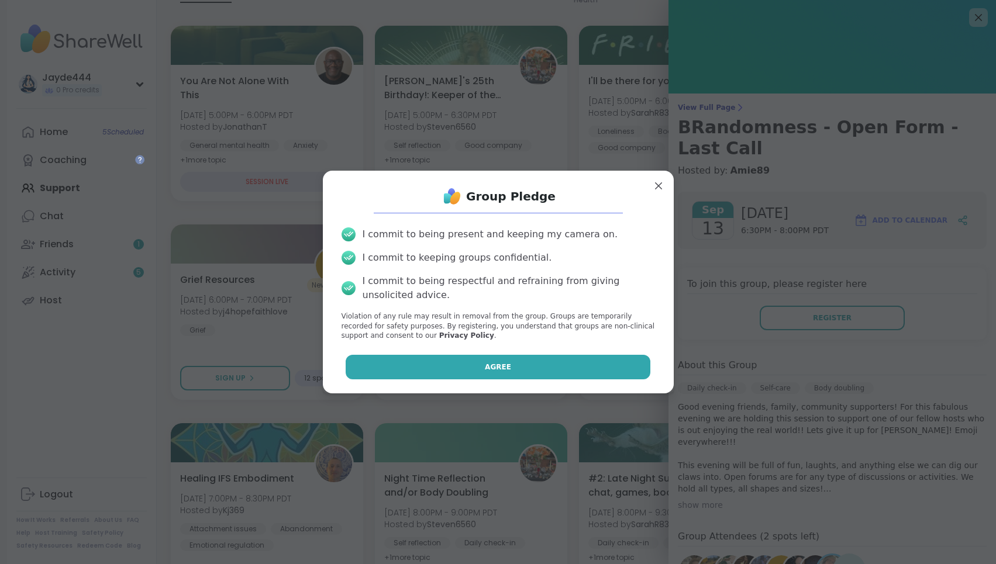
click at [518, 364] on button "Agree" at bounding box center [498, 367] width 305 height 25
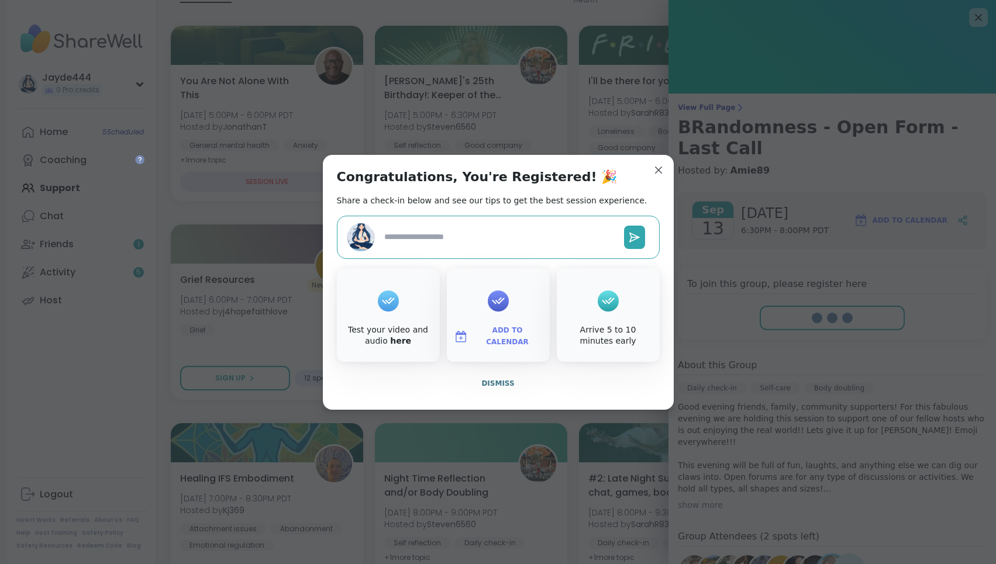
type textarea "*"
click at [500, 378] on span "Dismiss" at bounding box center [497, 383] width 33 height 11
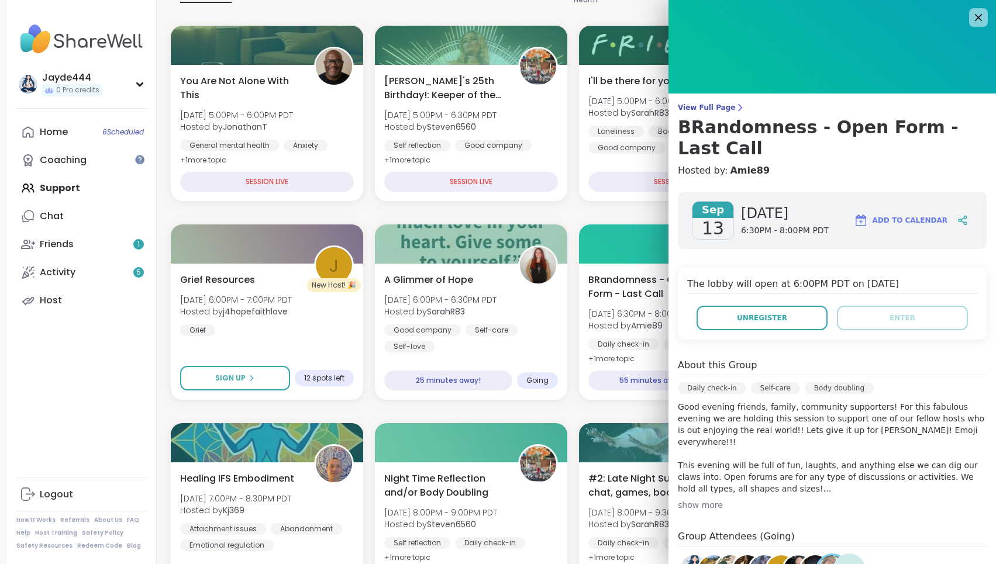
click at [988, 18] on img at bounding box center [831, 47] width 327 height 94
click at [984, 18] on icon at bounding box center [978, 17] width 15 height 15
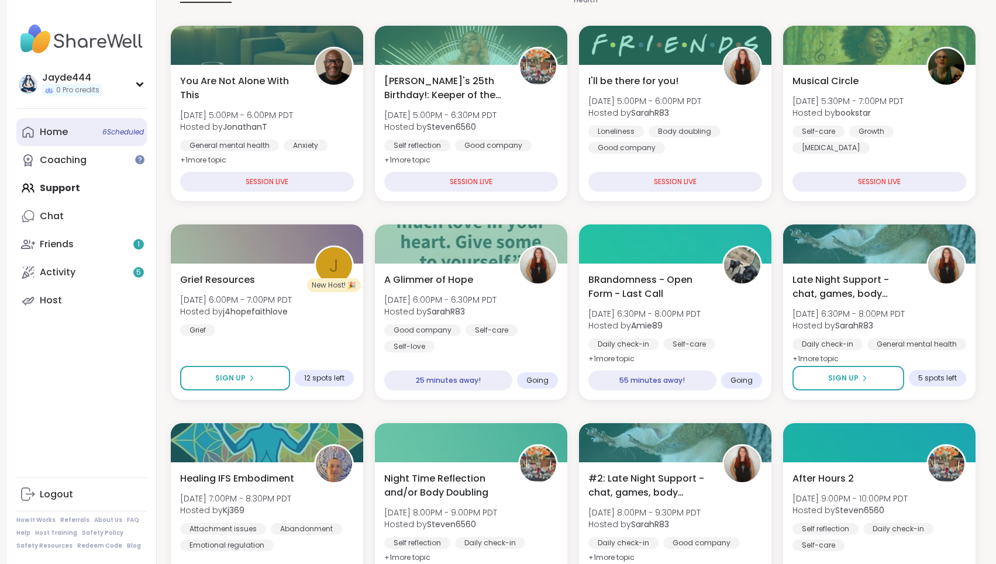
click at [71, 129] on link "Home 6 Scheduled" at bounding box center [81, 132] width 130 height 28
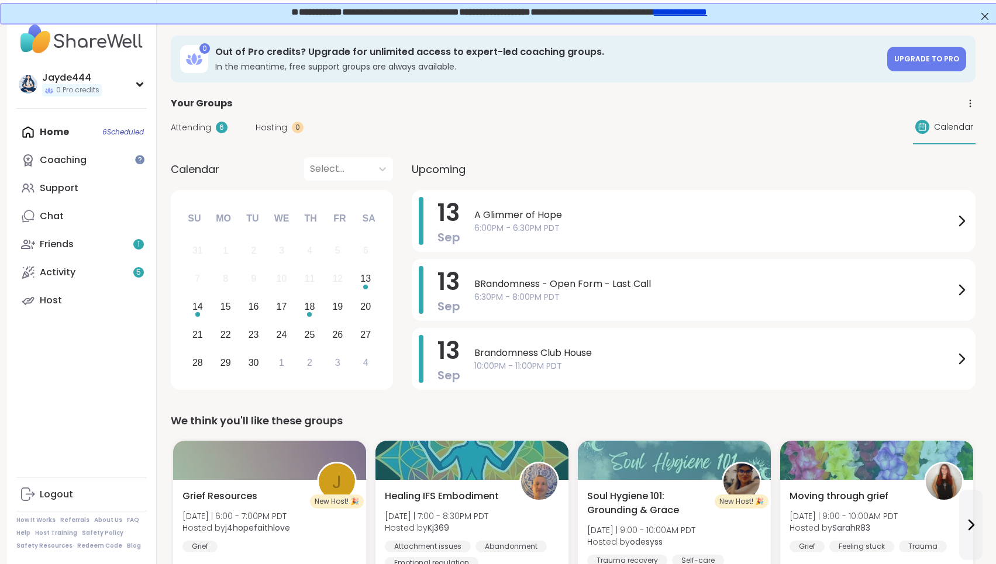
click at [207, 130] on span "Attending" at bounding box center [191, 128] width 40 height 12
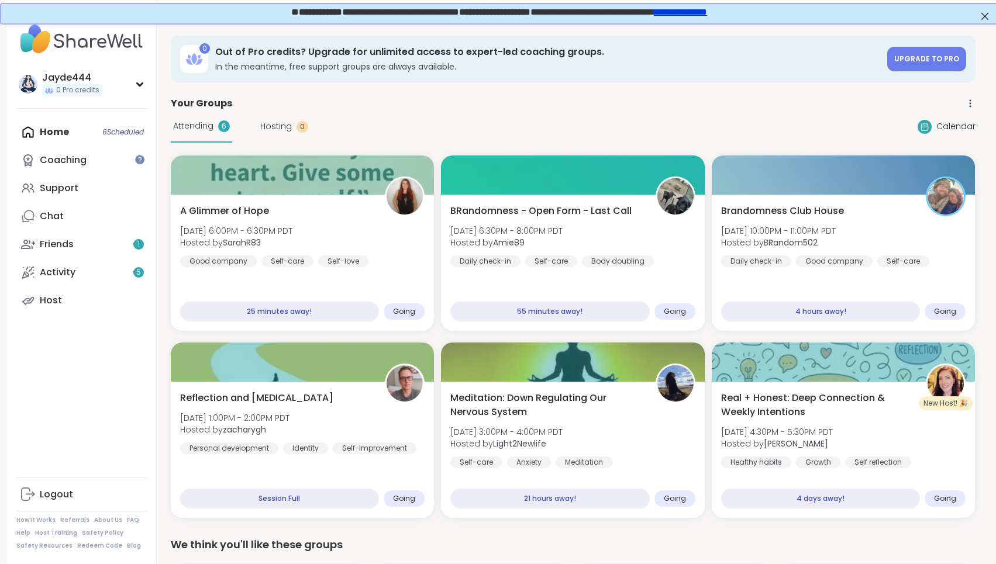
click at [286, 130] on span "Hosting" at bounding box center [276, 126] width 32 height 12
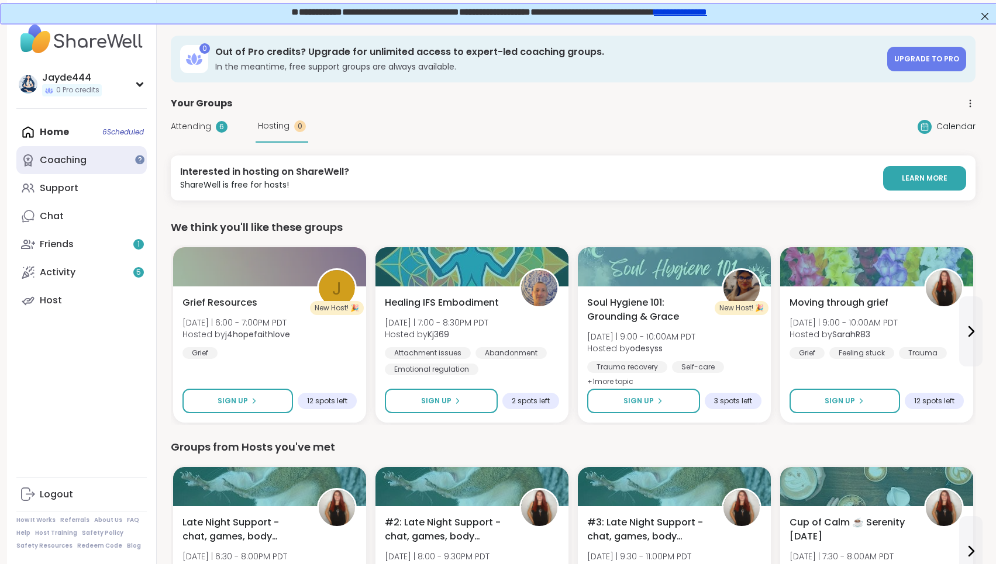
click at [104, 158] on link "Coaching" at bounding box center [81, 160] width 130 height 28
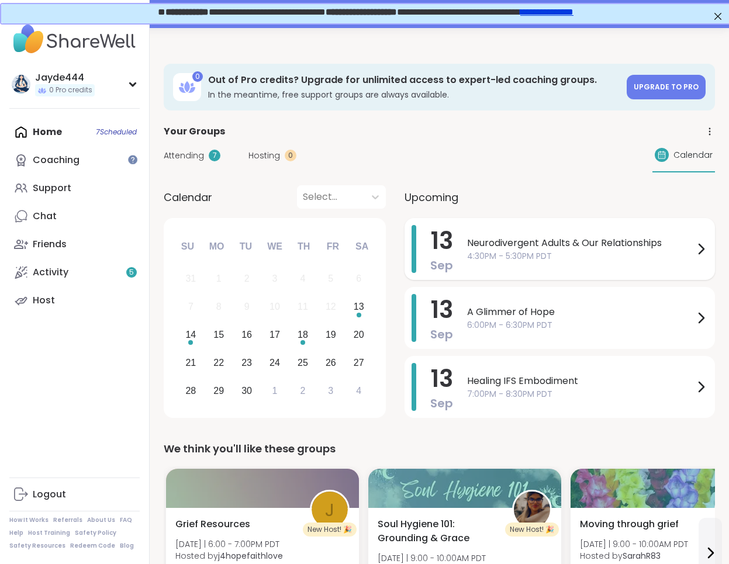
click at [625, 256] on span "4:30PM - 5:30PM PDT" at bounding box center [580, 256] width 227 height 12
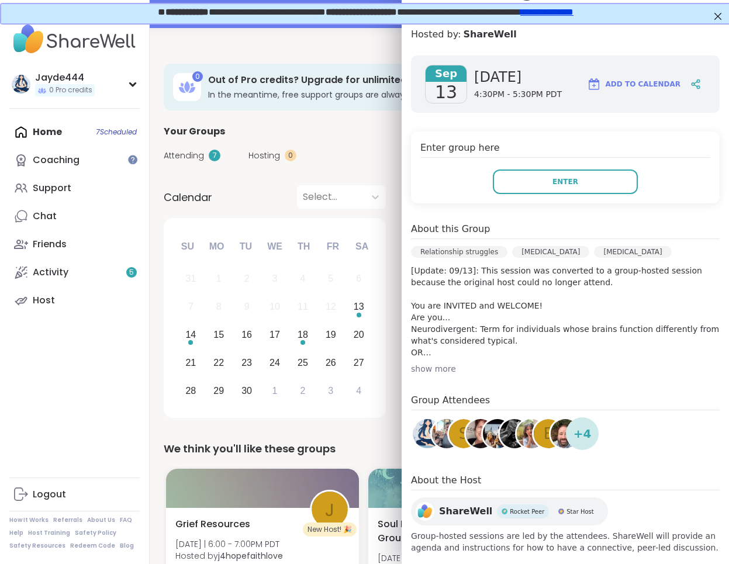
scroll to position [138, 0]
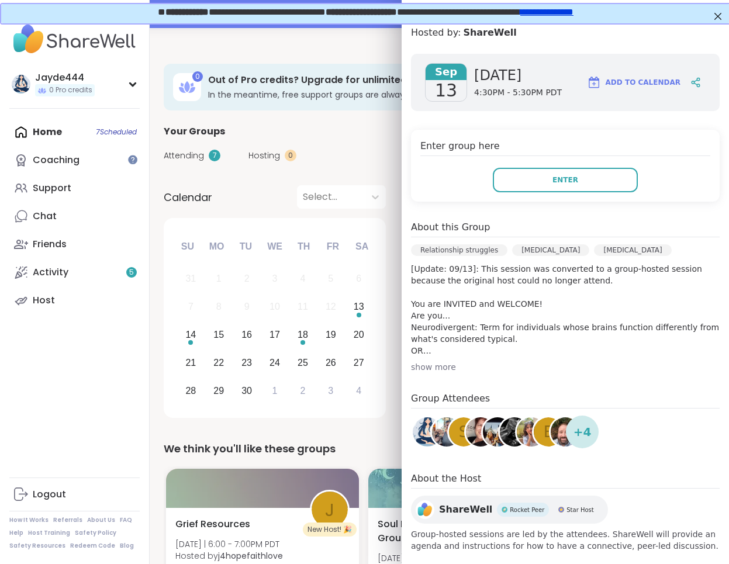
click at [437, 370] on div "show more" at bounding box center [565, 367] width 309 height 12
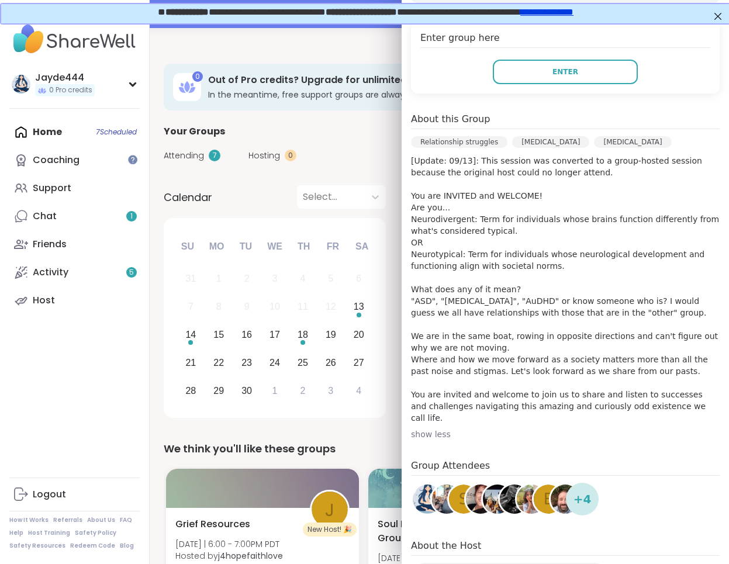
scroll to position [242, 0]
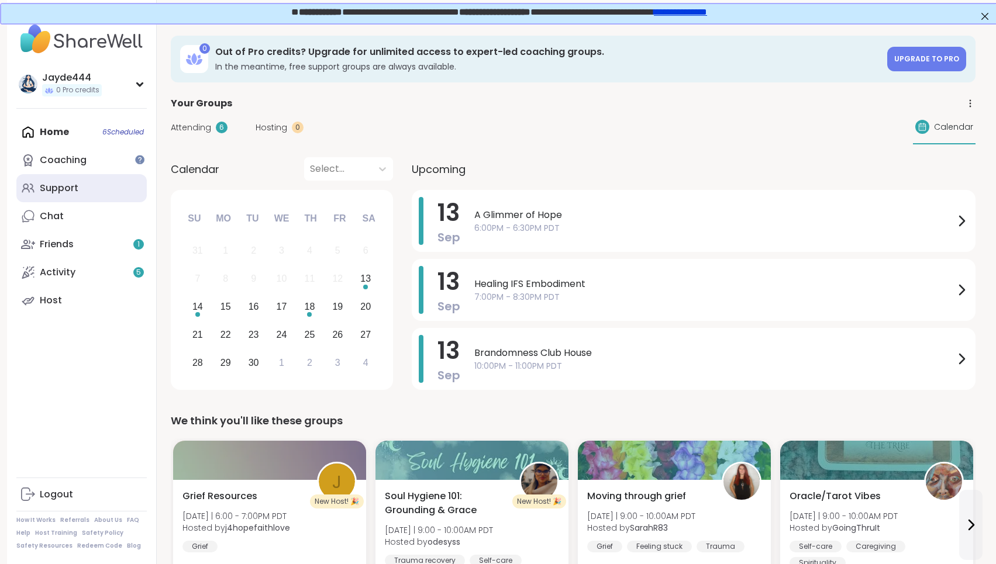
click at [113, 184] on link "Support" at bounding box center [81, 188] width 130 height 28
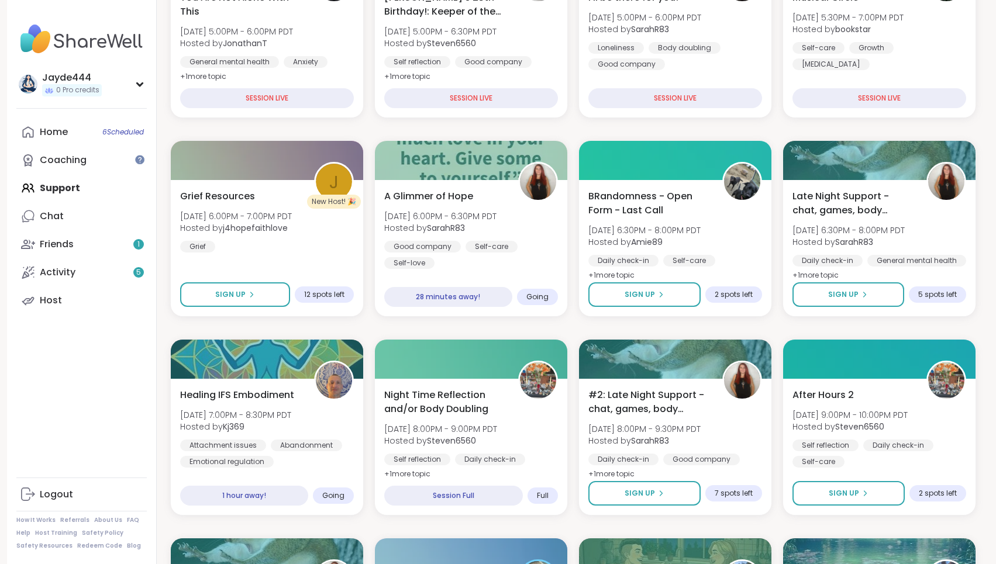
scroll to position [262, 0]
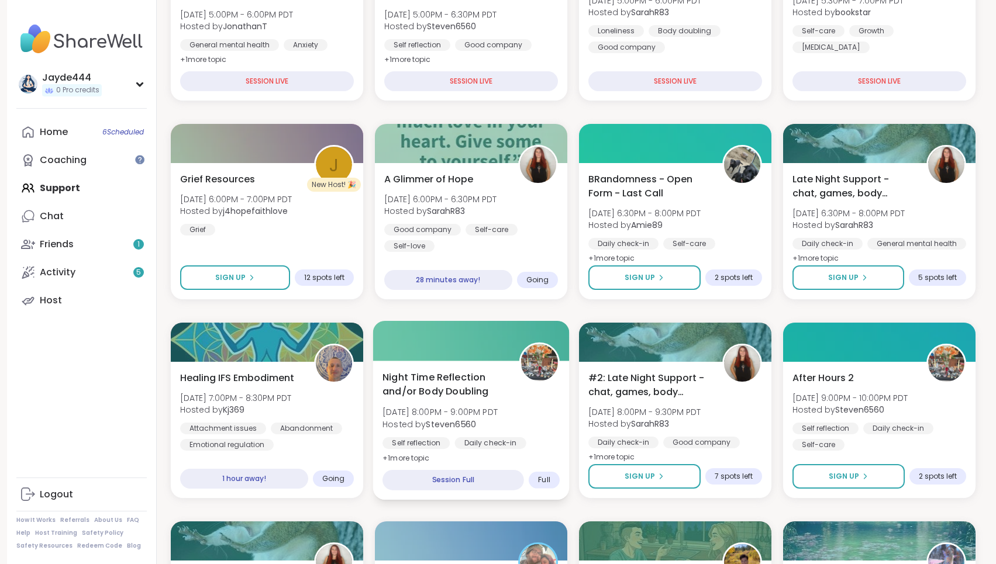
click at [477, 477] on div "Session Full" at bounding box center [453, 480] width 142 height 20
click at [498, 432] on div "Night Time Reflection and/or Body Doubling Sat, Sep 13 | 8:00PM - 9:00PM PDT Ho…" at bounding box center [470, 417] width 177 height 95
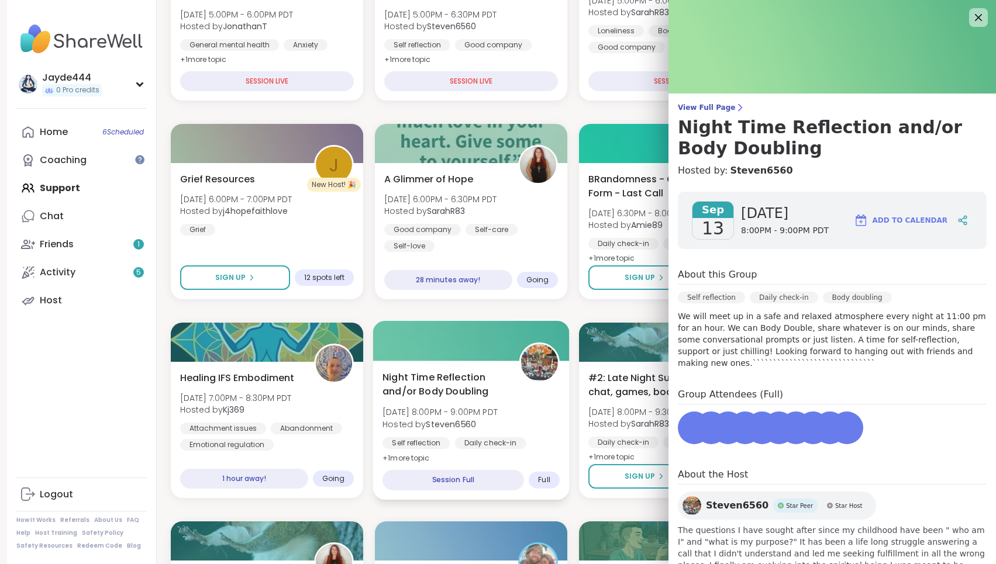
click at [498, 432] on div "Night Time Reflection and/or Body Doubling Sat, Sep 13 | 8:00PM - 9:00PM PDT Ho…" at bounding box center [470, 417] width 177 height 95
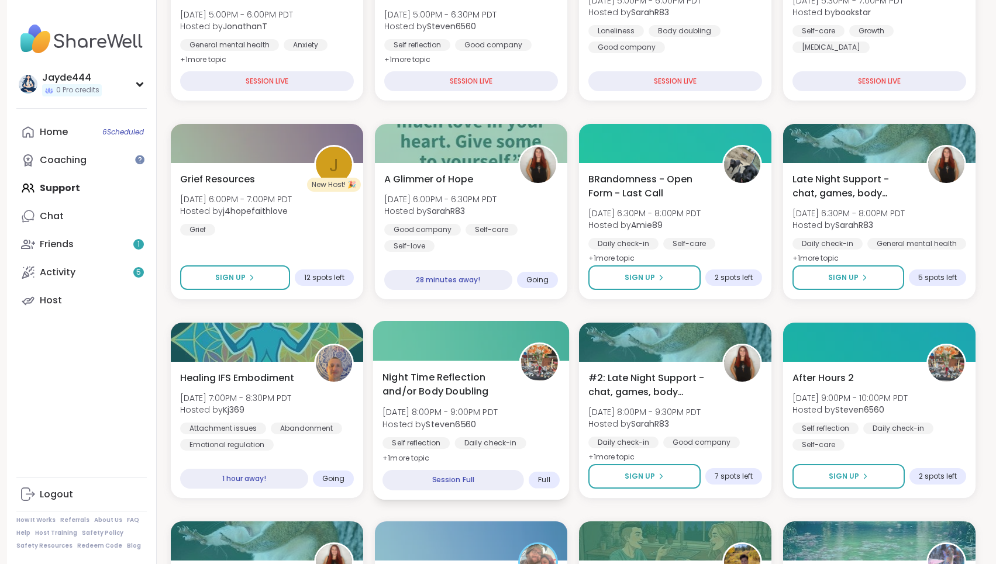
click at [528, 457] on div "Night Time Reflection and/or Body Doubling Sat, Sep 13 | 8:00PM - 9:00PM PDT Ho…" at bounding box center [471, 430] width 196 height 139
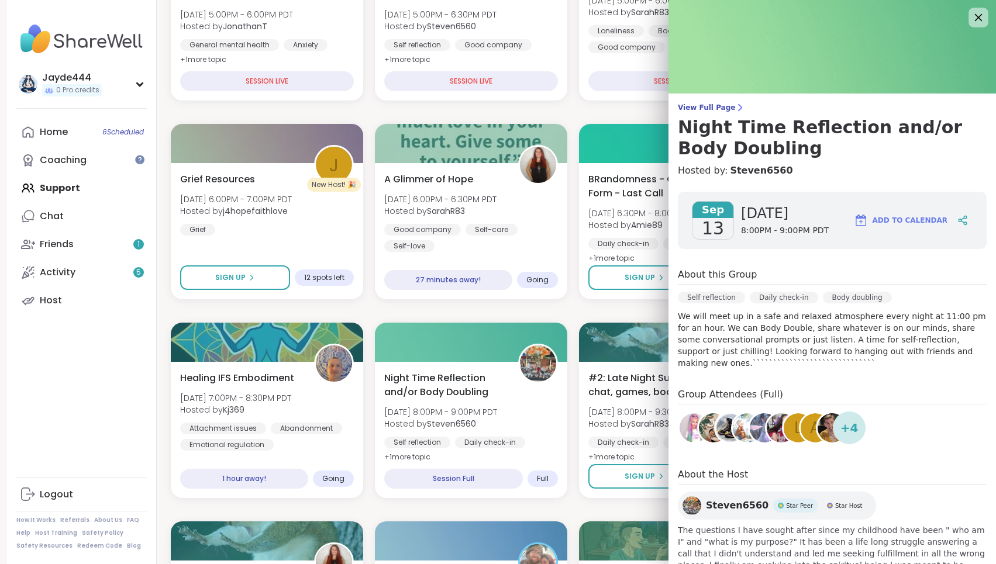
click at [973, 23] on icon at bounding box center [978, 17] width 15 height 15
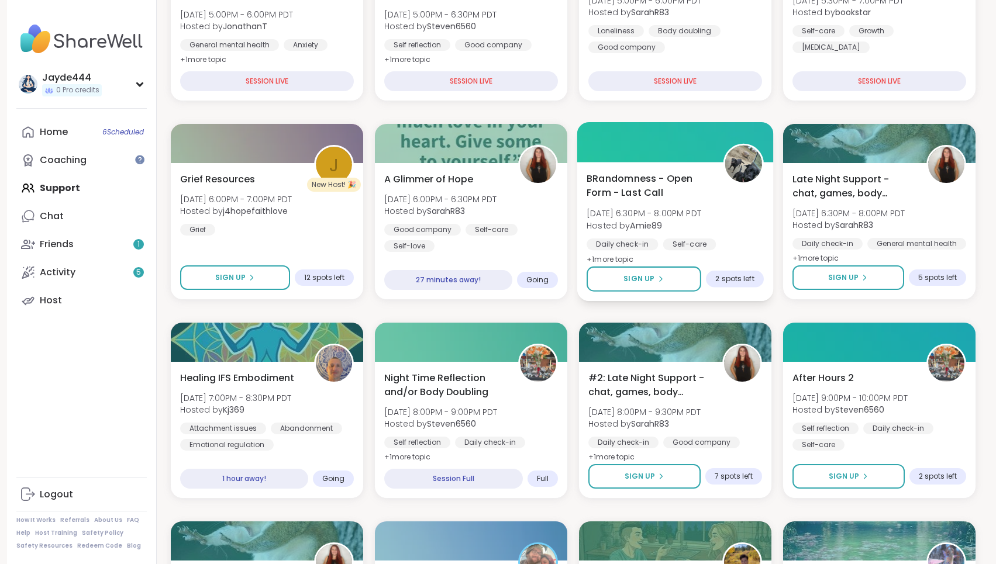
click at [711, 234] on div "BRandomness - Open Form - Last Call Sat, Sep 13 | 6:30PM - 8:00PM PDT Hosted by…" at bounding box center [675, 218] width 177 height 95
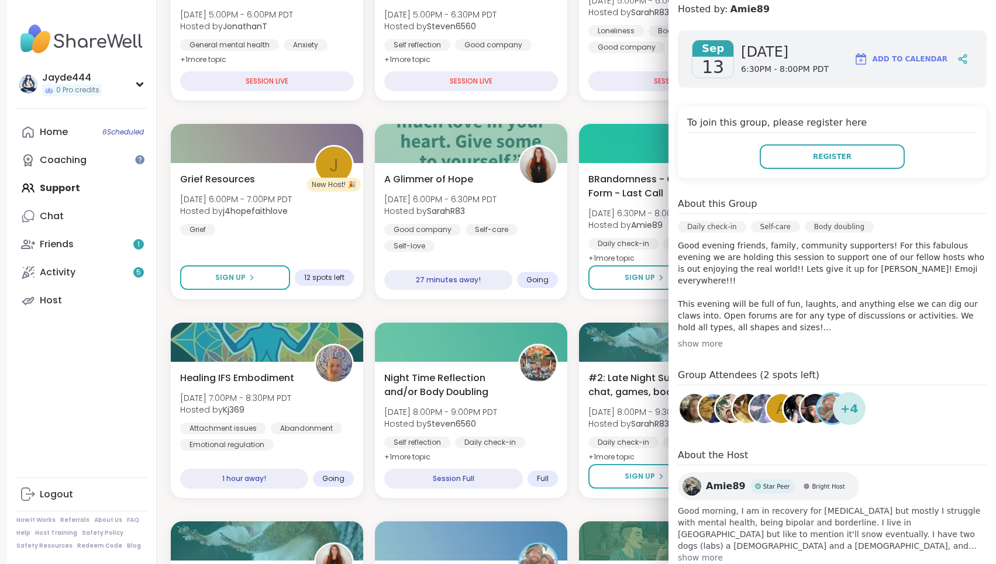
scroll to position [168, 0]
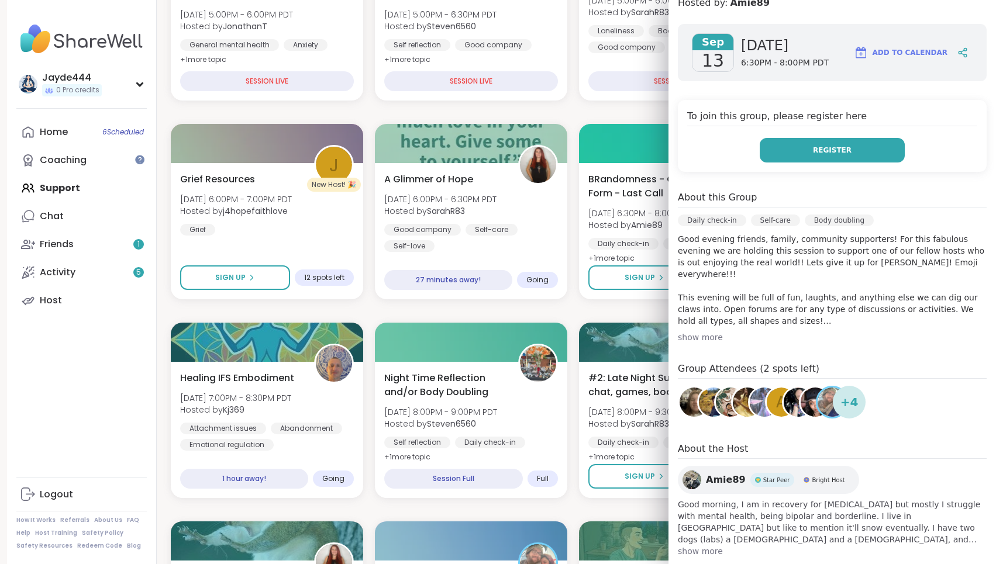
click at [840, 138] on button "Register" at bounding box center [832, 150] width 145 height 25
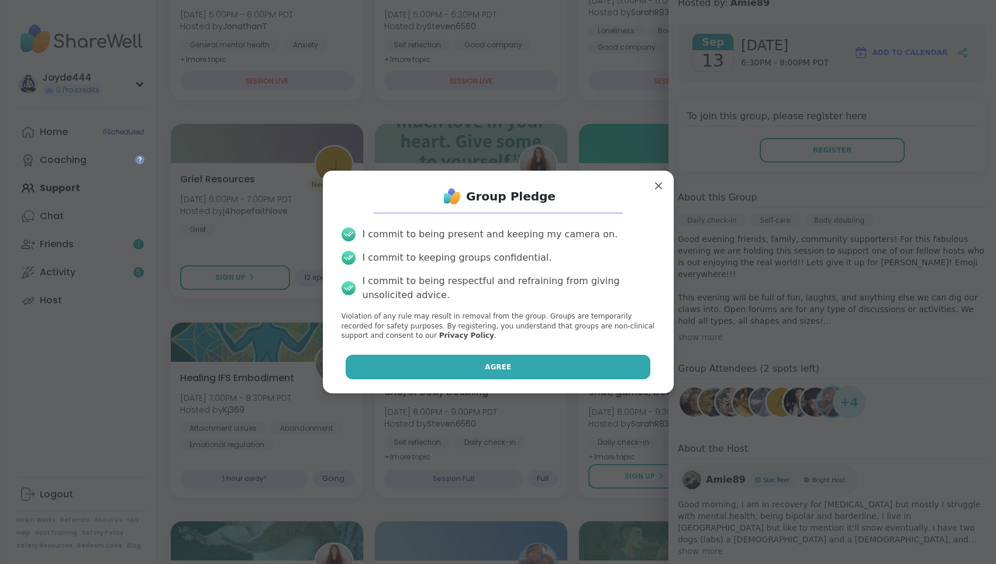
click at [521, 365] on button "Agree" at bounding box center [498, 367] width 305 height 25
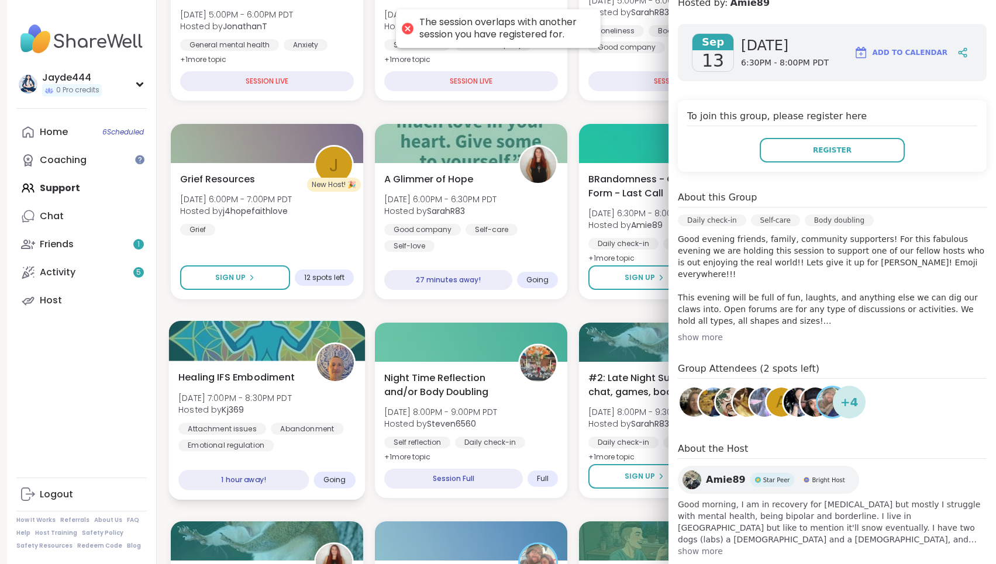
click at [260, 438] on div "Attachment issues Abandonment Emotional regulation" at bounding box center [266, 437] width 177 height 29
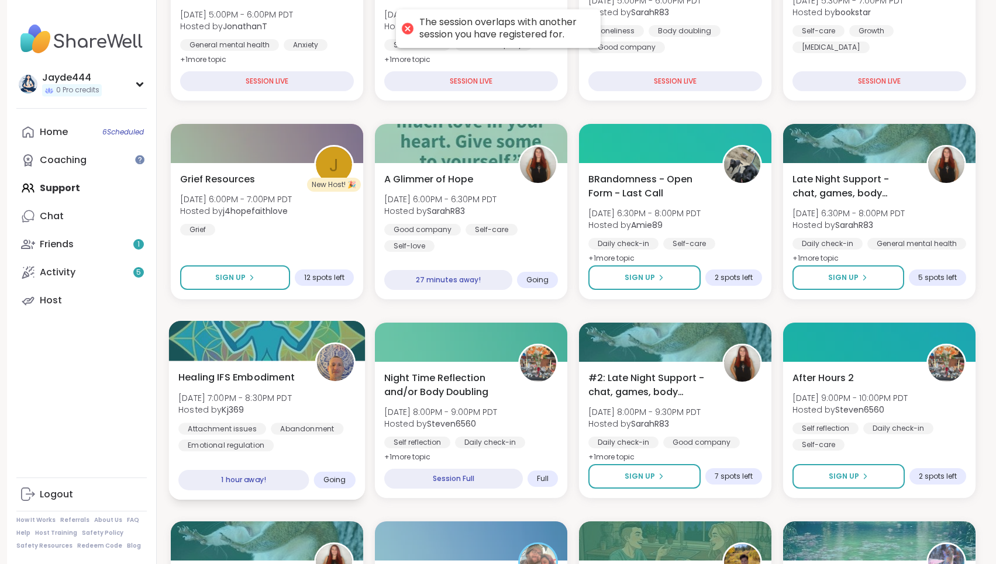
click at [271, 438] on div "Attachment issues Abandonment Emotional regulation" at bounding box center [266, 437] width 177 height 29
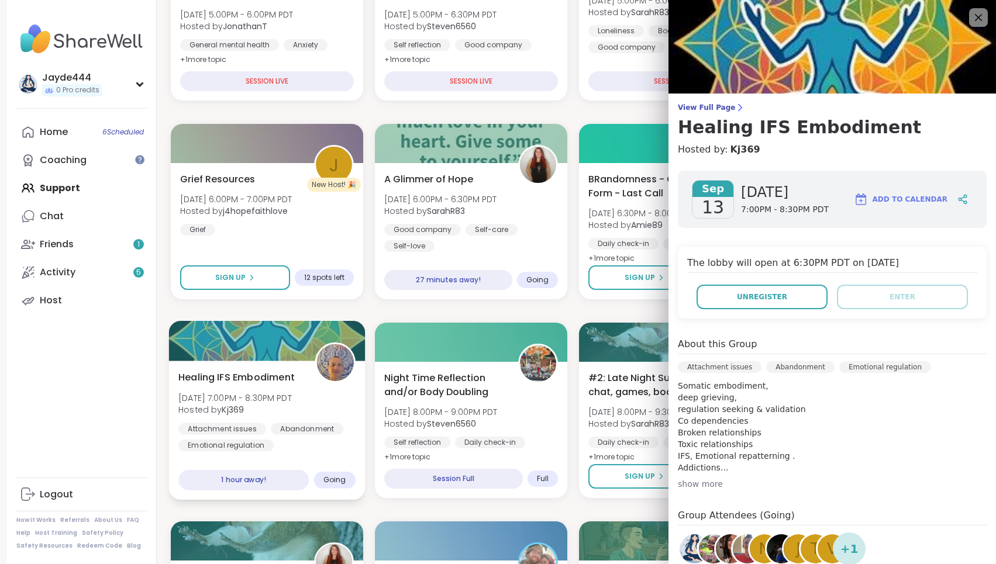
click at [292, 430] on div "Abandonment" at bounding box center [307, 429] width 73 height 12
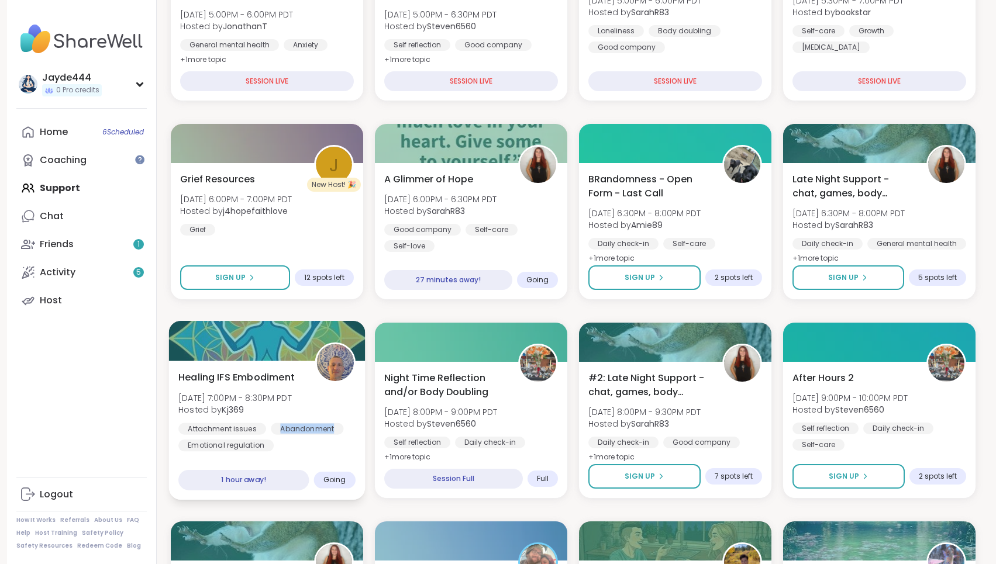
click at [292, 430] on div "Abandonment" at bounding box center [307, 429] width 73 height 12
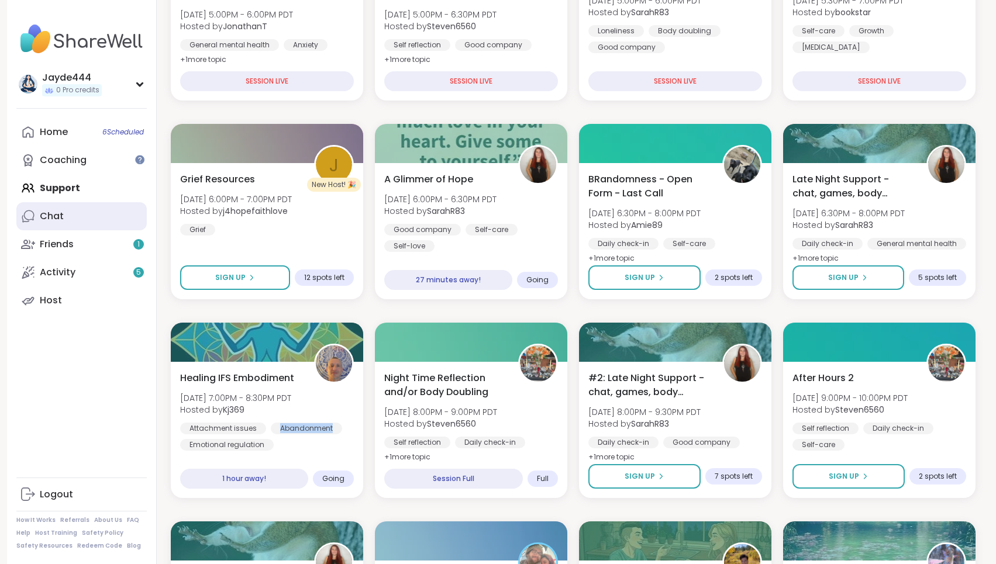
click at [82, 209] on link "Chat" at bounding box center [81, 216] width 130 height 28
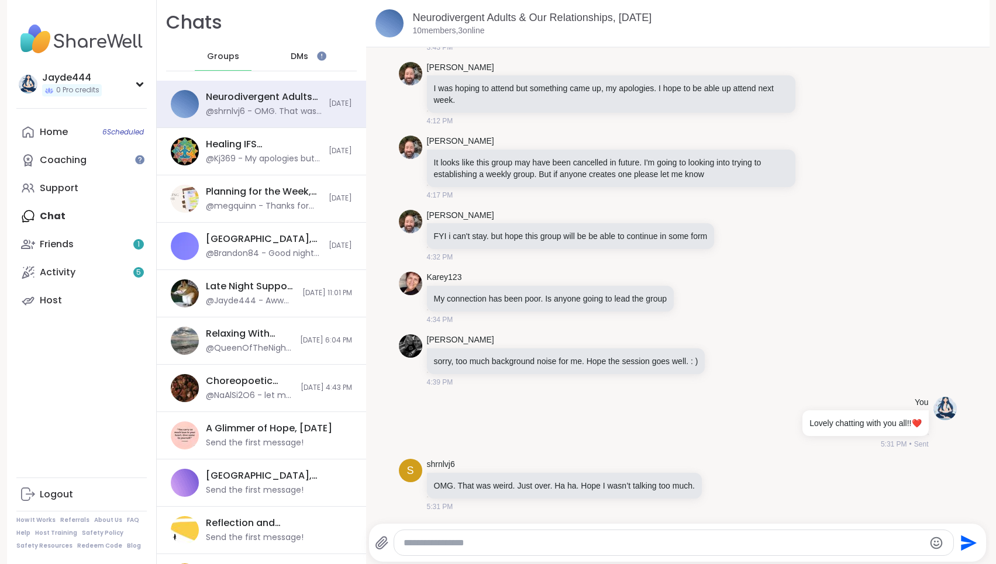
click at [217, 56] on span "Groups" at bounding box center [223, 57] width 32 height 12
click at [272, 154] on div "@Kj369 - My apologies but I will have to cancel tonight" at bounding box center [264, 159] width 116 height 12
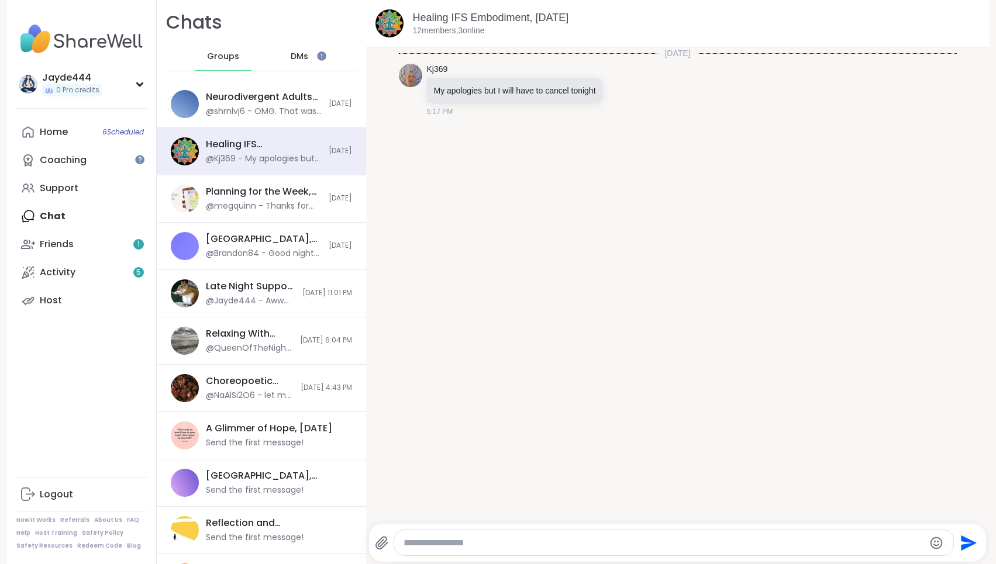
scroll to position [2, 0]
click at [455, 14] on link "Healing IFS Embodiment, Sep 13" at bounding box center [491, 18] width 156 height 12
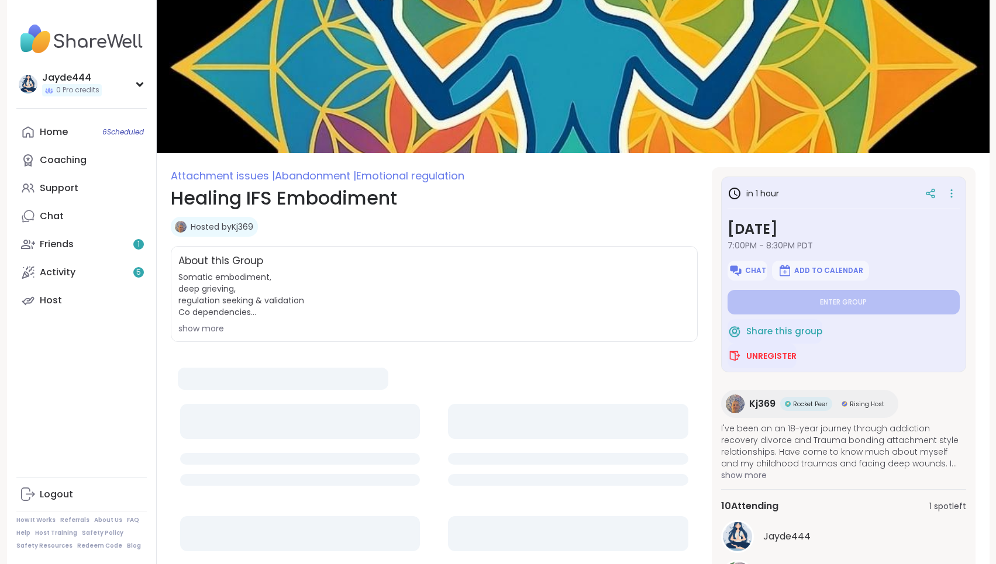
click at [454, 19] on img at bounding box center [573, 76] width 833 height 153
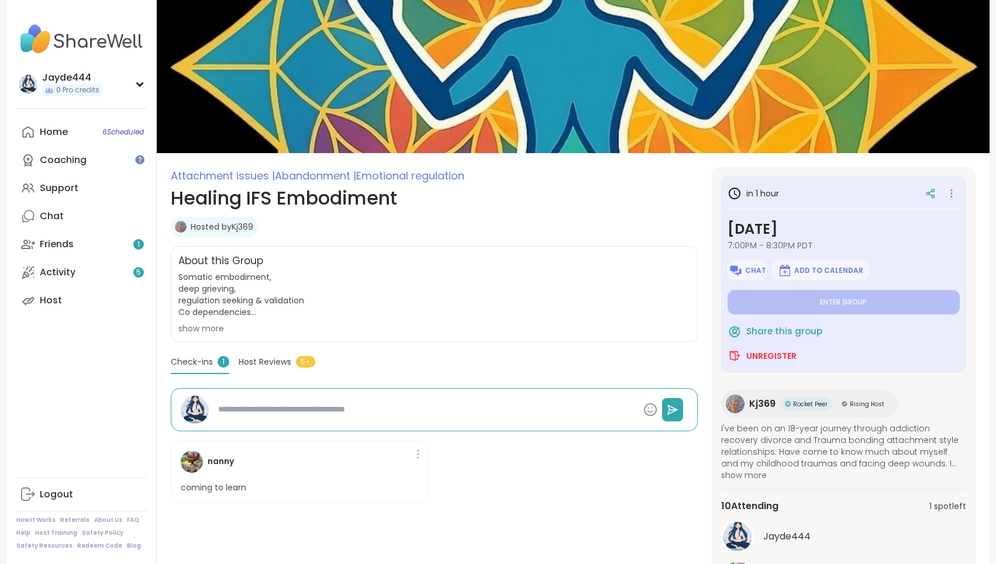
click at [239, 227] on link "Hosted by Kj369" at bounding box center [222, 227] width 63 height 12
type textarea "*"
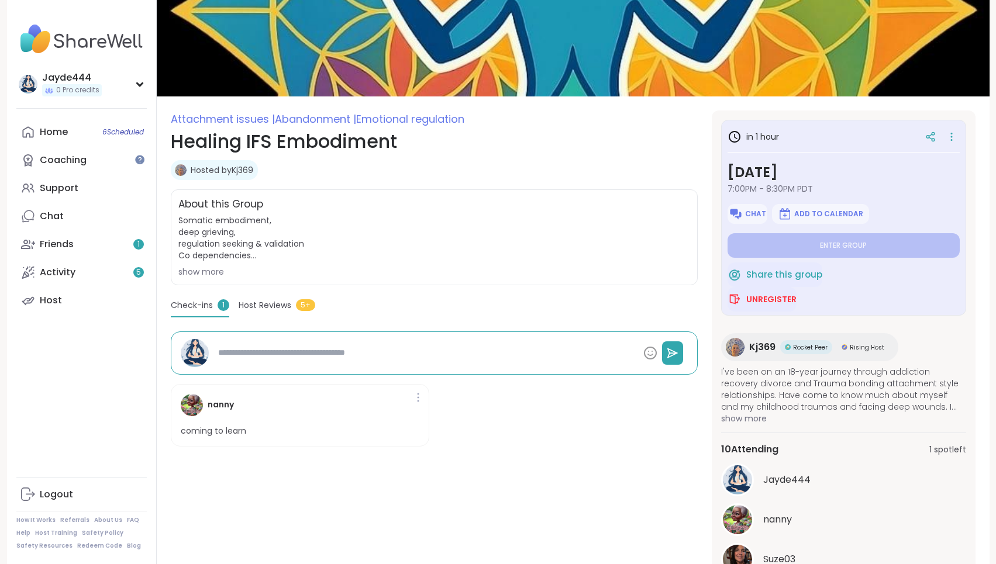
scroll to position [139, 0]
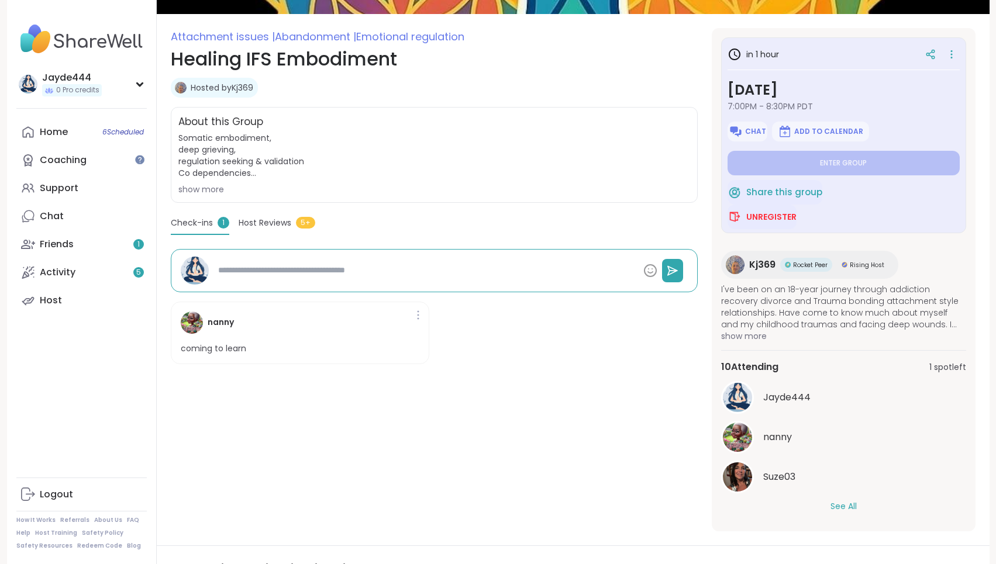
click at [278, 342] on div "nanny coming to learn" at bounding box center [300, 333] width 259 height 63
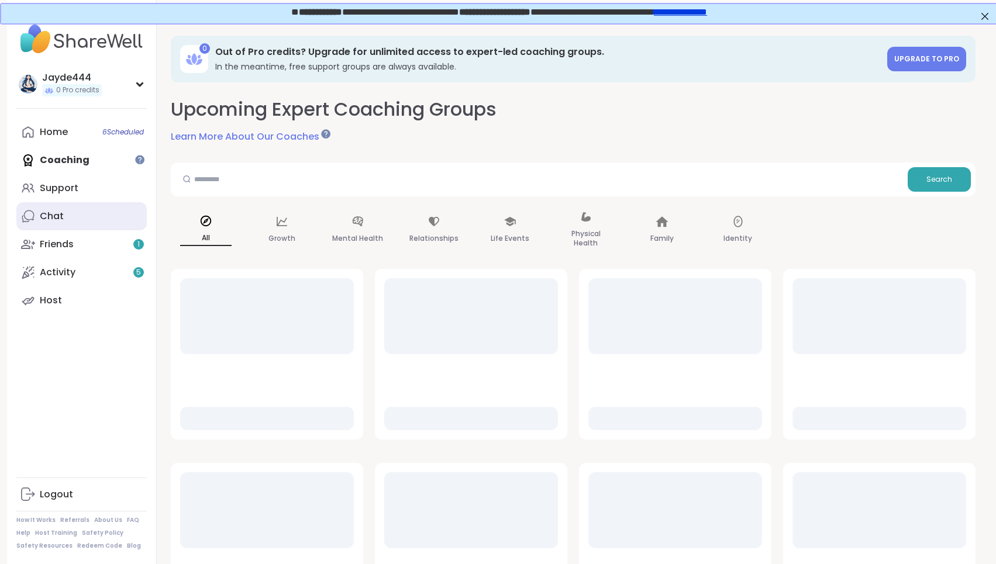
click at [92, 215] on link "Chat" at bounding box center [81, 216] width 130 height 28
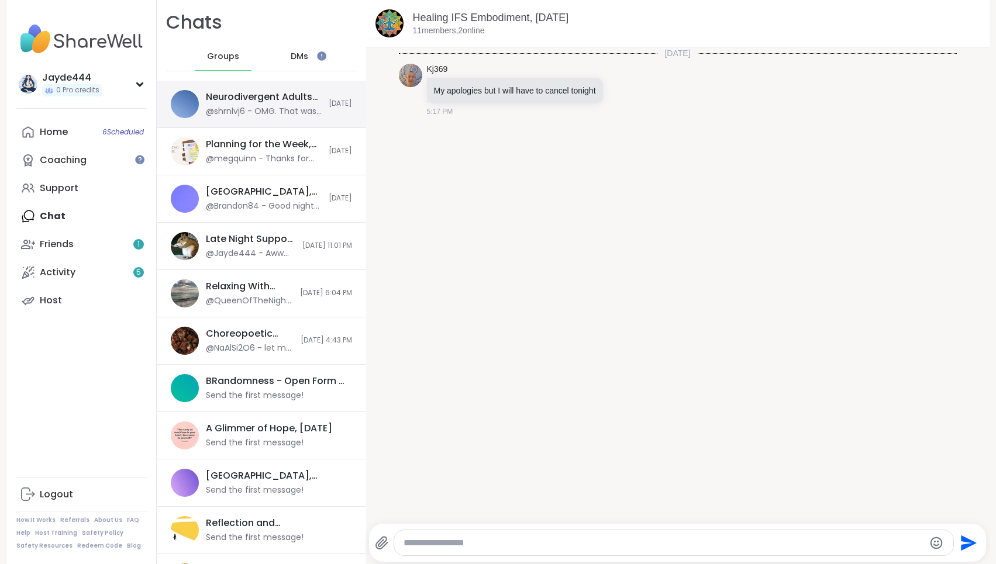
click at [263, 106] on div "@shrnlvj6 - OMG. That was weird. Just over. Ha ha. Hope I wasn’t talking too mu…" at bounding box center [264, 112] width 116 height 12
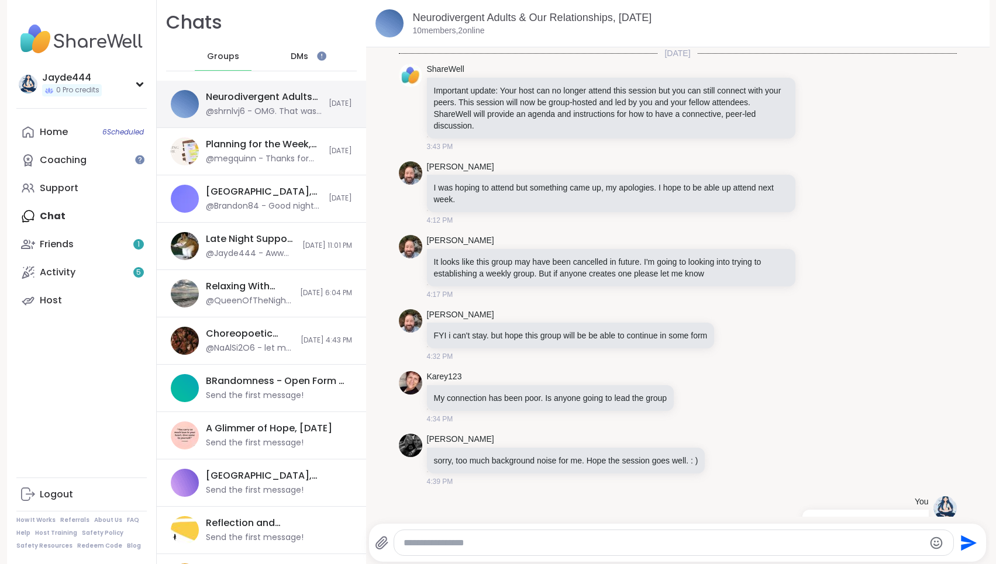
scroll to position [99, 0]
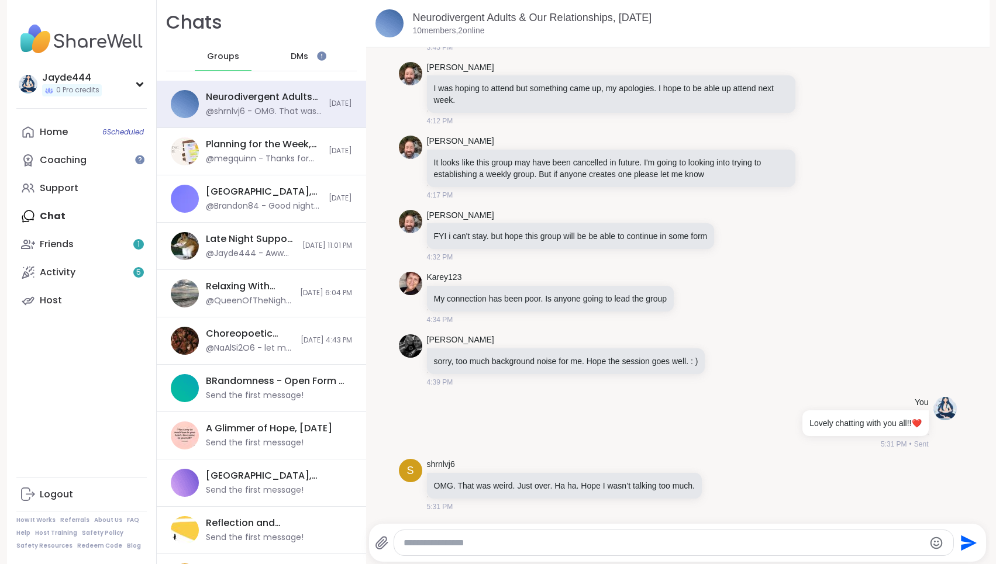
click at [598, 544] on textarea "Type your message" at bounding box center [664, 543] width 520 height 12
click at [304, 51] on span "DMs" at bounding box center [300, 57] width 18 height 12
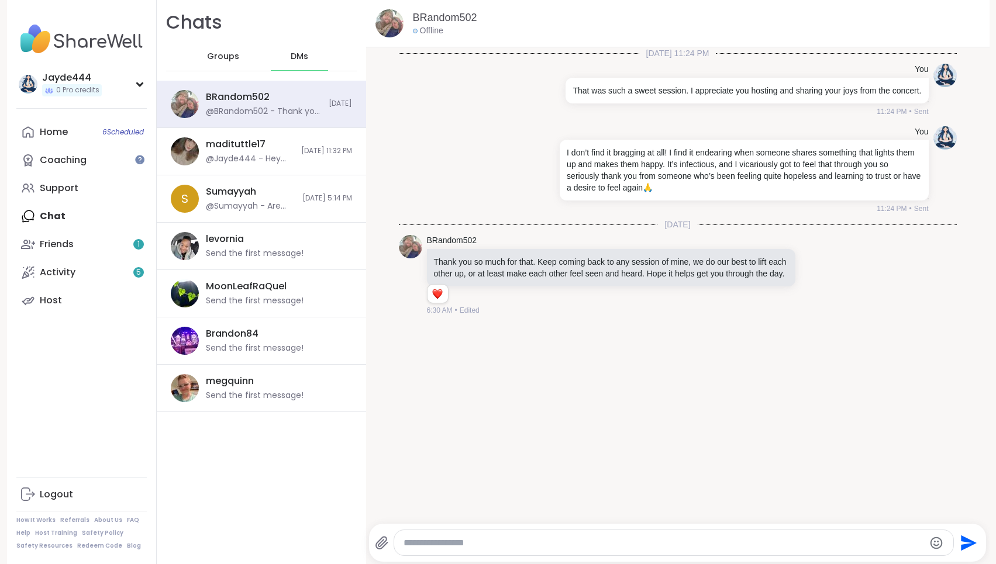
click at [220, 57] on span "Groups" at bounding box center [223, 57] width 32 height 12
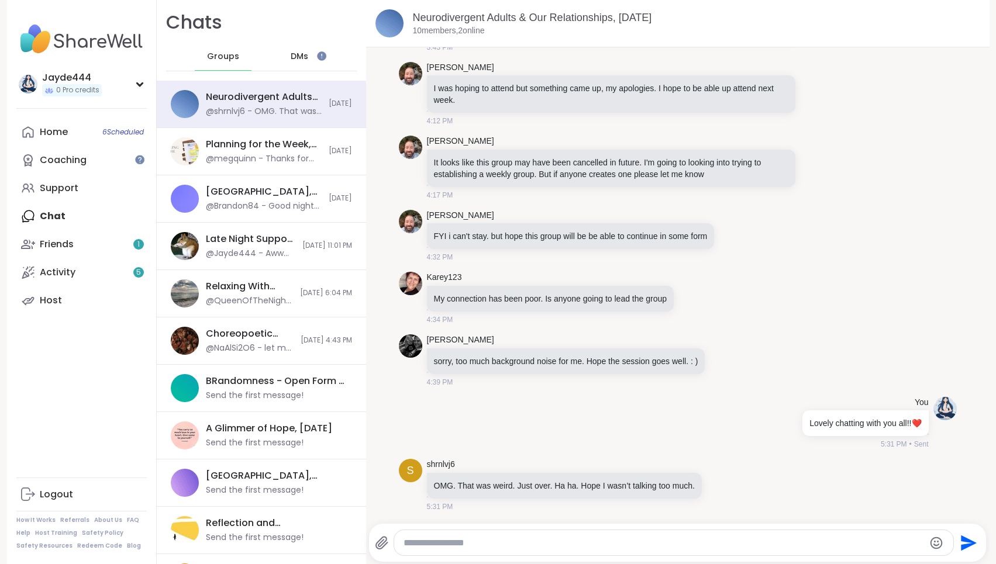
click at [658, 540] on textarea "Type your message" at bounding box center [664, 543] width 520 height 12
click at [936, 544] on icon "Emoji picker" at bounding box center [936, 543] width 14 height 14
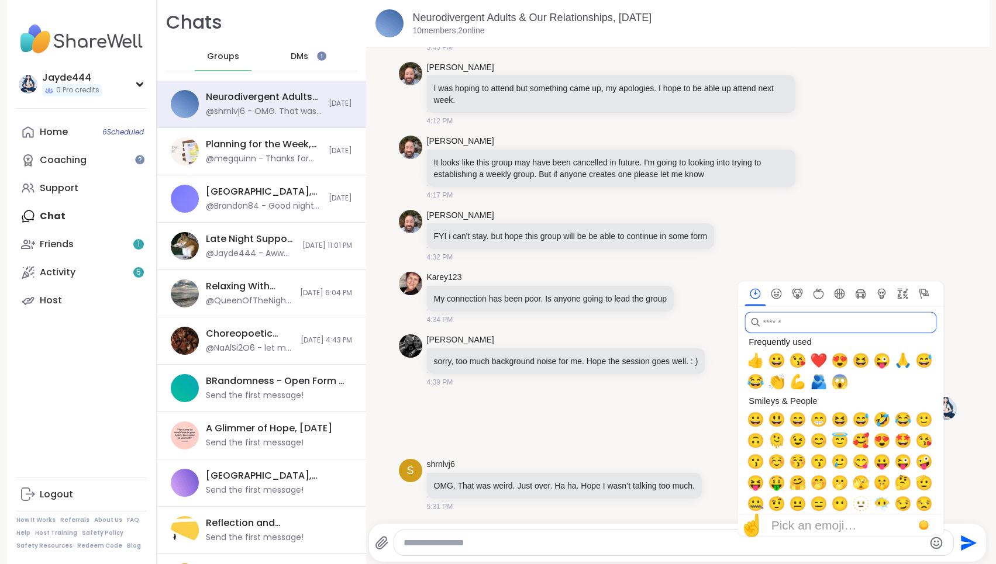
click at [799, 327] on input "search" at bounding box center [841, 322] width 192 height 21
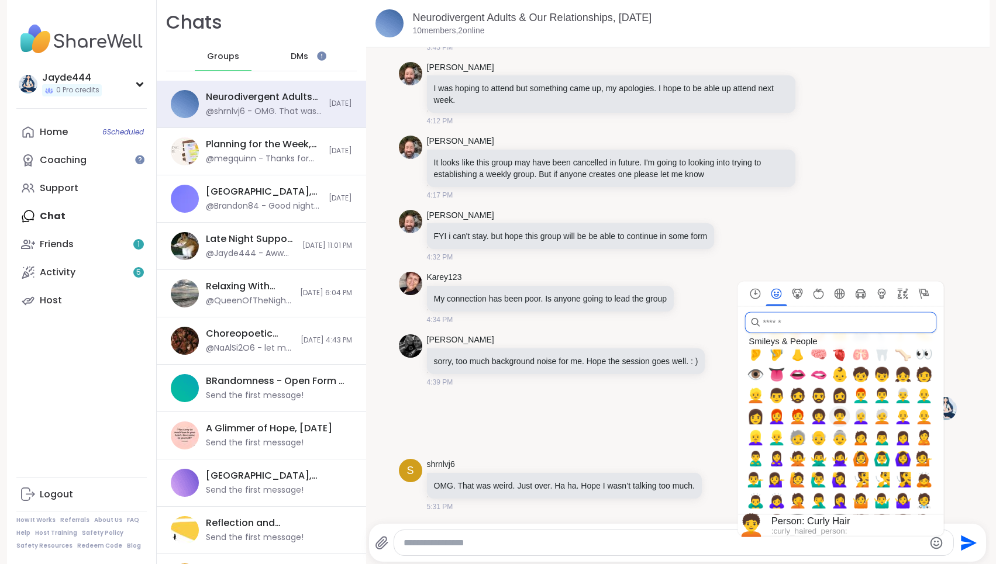
scroll to position [495, 0]
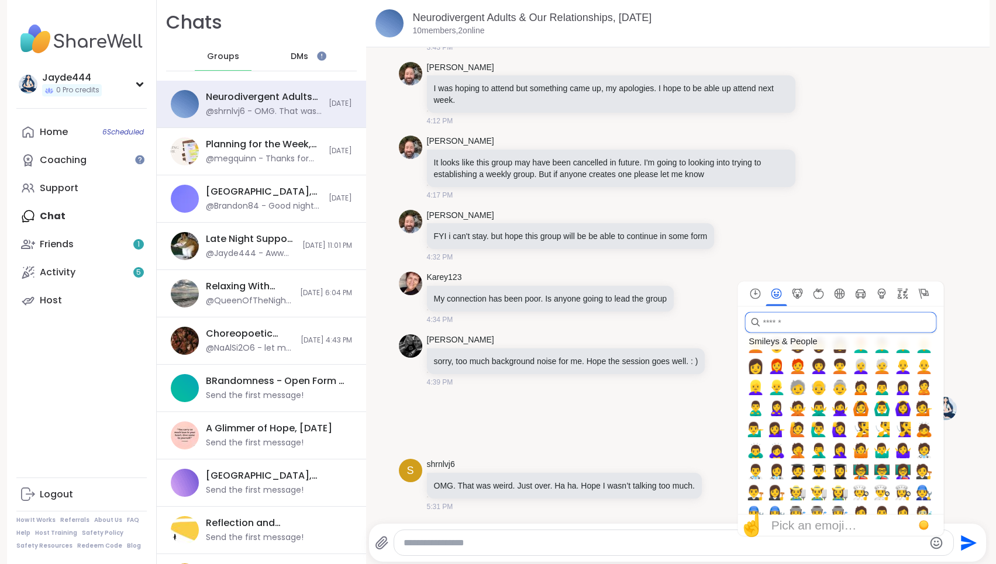
click at [815, 323] on input "search" at bounding box center [841, 322] width 192 height 21
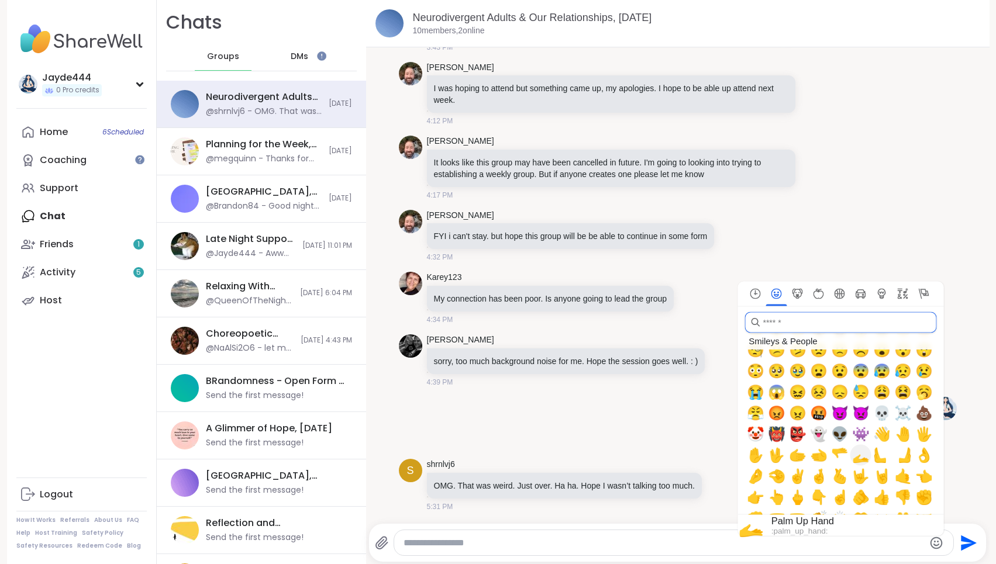
scroll to position [0, 0]
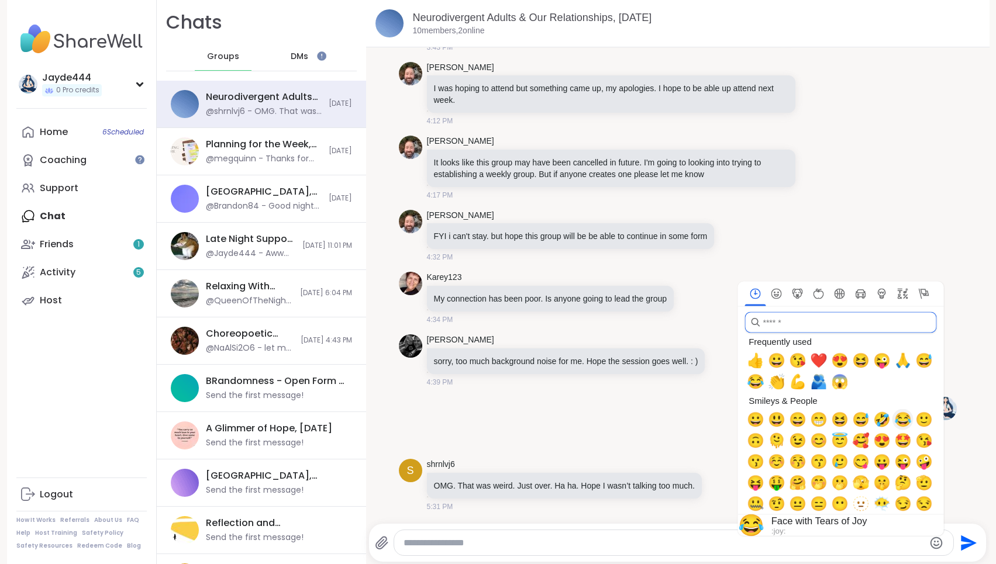
click at [896, 423] on span "😂" at bounding box center [903, 420] width 18 height 16
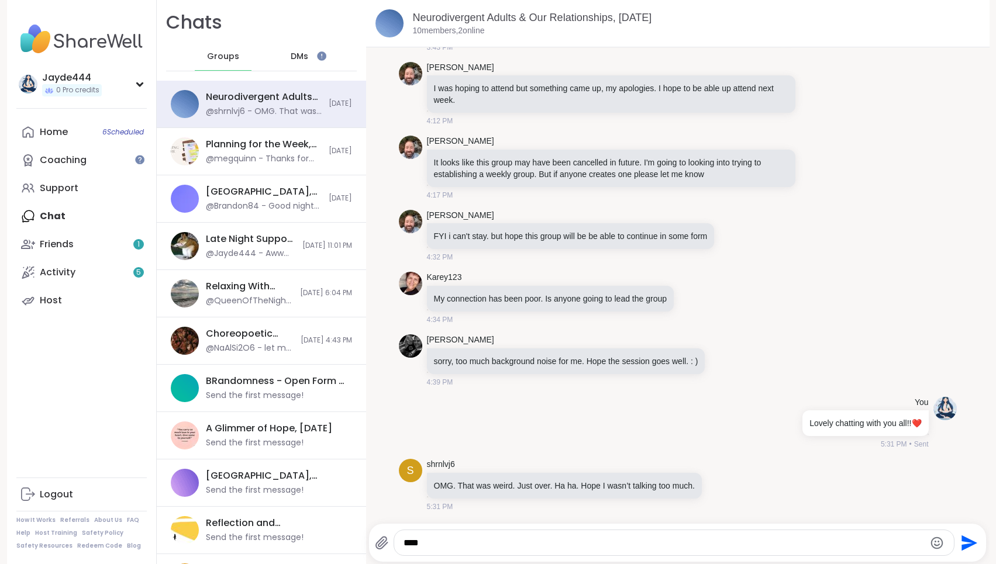
click at [598, 543] on textarea "****" at bounding box center [664, 543] width 520 height 12
click at [654, 547] on textarea "**********" at bounding box center [664, 543] width 520 height 12
drag, startPoint x: 795, startPoint y: 545, endPoint x: 659, endPoint y: 542, distance: 136.3
click at [659, 542] on textarea "**********" at bounding box center [664, 543] width 520 height 12
drag, startPoint x: 712, startPoint y: 542, endPoint x: 618, endPoint y: 543, distance: 94.2
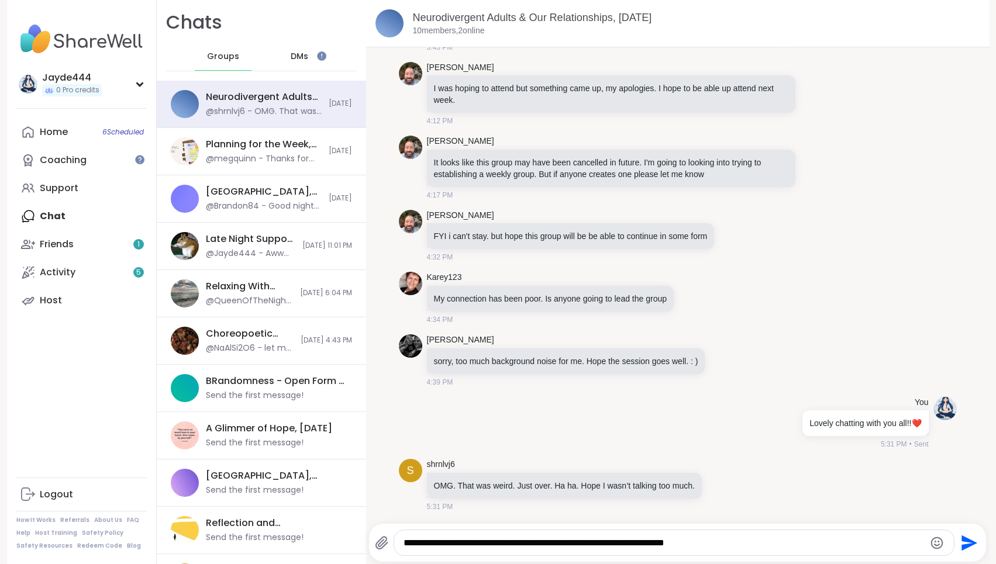
click at [618, 543] on textarea "**********" at bounding box center [664, 543] width 520 height 12
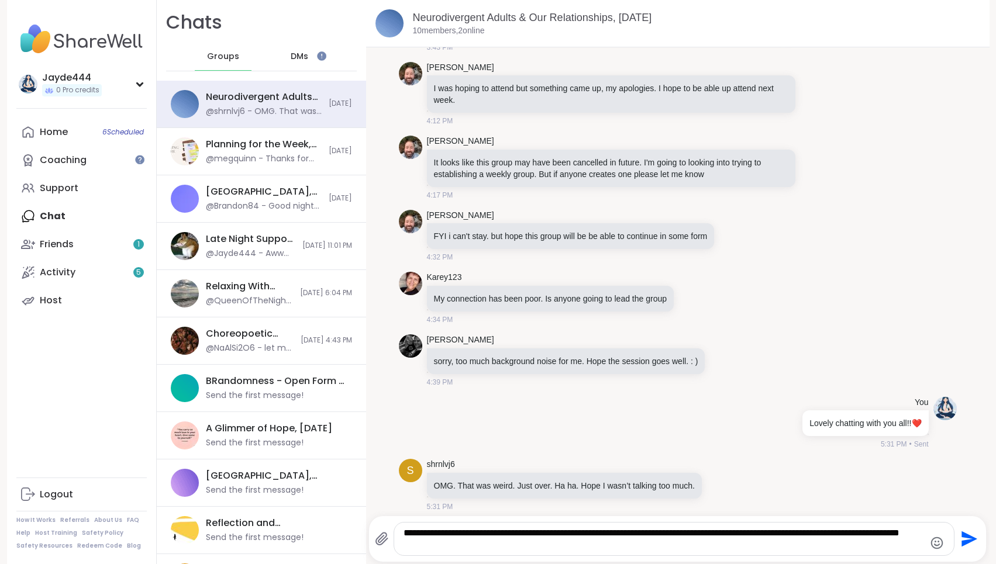
drag, startPoint x: 860, startPoint y: 534, endPoint x: 786, endPoint y: 534, distance: 73.7
click at [786, 534] on textarea "**********" at bounding box center [664, 538] width 520 height 23
type textarea "**********"
click at [565, 548] on textarea "**********" at bounding box center [664, 538] width 520 height 23
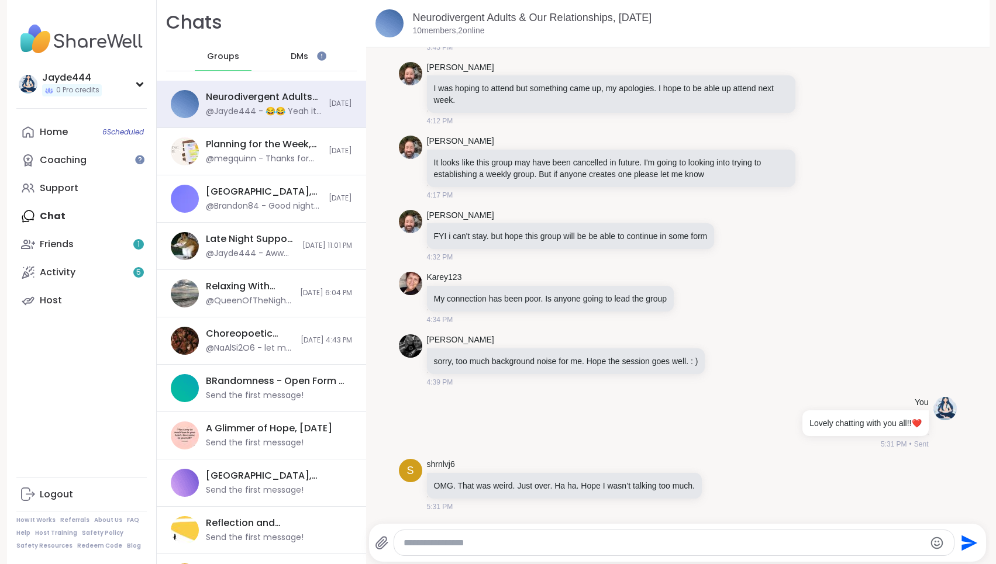
scroll to position [173, 0]
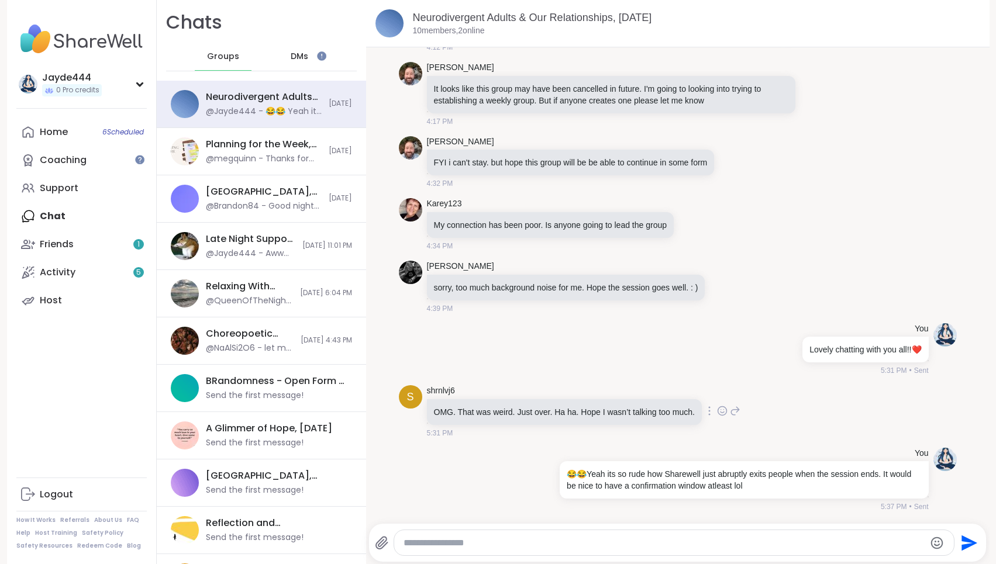
click at [710, 413] on icon at bounding box center [709, 412] width 1 height 8
click at [787, 378] on div "You Lovely chatting with you all!! ❤️ 5:31 PM • Sent" at bounding box center [678, 350] width 558 height 63
click at [740, 416] on icon at bounding box center [735, 411] width 11 height 14
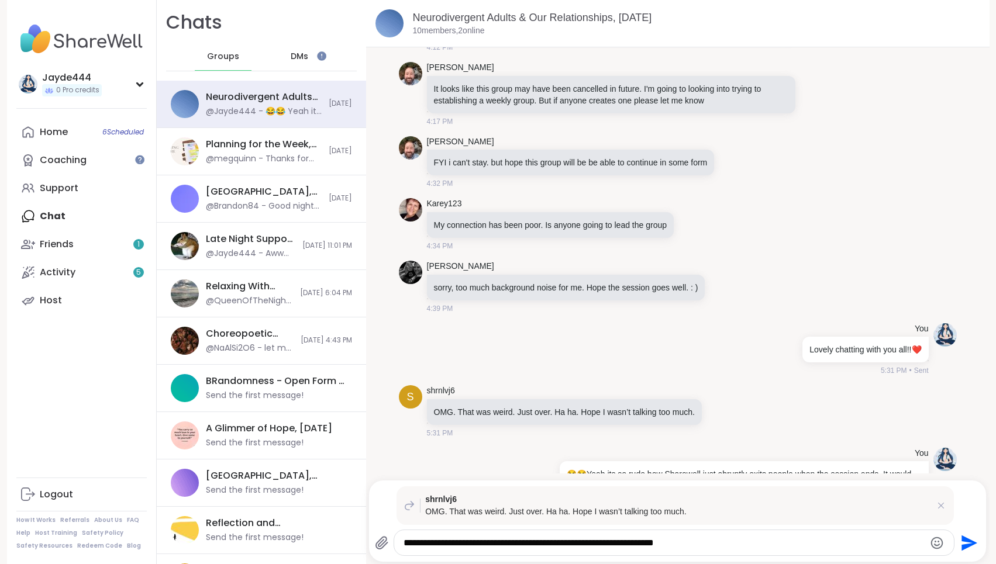
click at [929, 541] on div at bounding box center [936, 543] width 15 height 16
click at [934, 542] on icon "Emoji picker" at bounding box center [937, 543] width 12 height 12
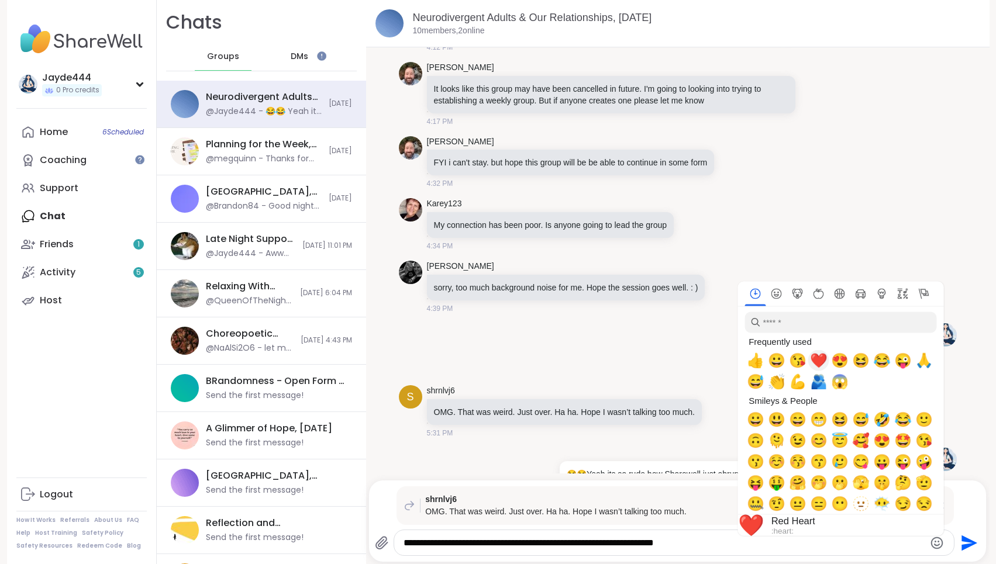
click at [818, 358] on span "❤️" at bounding box center [819, 361] width 18 height 16
type textarea "**********"
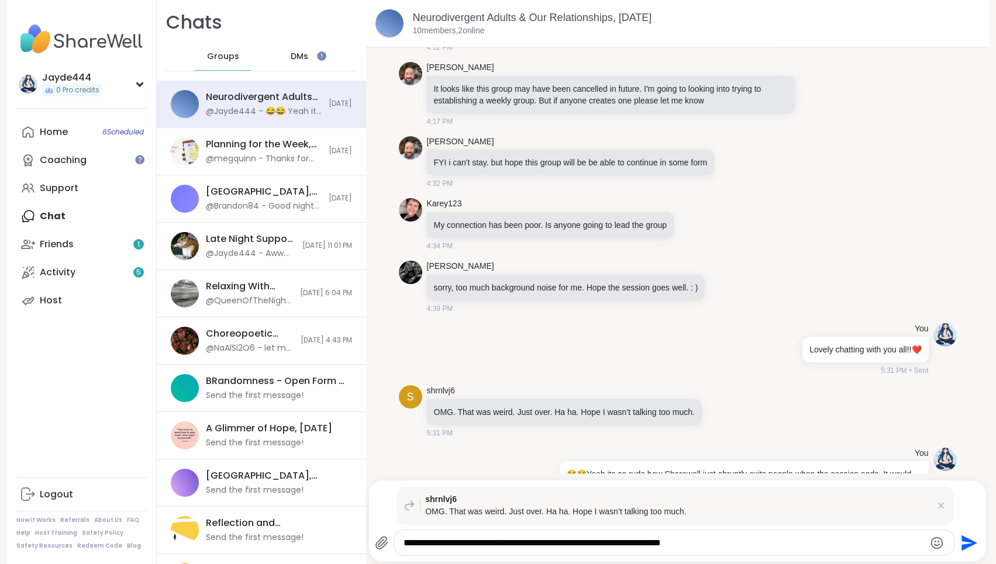
click at [599, 546] on textarea "**********" at bounding box center [664, 543] width 520 height 12
click at [714, 542] on textarea "**********" at bounding box center [664, 543] width 520 height 12
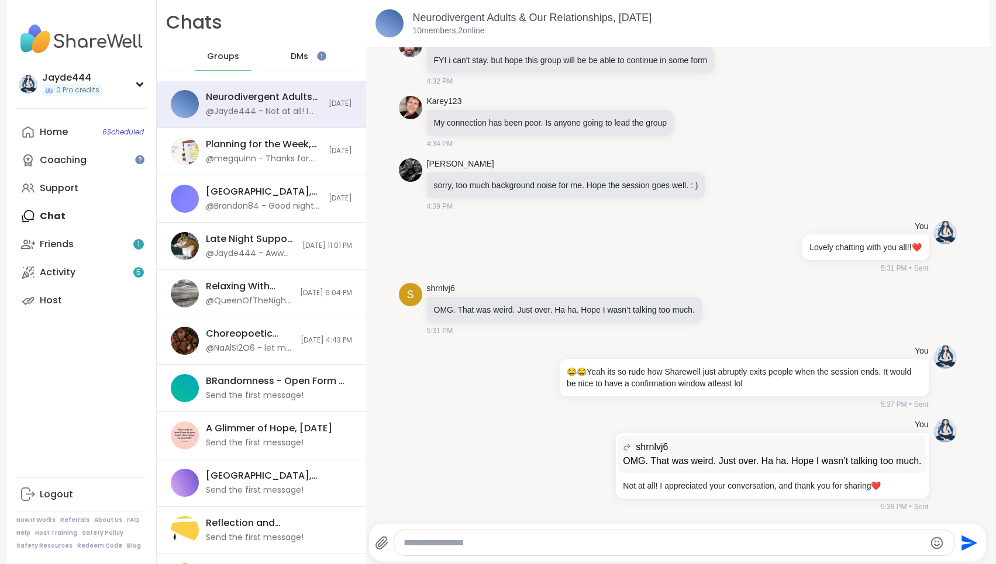
click at [305, 63] on div "DMs" at bounding box center [299, 57] width 57 height 28
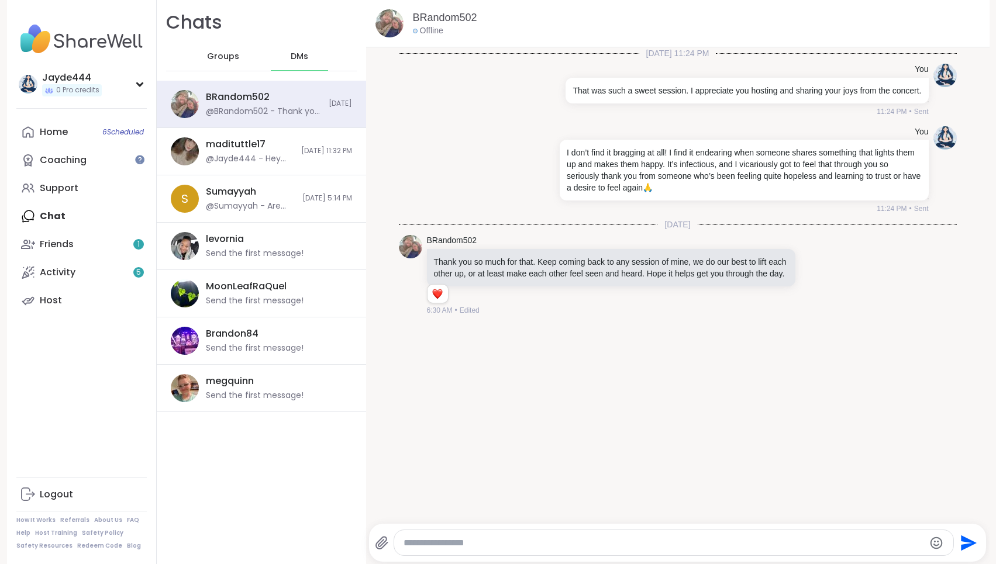
click at [292, 481] on div "Chats Groups DMs BRandom502 @BRandom502 - Thank you so much for that. Keep comi…" at bounding box center [261, 282] width 209 height 564
click at [68, 134] on link "Home 6 Scheduled" at bounding box center [81, 132] width 130 height 28
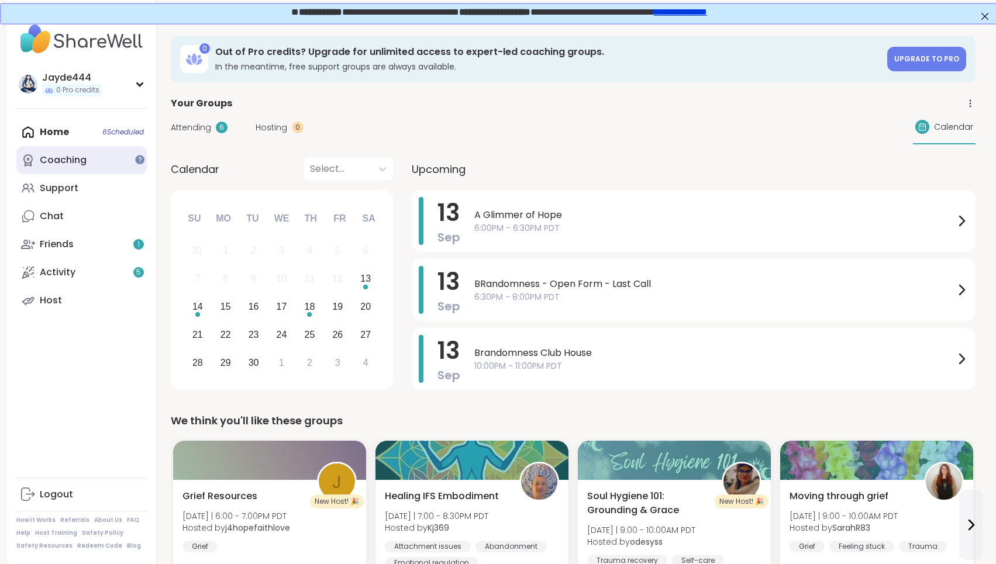
click at [87, 157] on link "Coaching" at bounding box center [81, 160] width 130 height 28
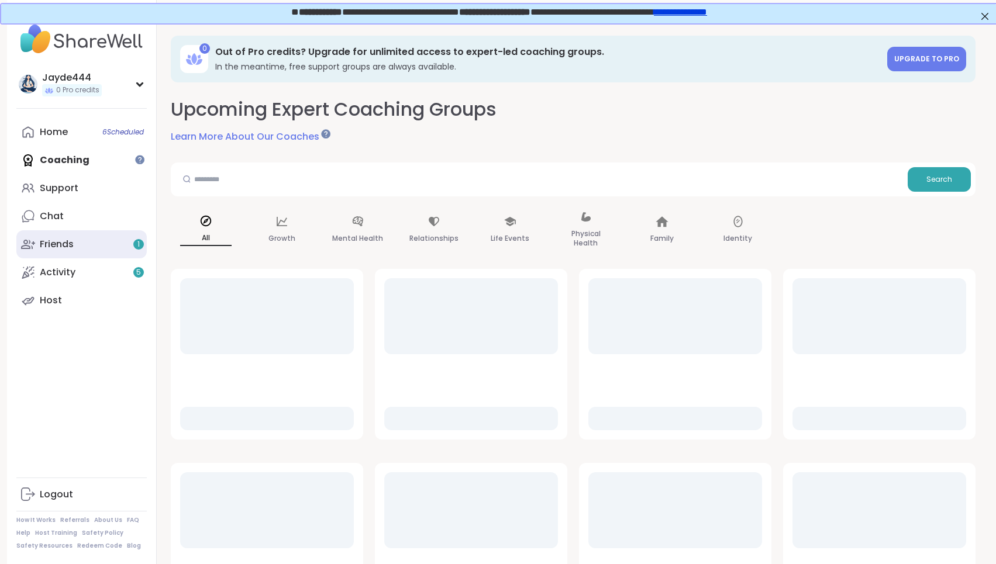
click at [85, 249] on link "Friends 1" at bounding box center [81, 244] width 130 height 28
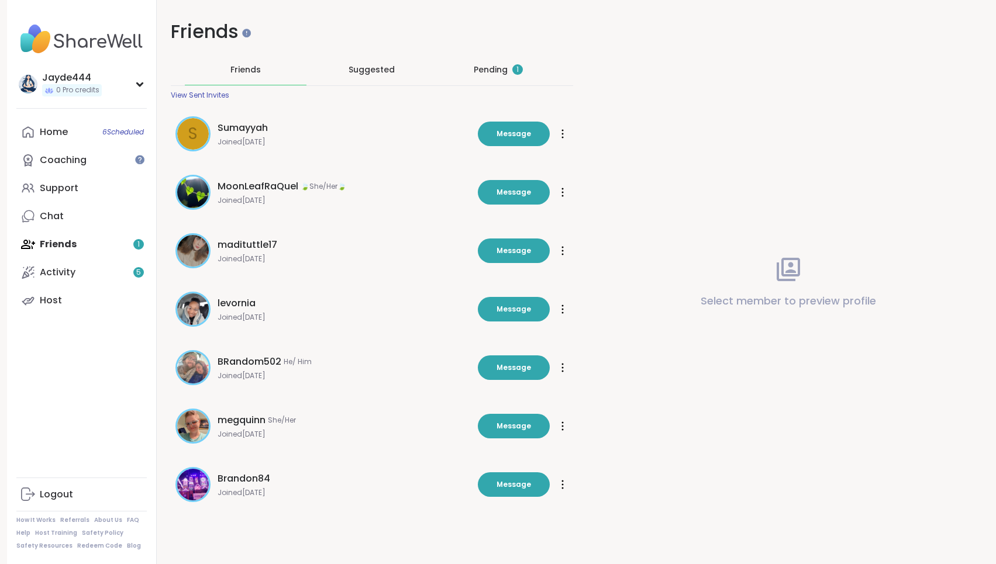
click at [501, 63] on div "Pending 1" at bounding box center [498, 69] width 122 height 30
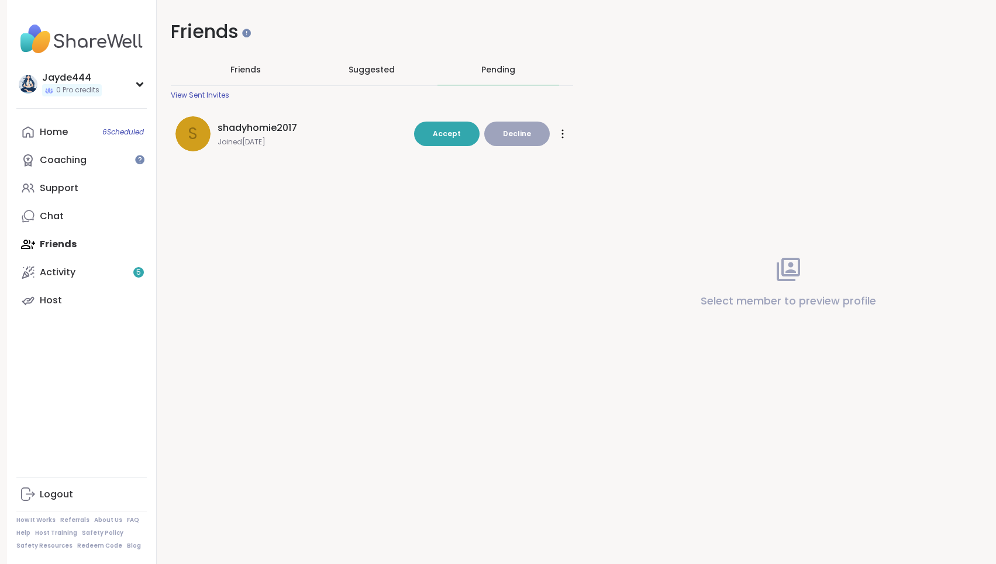
click at [262, 125] on span "shadyhomie2017" at bounding box center [258, 128] width 80 height 14
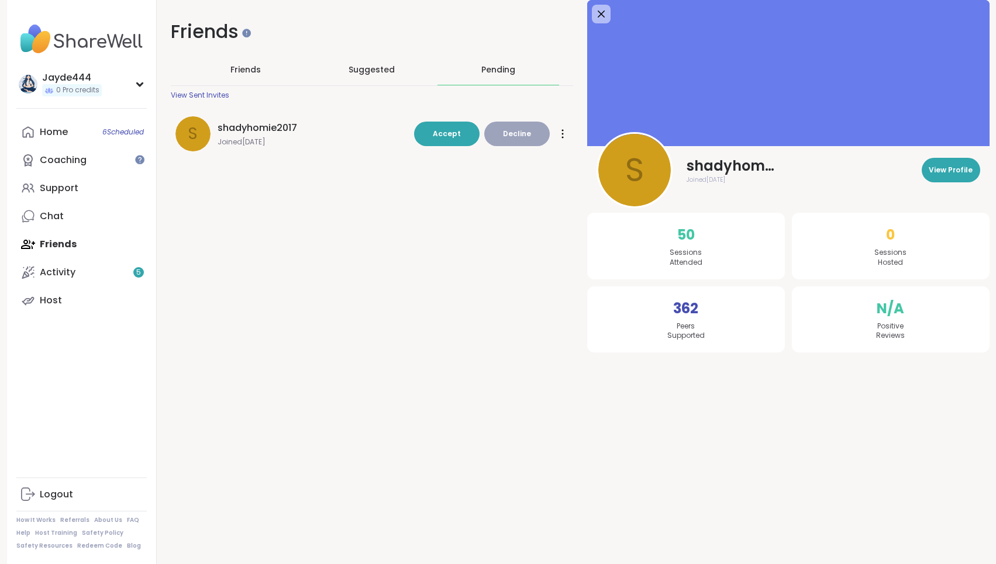
click at [261, 129] on span "shadyhomie2017" at bounding box center [258, 128] width 80 height 14
click at [393, 226] on div "Friends Friends Suggested Pending View Sent Invites s shadyhomie2017 Joined Mar…" at bounding box center [573, 192] width 833 height 385
click at [946, 167] on span "View Profile" at bounding box center [951, 170] width 44 height 11
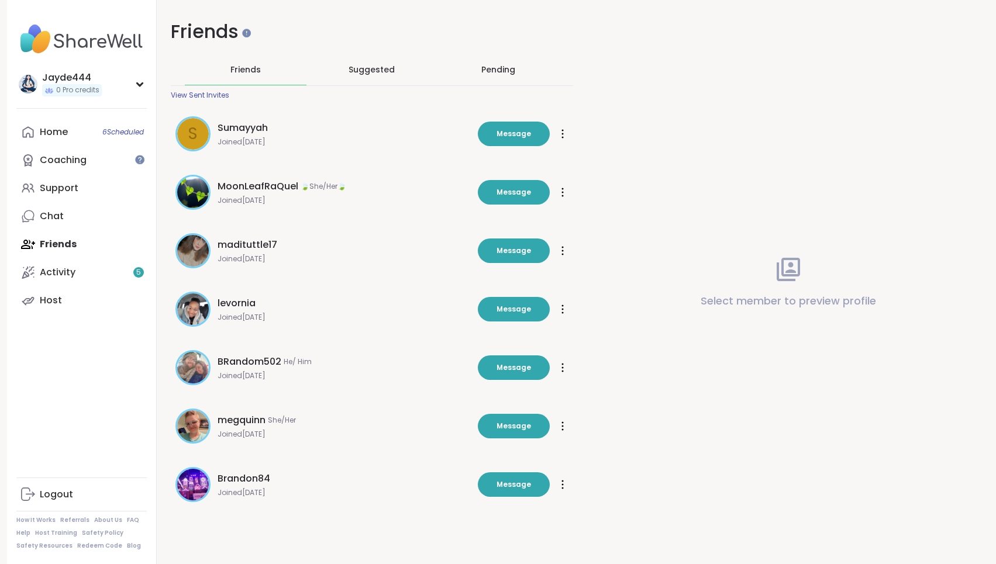
click at [494, 69] on div "Pending" at bounding box center [498, 70] width 34 height 12
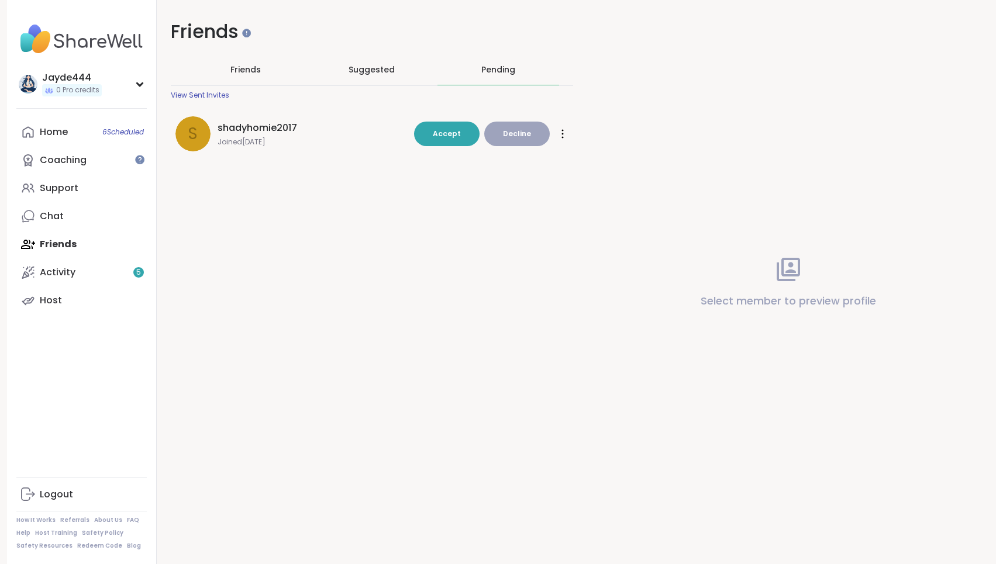
click at [530, 132] on span "Decline" at bounding box center [517, 134] width 28 height 11
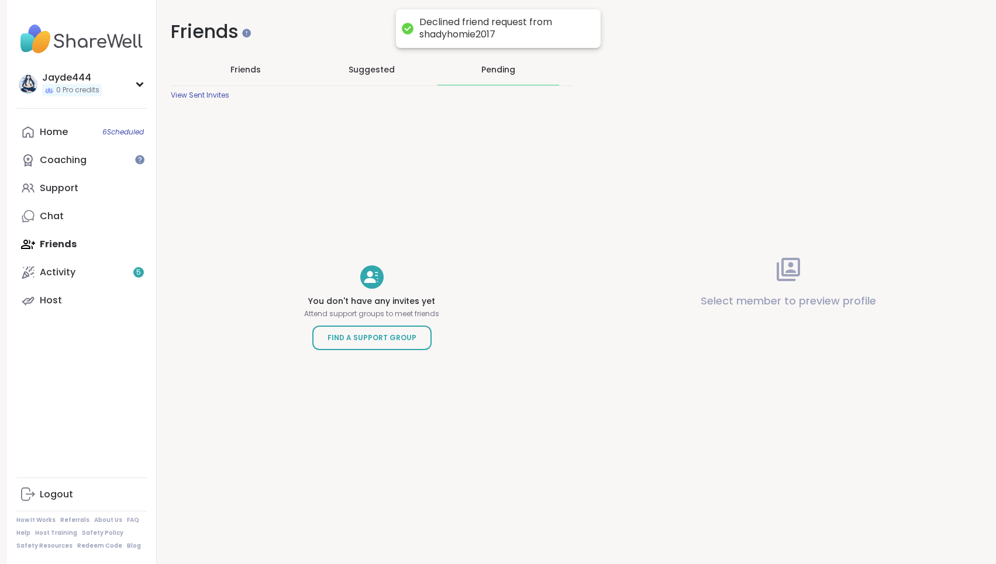
click at [368, 69] on span "Suggested" at bounding box center [372, 70] width 46 height 12
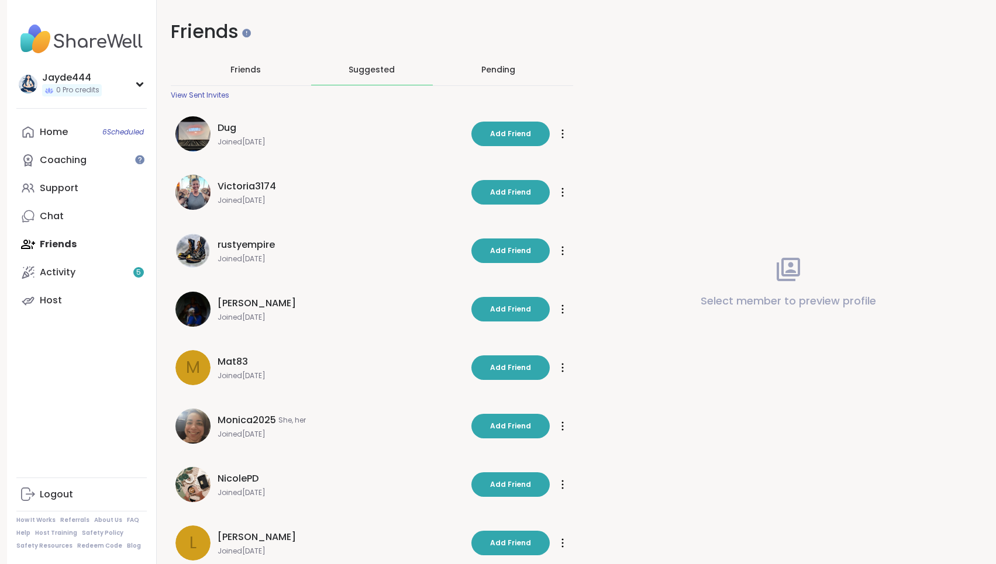
click at [244, 71] on span "Friends" at bounding box center [245, 70] width 30 height 12
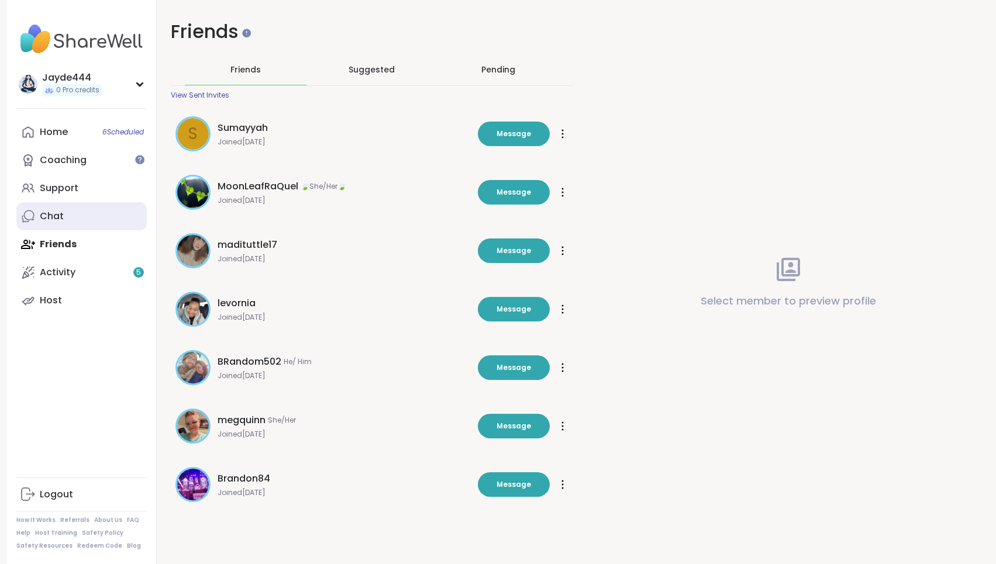
click at [86, 217] on link "Chat" at bounding box center [81, 216] width 130 height 28
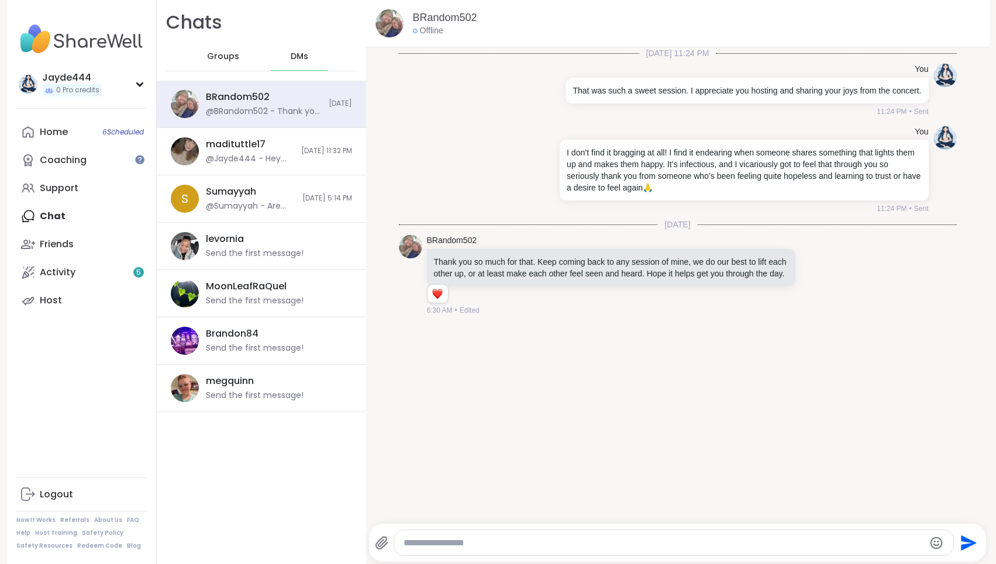
click at [219, 58] on span "Groups" at bounding box center [223, 57] width 32 height 12
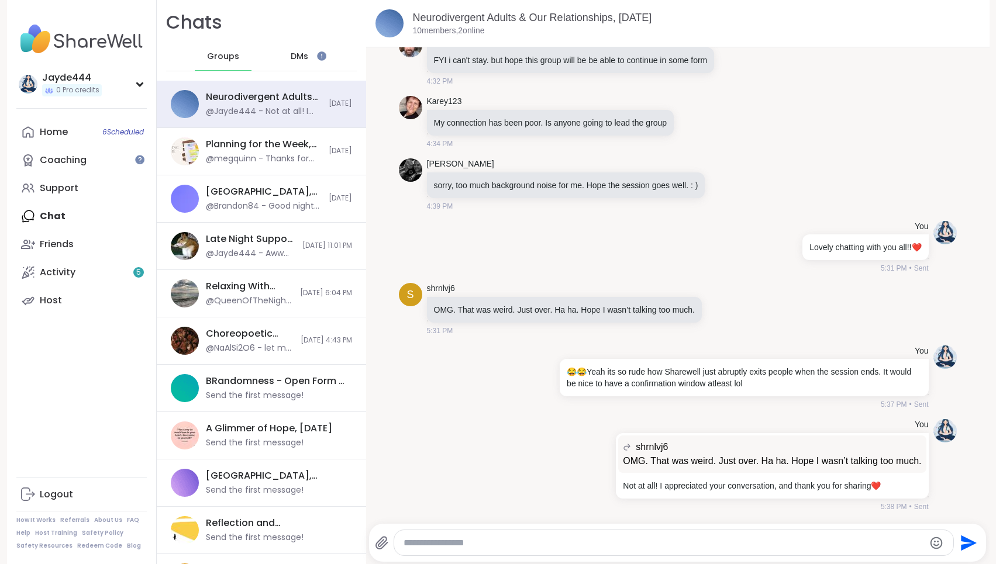
click at [73, 220] on div "Home 6 Scheduled Coaching Support Chat Friends Activity 5 Host" at bounding box center [81, 216] width 130 height 196
click at [65, 280] on link "Activity 5" at bounding box center [81, 272] width 130 height 28
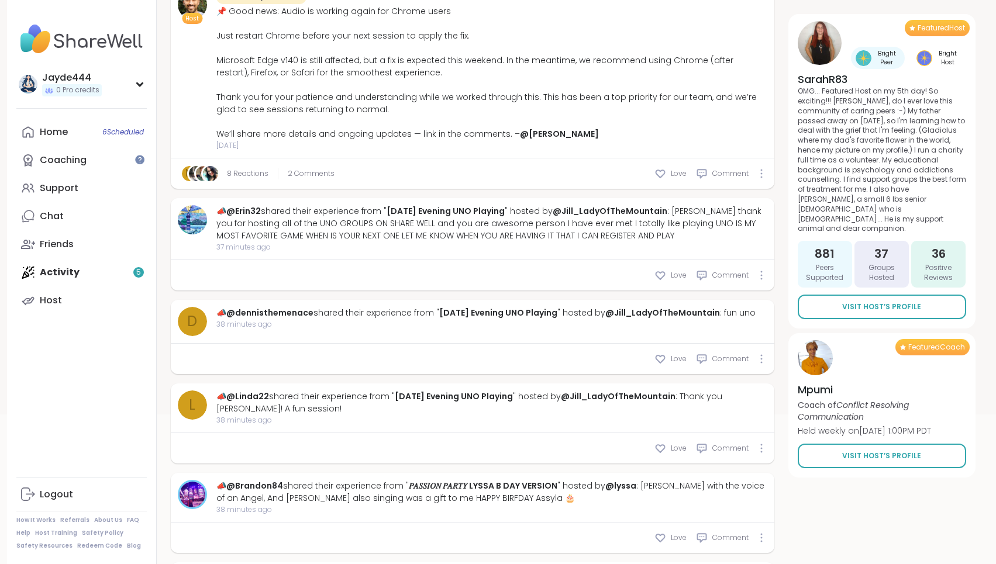
scroll to position [184, 0]
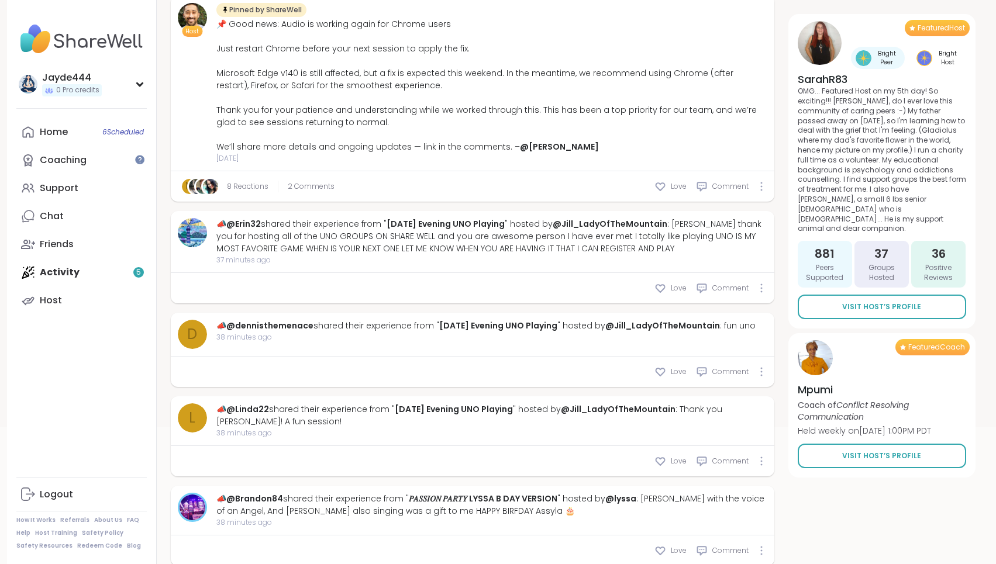
click at [496, 251] on div "📣 @Erin32 shared their experience from " Saturday Evening UNO Playing " hosted …" at bounding box center [491, 236] width 551 height 37
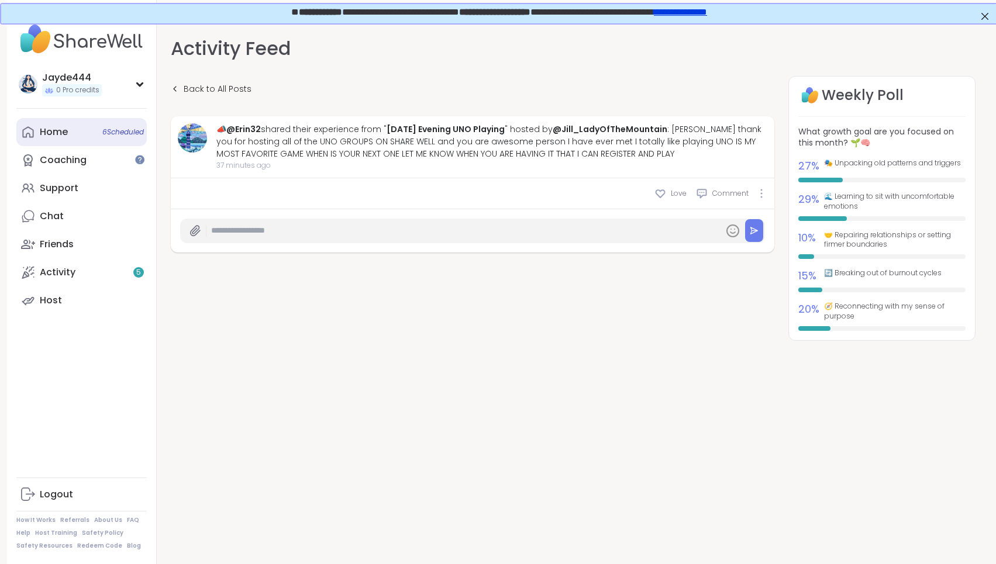
click at [55, 138] on div "Home 6 Scheduled" at bounding box center [54, 132] width 28 height 13
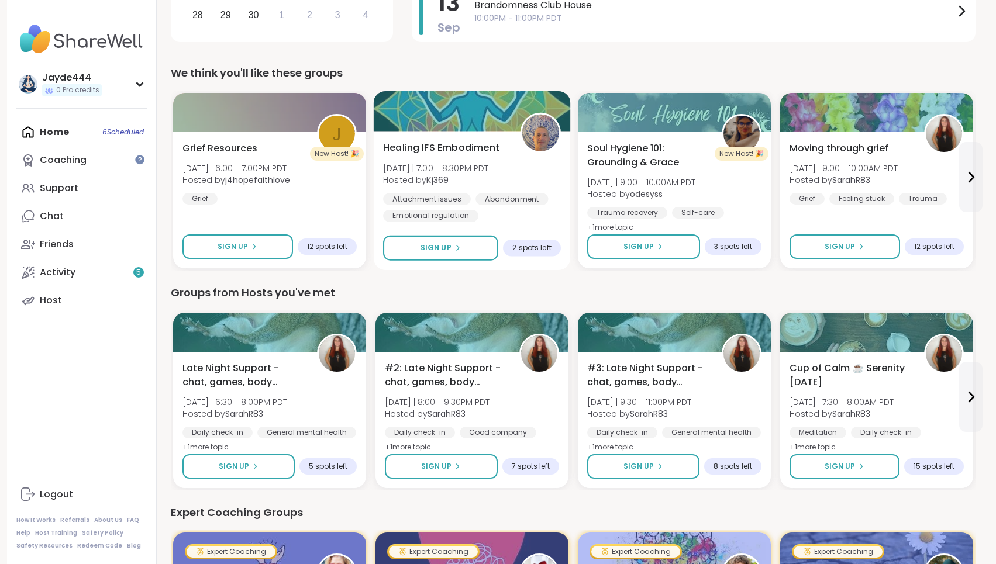
click at [496, 185] on div "Healing IFS Embodiment Sat 9/13 | 7:00 - 8:30PM PDT Hosted by Kj369 Attachment …" at bounding box center [472, 181] width 178 height 81
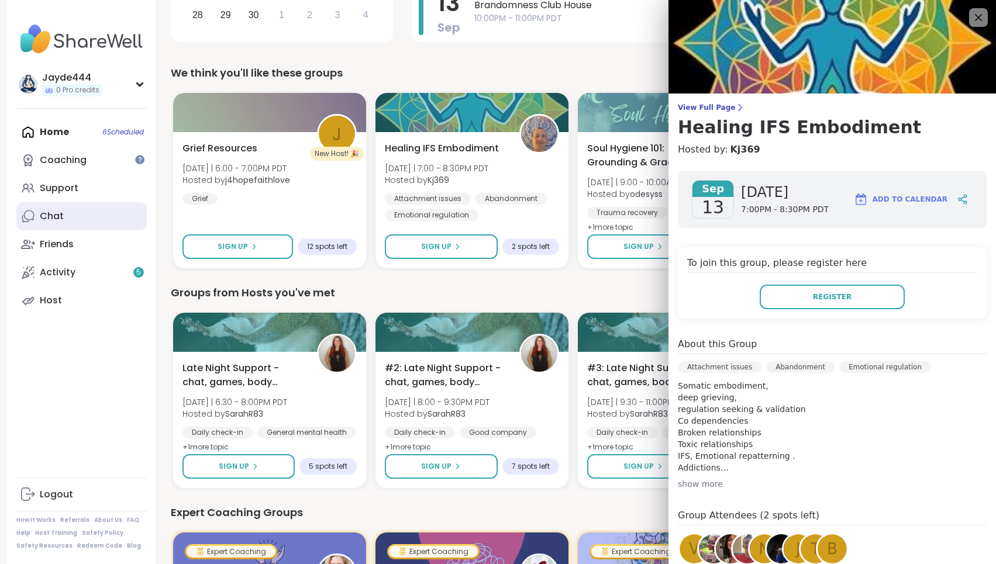
click at [77, 213] on link "Chat" at bounding box center [81, 216] width 130 height 28
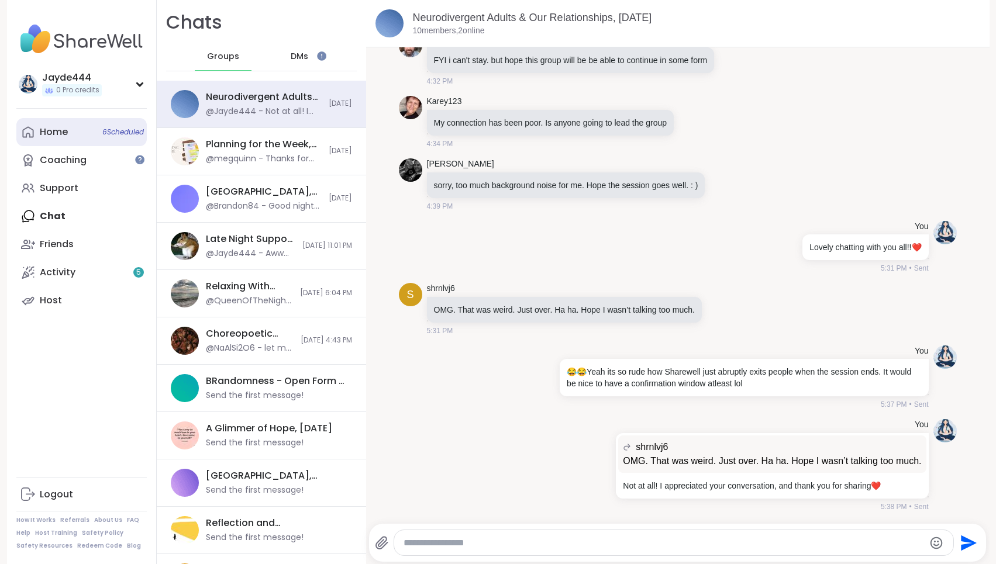
click at [81, 129] on link "Home 6 Scheduled" at bounding box center [81, 132] width 130 height 28
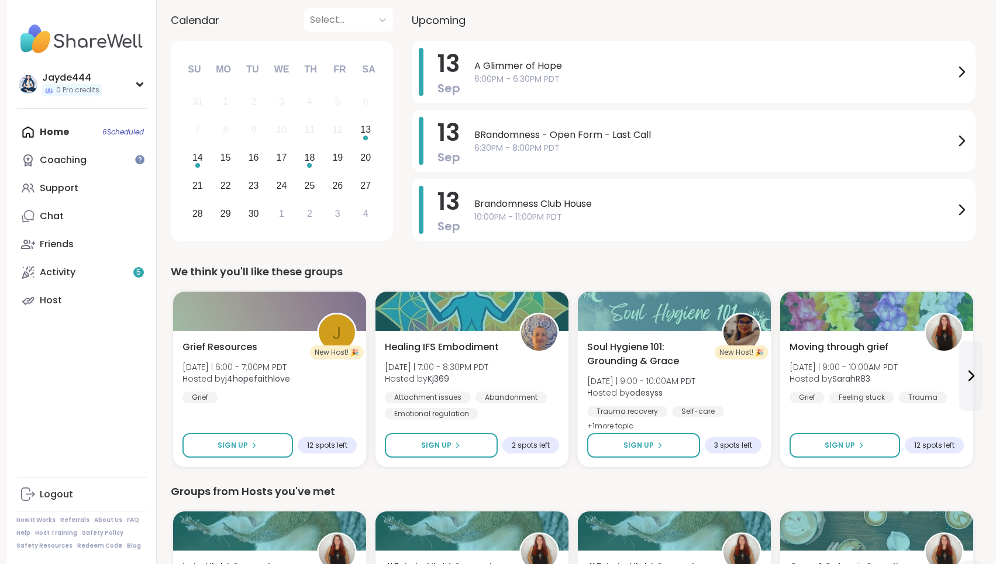
scroll to position [271, 0]
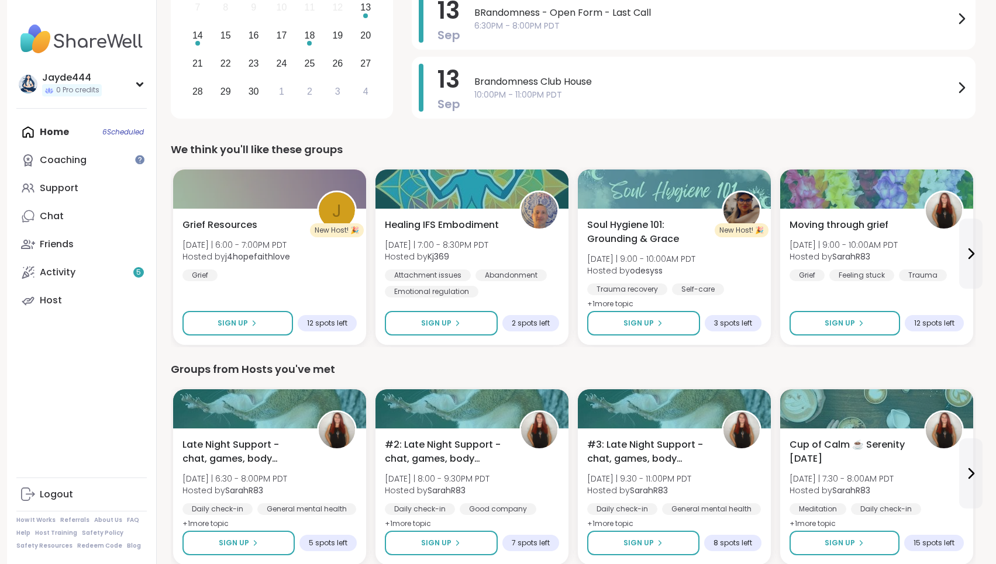
click at [594, 370] on div "Groups from Hosts you've met" at bounding box center [573, 369] width 805 height 16
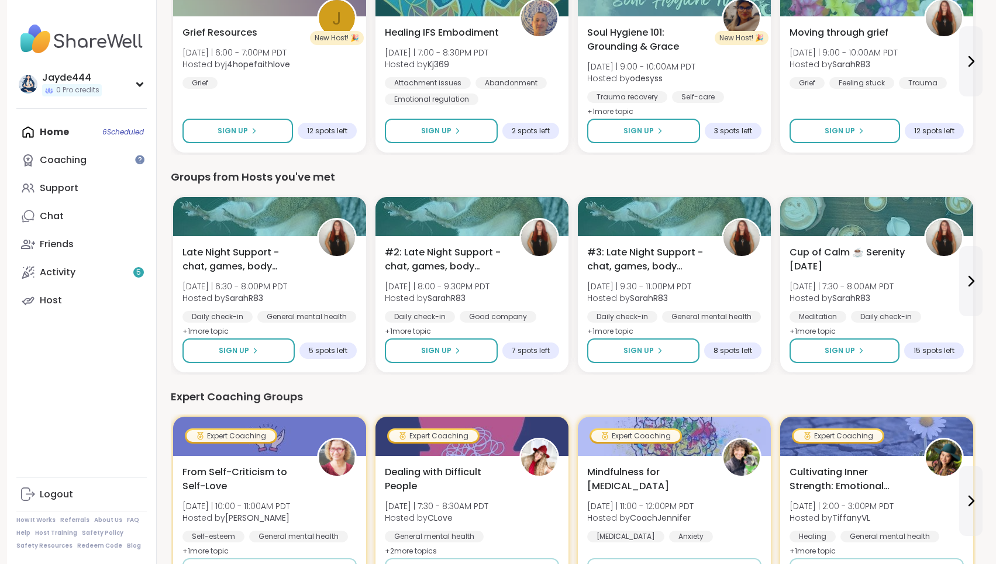
scroll to position [469, 0]
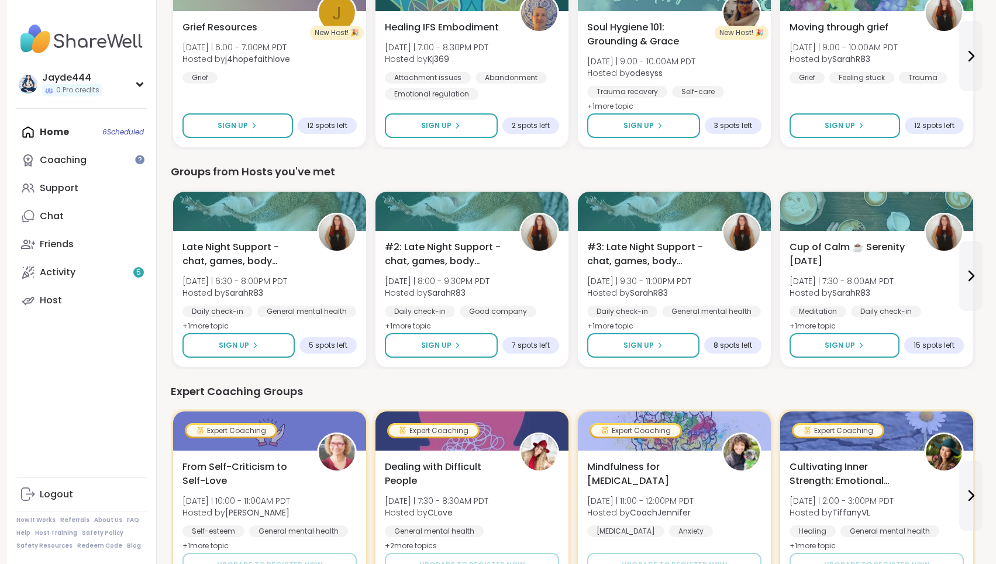
click at [515, 389] on div "Expert Coaching Groups" at bounding box center [573, 392] width 805 height 16
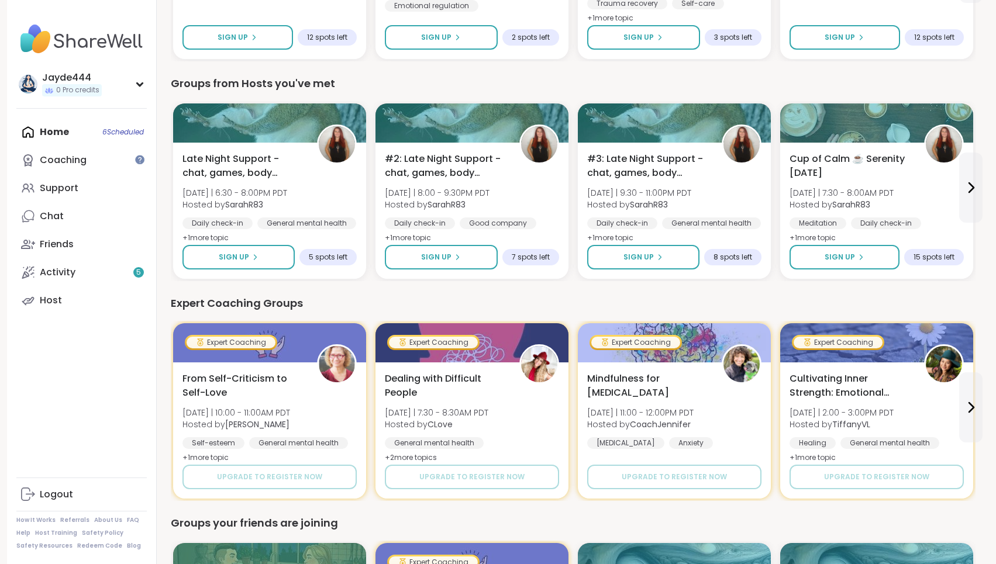
scroll to position [568, 0]
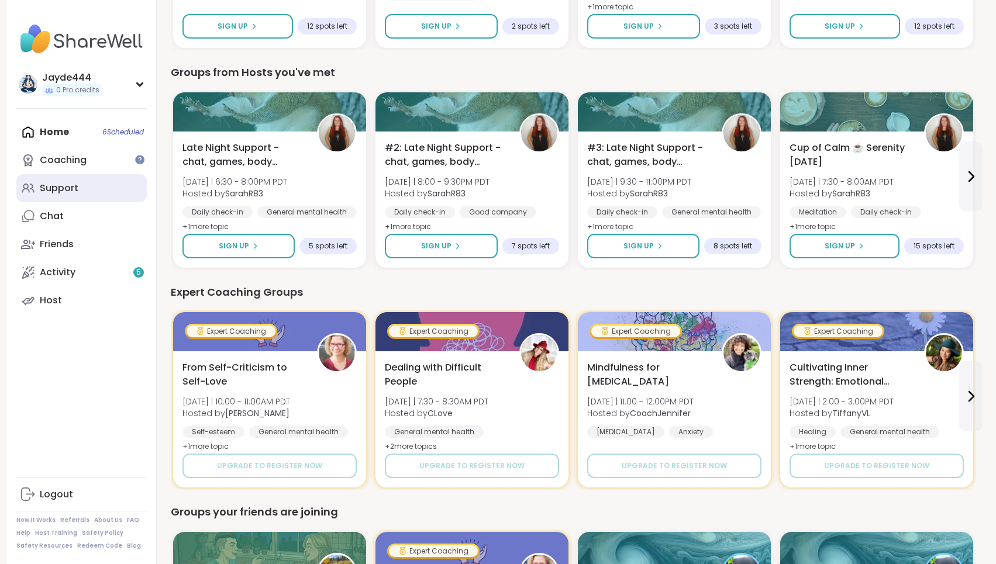
click at [75, 180] on link "Support" at bounding box center [81, 188] width 130 height 28
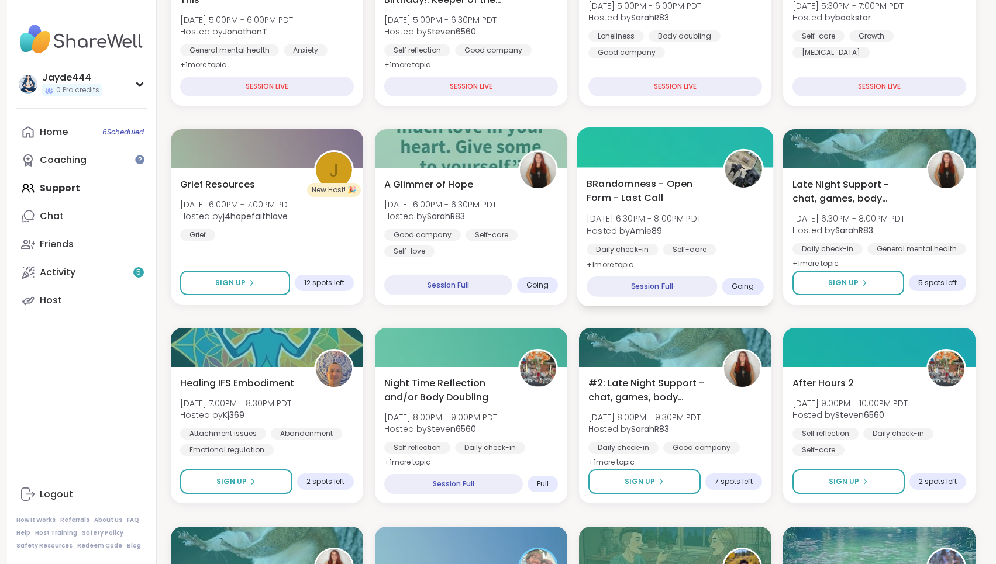
scroll to position [291, 0]
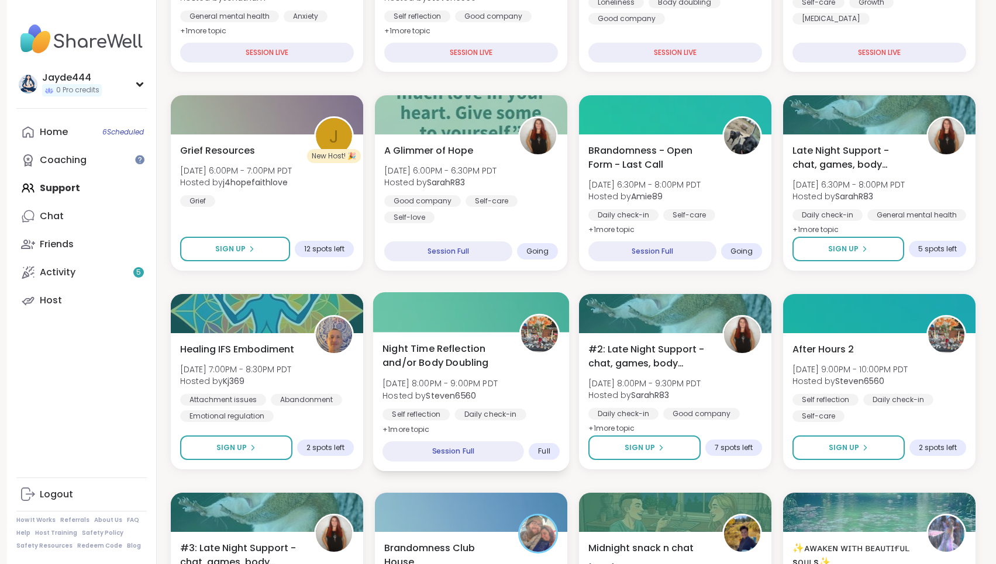
click at [525, 380] on div "Night Time Reflection and/or Body Doubling [DATE] 8:00PM - 9:00PM PDT Hosted by…" at bounding box center [470, 389] width 177 height 95
click at [523, 381] on div "Night Time Reflection and/or Body Doubling [DATE] 8:00PM - 9:00PM PDT Hosted by…" at bounding box center [470, 389] width 177 height 95
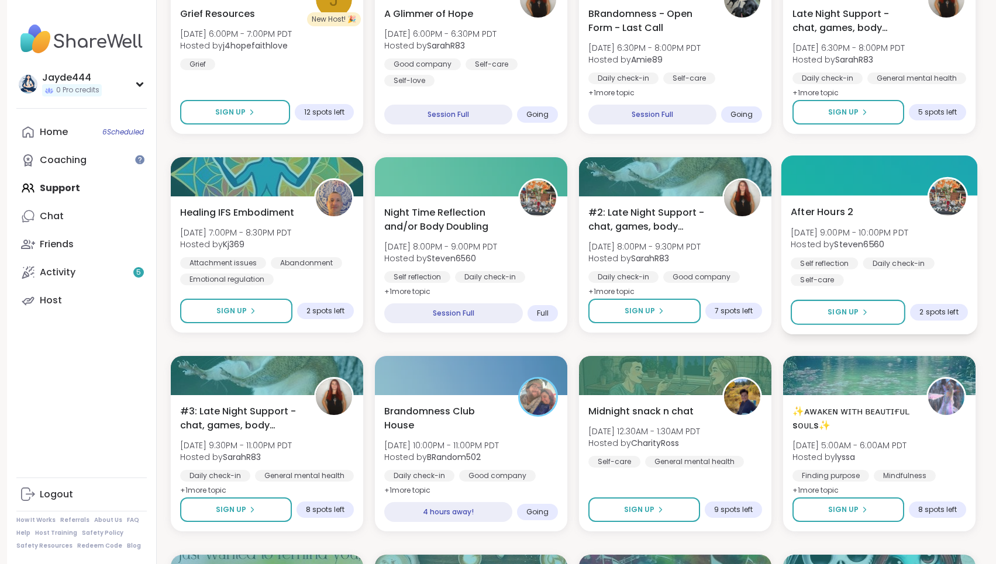
scroll to position [430, 0]
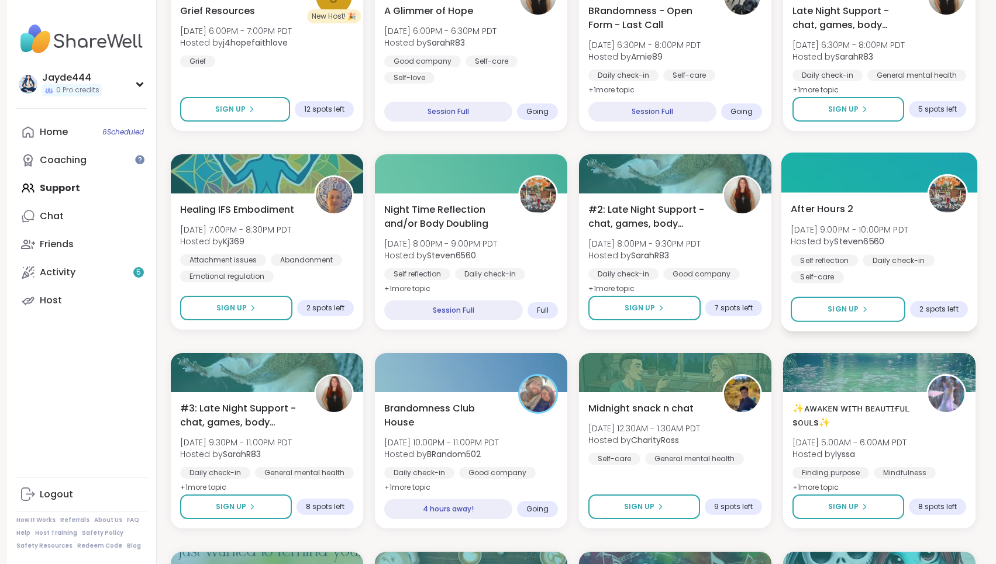
click at [945, 282] on div "Self reflection Daily check-in Self-care" at bounding box center [879, 268] width 177 height 29
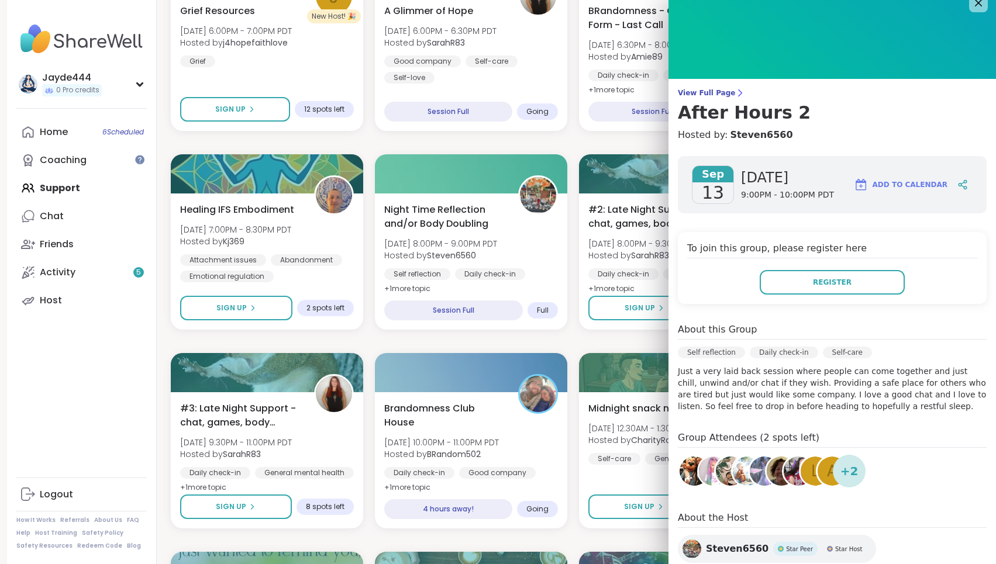
scroll to position [18, 0]
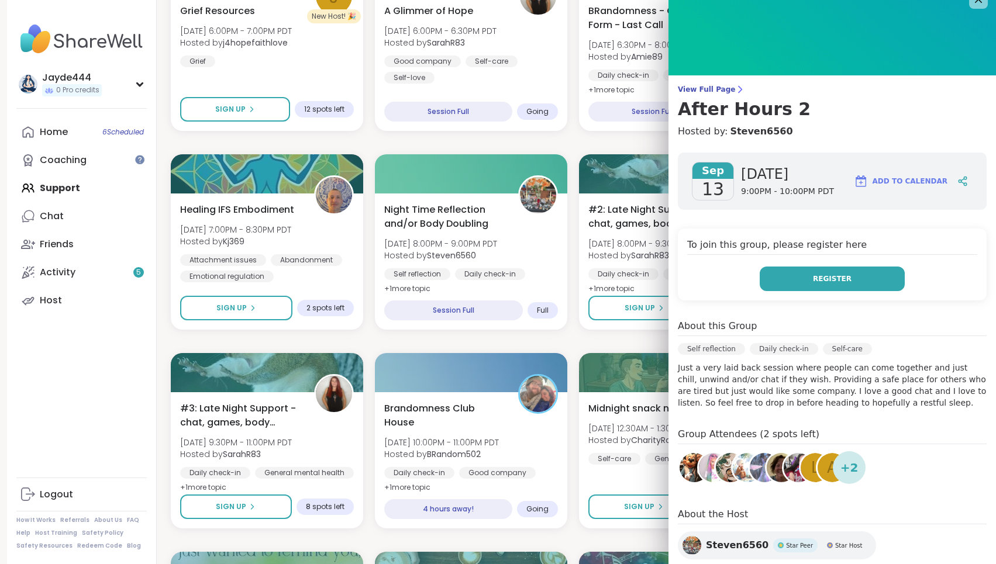
click at [872, 285] on button "Register" at bounding box center [832, 279] width 145 height 25
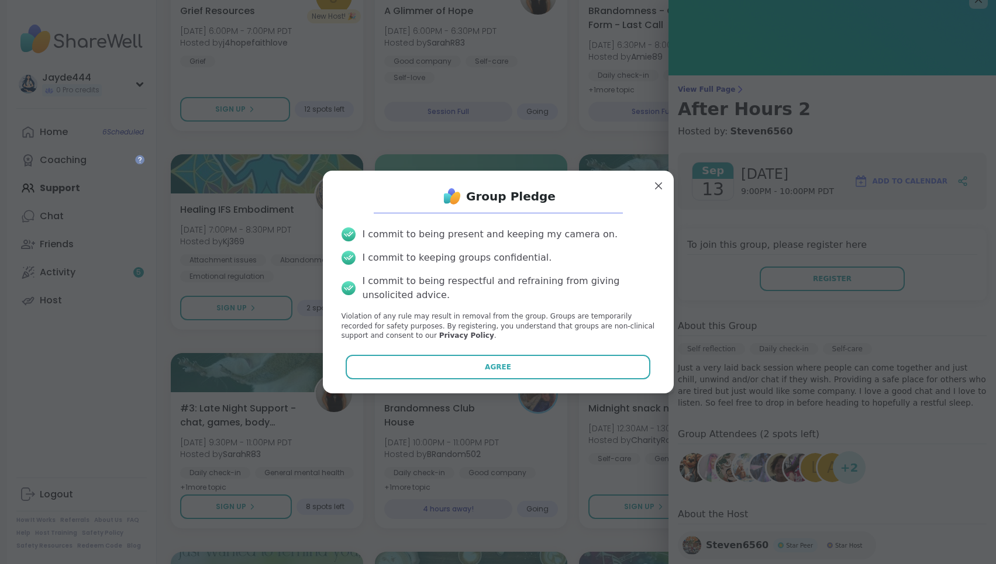
click at [585, 353] on div "Group Pledge I commit to being present and keeping my camera on. I commit to ke…" at bounding box center [498, 282] width 332 height 204
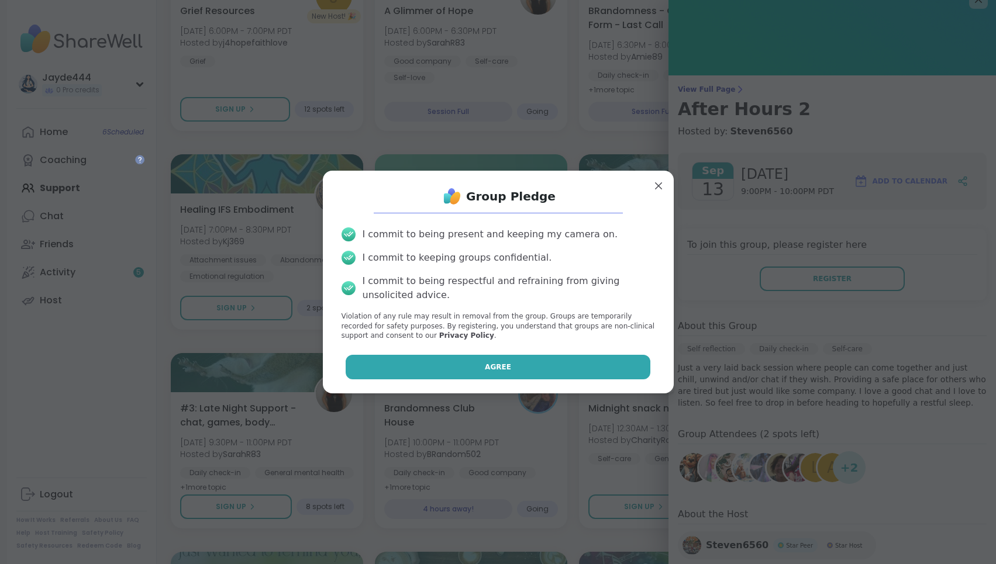
click at [595, 364] on button "Agree" at bounding box center [498, 367] width 305 height 25
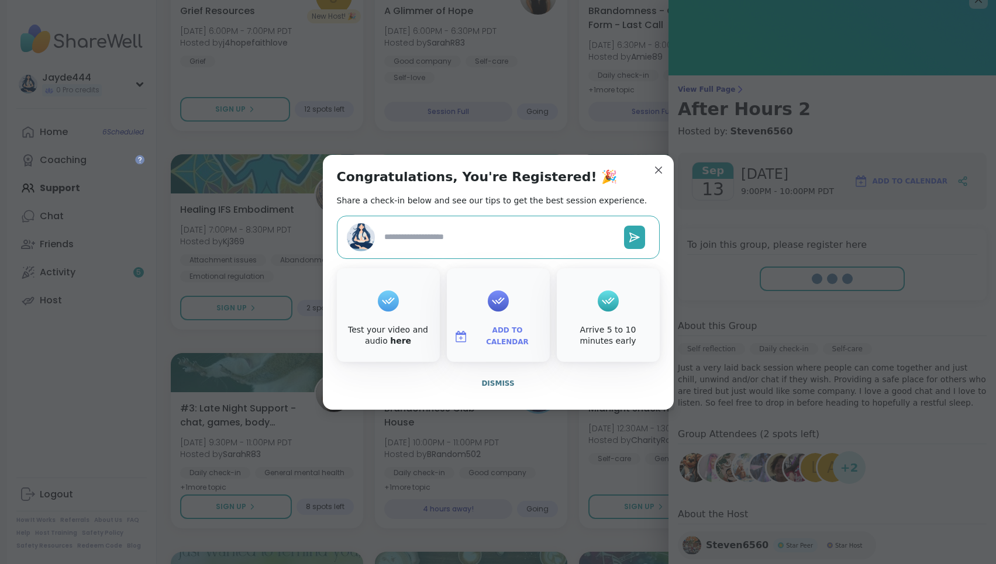
type textarea "*"
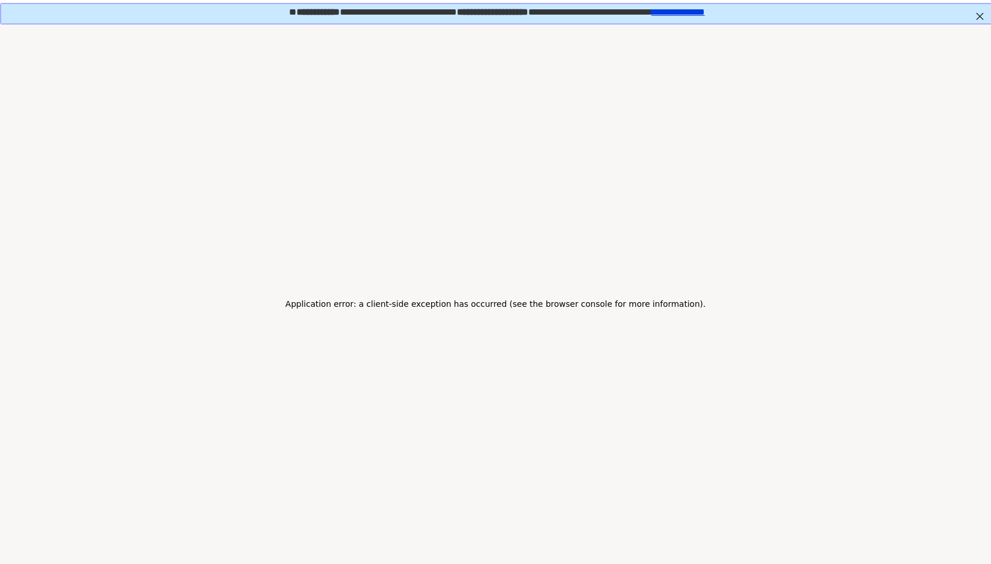
click at [98, 309] on div "Application error: a client-side exception has occurred (see the browser consol…" at bounding box center [495, 304] width 991 height 564
